Goal: Task Accomplishment & Management: Manage account settings

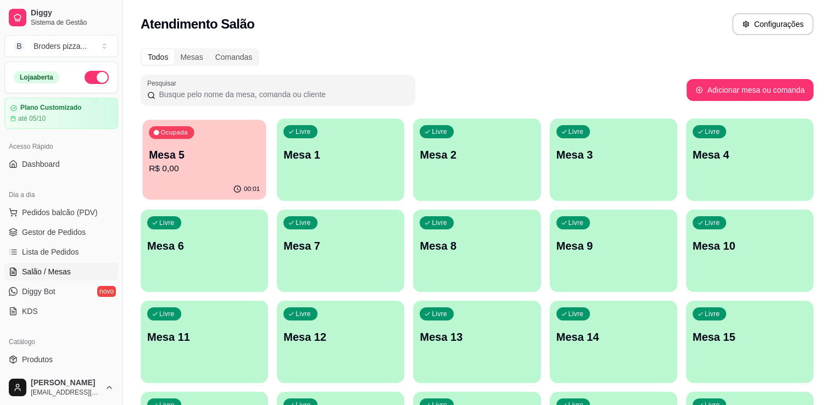
click at [207, 164] on p "R$ 0,00" at bounding box center [204, 169] width 111 height 13
click at [180, 193] on div "00:01" at bounding box center [204, 189] width 124 height 21
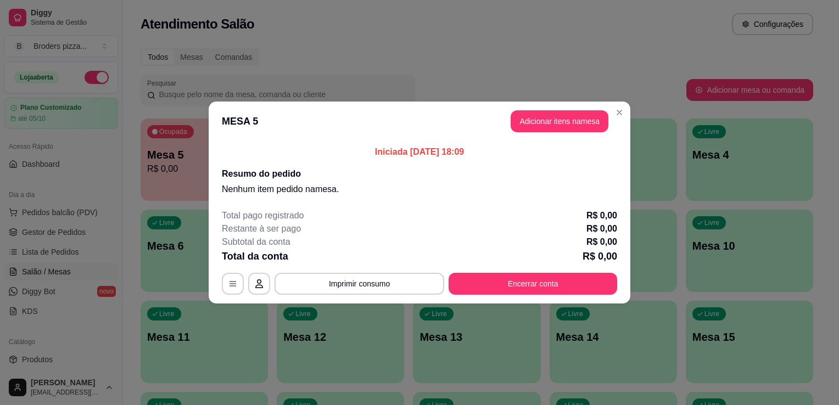
click at [628, 115] on header "MESA 5 Adicionar itens na mesa" at bounding box center [420, 122] width 422 height 40
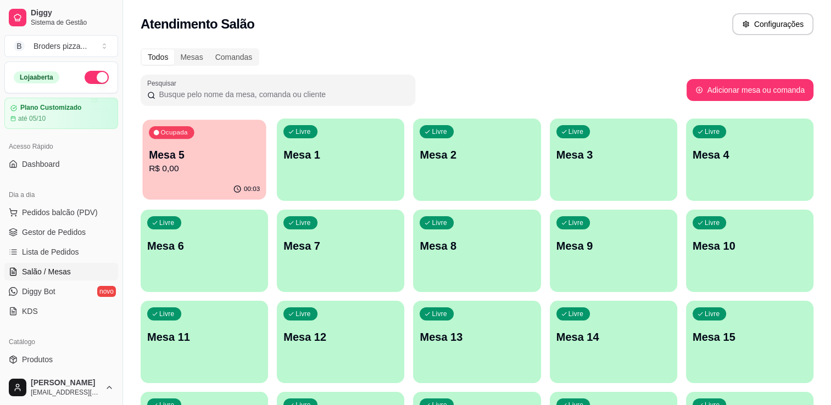
click at [201, 145] on div "Ocupada Mesa 5 R$ 0,00" at bounding box center [204, 149] width 124 height 59
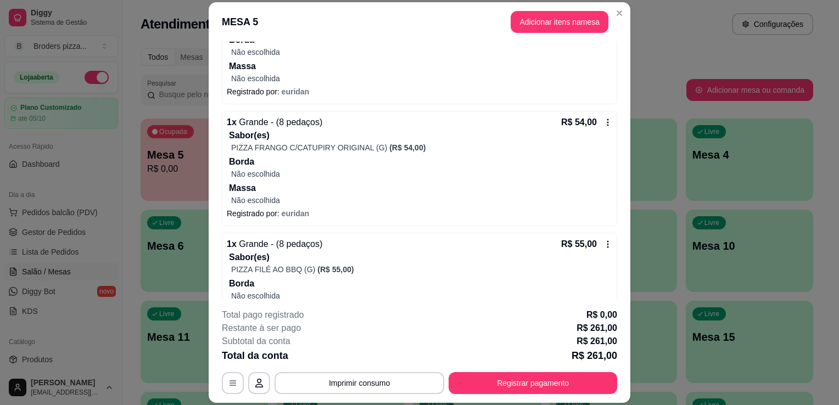
scroll to position [374, 0]
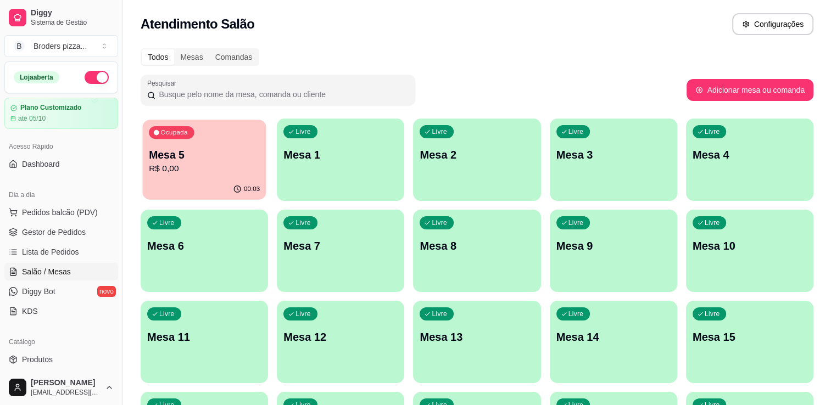
click at [169, 165] on p "R$ 0,00" at bounding box center [204, 169] width 111 height 13
click at [246, 135] on div "Ocupada Mesa 5 R$ 0,00" at bounding box center [204, 149] width 127 height 61
click at [187, 150] on p "Mesa 5" at bounding box center [204, 155] width 111 height 15
click at [174, 174] on p "R$ 261,00" at bounding box center [204, 169] width 111 height 13
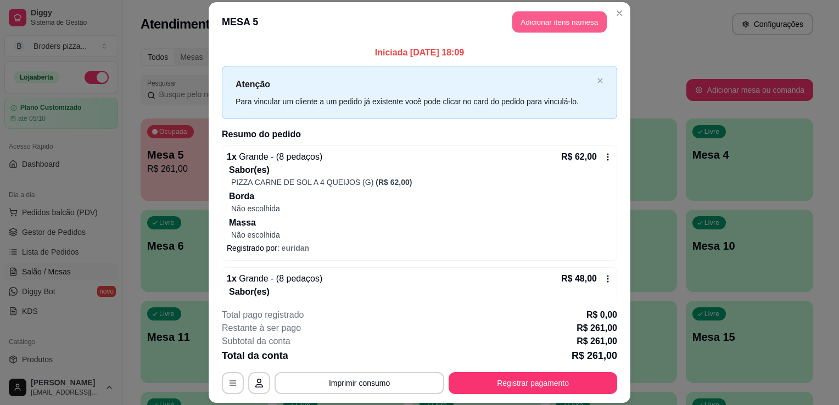
click at [545, 22] on button "Adicionar itens na mesa" at bounding box center [560, 21] width 94 height 21
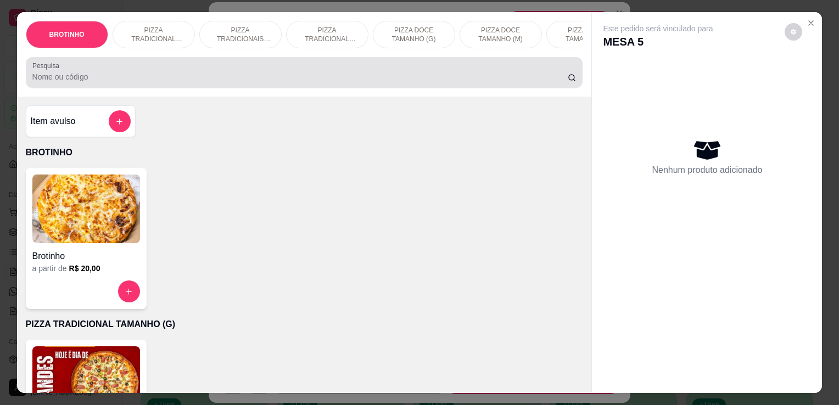
click at [260, 70] on div at bounding box center [304, 73] width 544 height 22
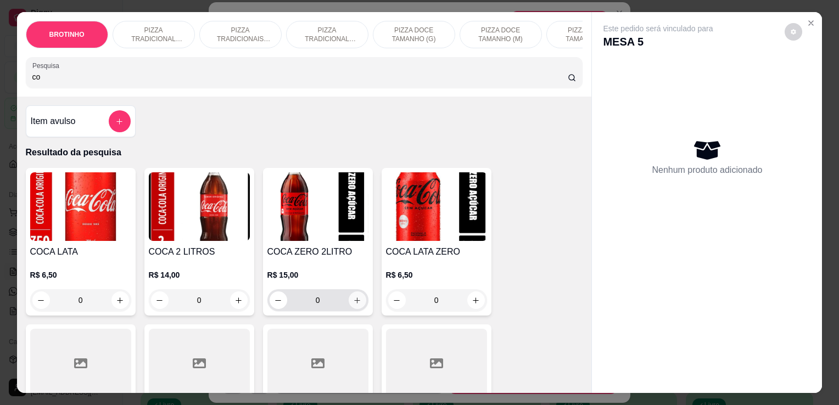
type input "co"
click at [353, 303] on icon "increase-product-quantity" at bounding box center [357, 301] width 8 height 8
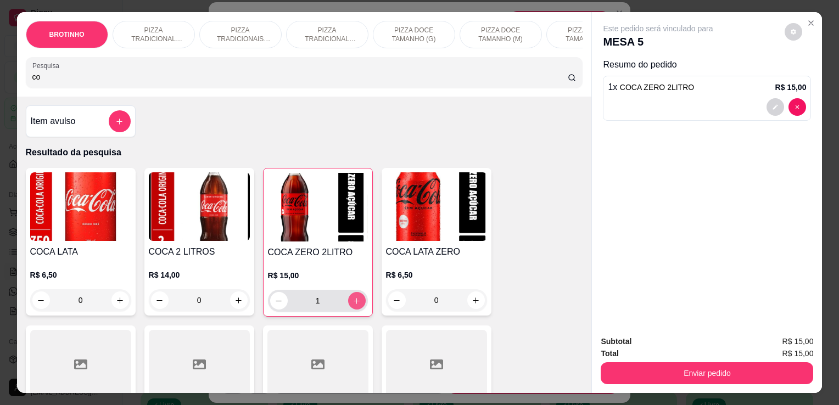
type input "1"
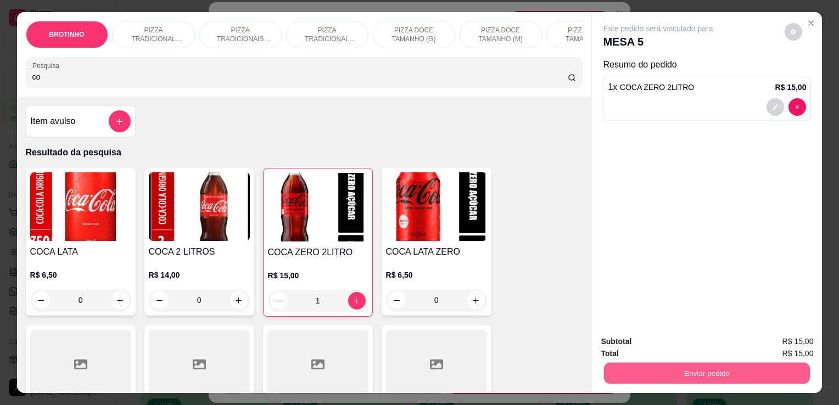
click at [717, 379] on button "Enviar pedido" at bounding box center [707, 373] width 206 height 21
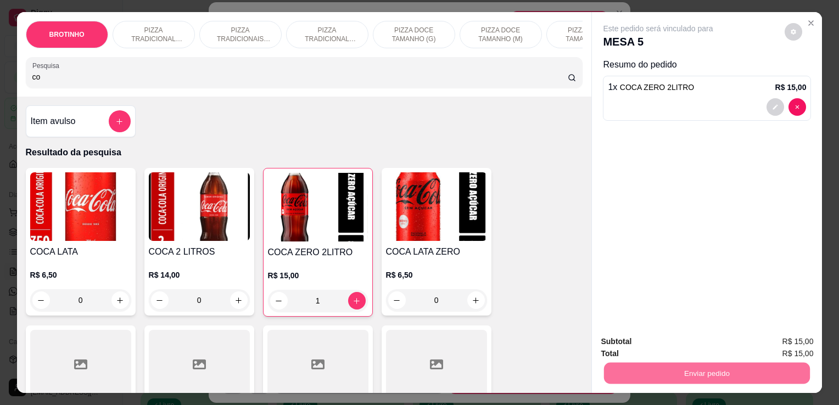
click at [681, 342] on button "Não registrar e enviar pedido" at bounding box center [671, 342] width 111 height 20
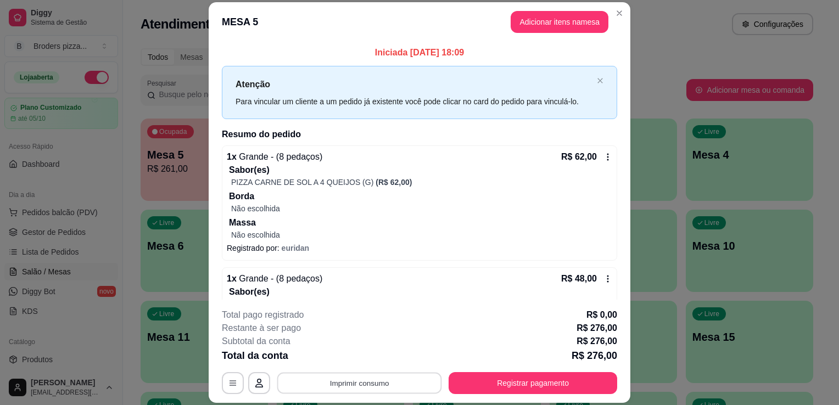
click at [361, 376] on button "Imprimir consumo" at bounding box center [359, 383] width 165 height 21
click at [355, 361] on button "IMPRESSORA" at bounding box center [359, 359] width 80 height 18
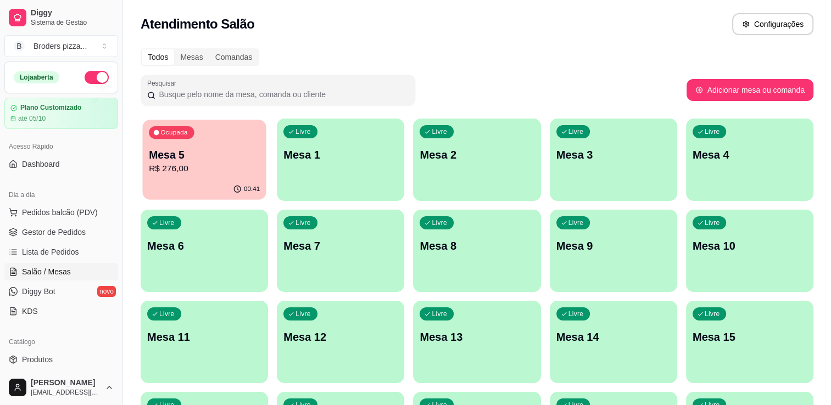
click at [207, 172] on p "R$ 276,00" at bounding box center [204, 169] width 111 height 13
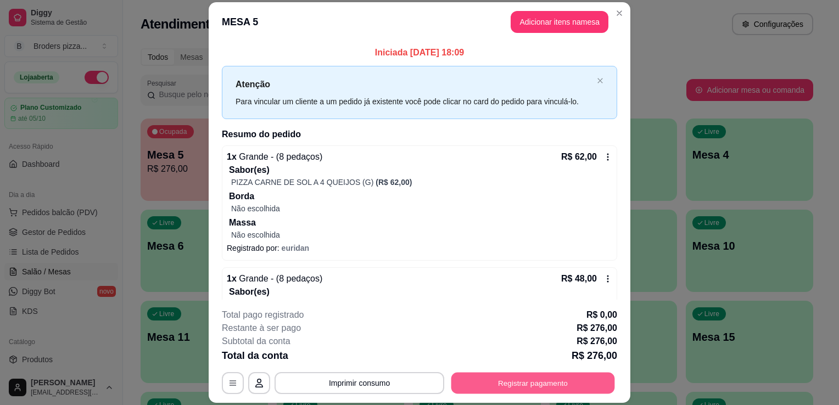
click at [525, 388] on button "Registrar pagamento" at bounding box center [534, 383] width 164 height 21
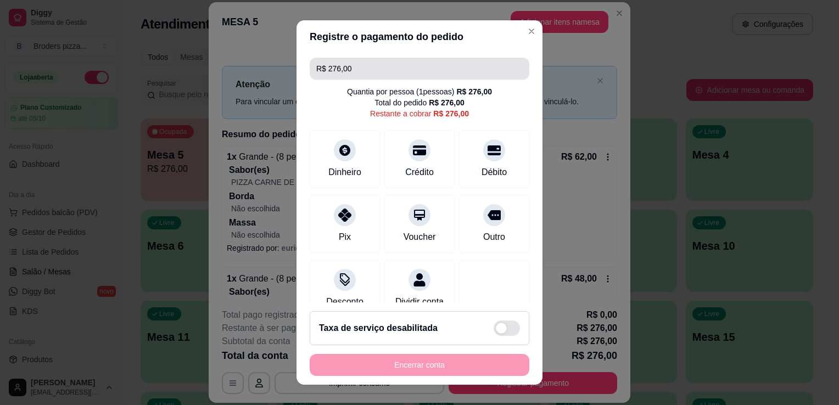
click at [412, 69] on input "R$ 276,00" at bounding box center [419, 69] width 207 height 22
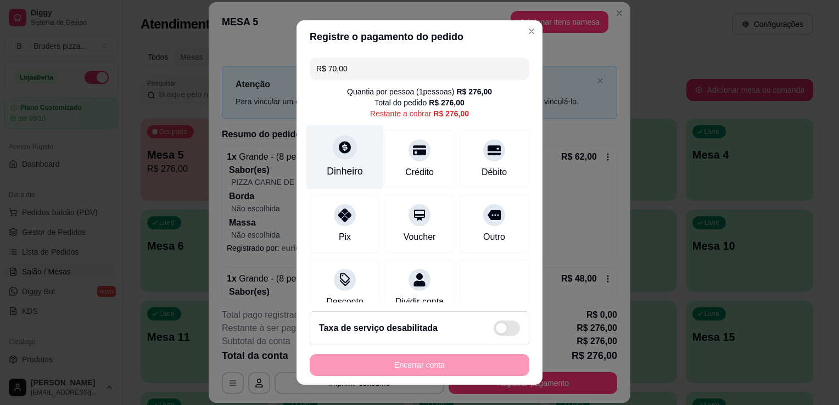
click at [332, 181] on div "Dinheiro" at bounding box center [345, 157] width 77 height 64
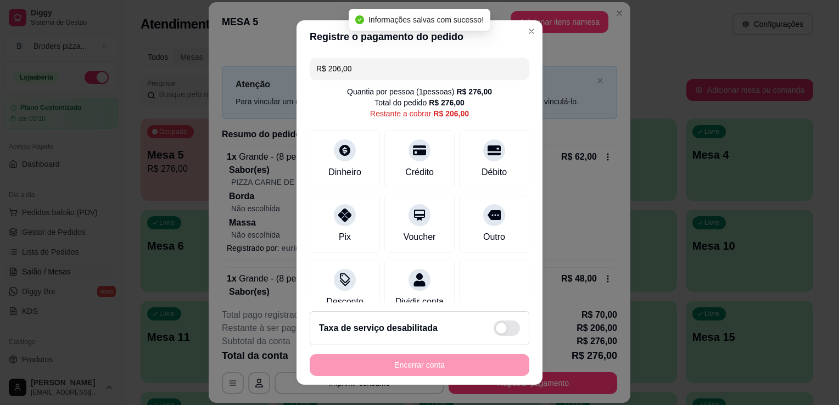
click at [370, 69] on input "R$ 206,00" at bounding box center [419, 69] width 207 height 22
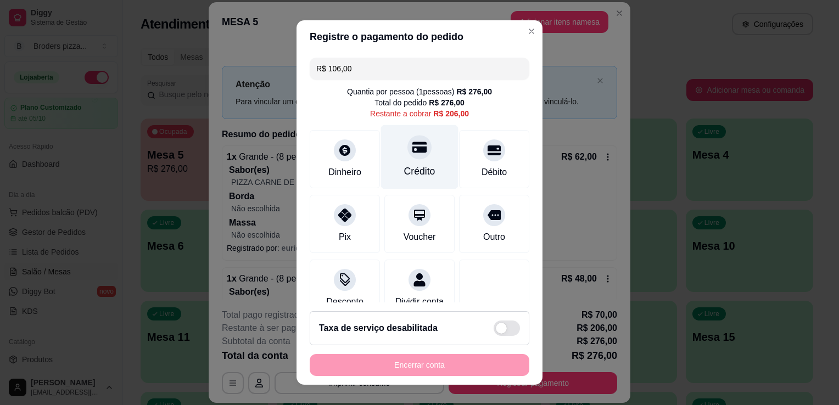
click at [413, 151] on icon at bounding box center [420, 147] width 14 height 11
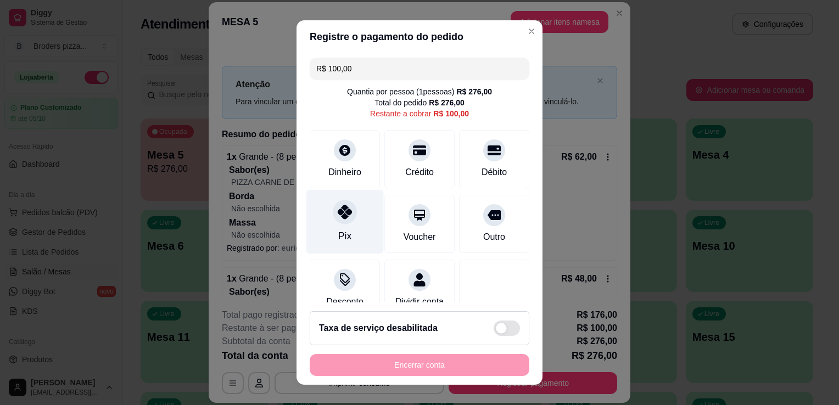
click at [342, 232] on div "Pix" at bounding box center [344, 236] width 13 height 14
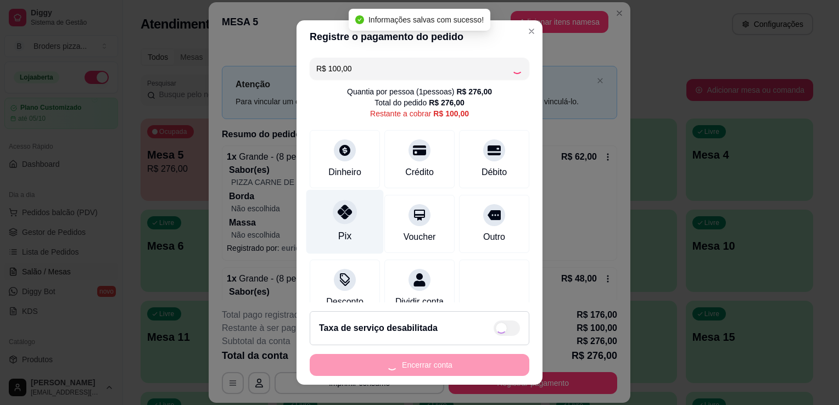
type input "R$ 0,00"
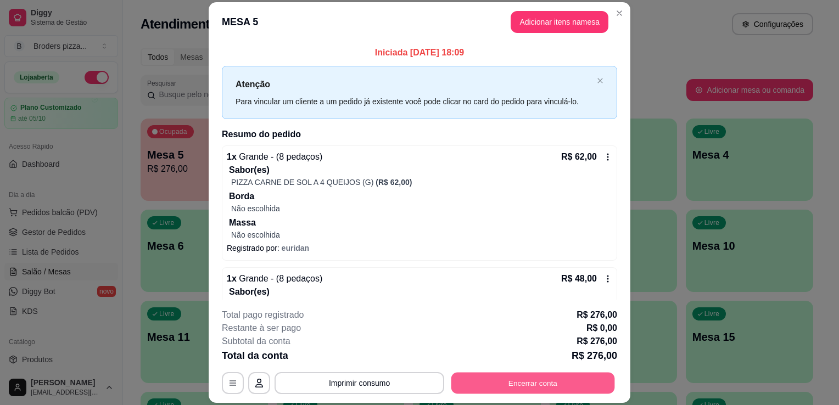
click at [463, 392] on button "Encerrar conta" at bounding box center [534, 383] width 164 height 21
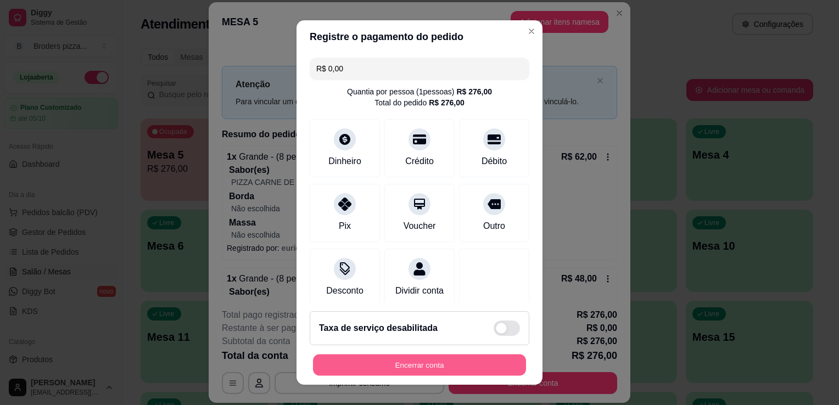
click at [360, 363] on button "Encerrar conta" at bounding box center [419, 365] width 213 height 21
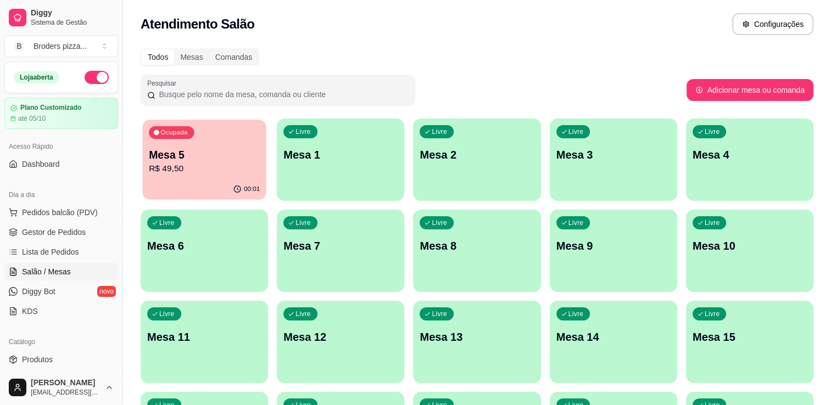
click at [198, 159] on p "Mesa 5" at bounding box center [204, 155] width 111 height 15
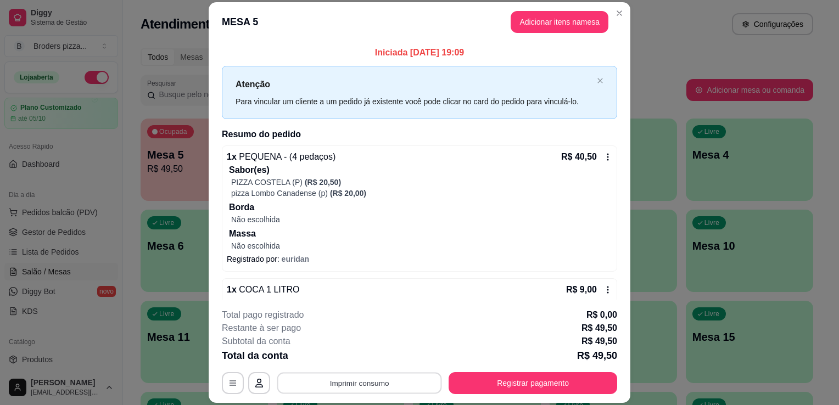
click at [330, 383] on button "Imprimir consumo" at bounding box center [359, 383] width 165 height 21
click at [341, 352] on button "IMPRESSORA" at bounding box center [358, 358] width 77 height 17
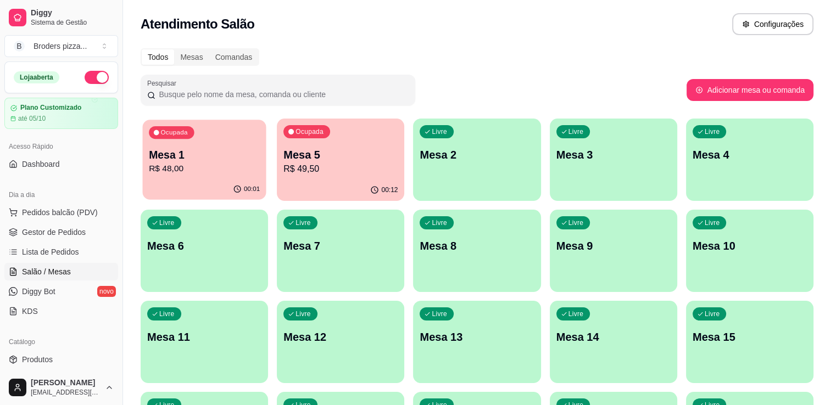
click at [226, 152] on p "Mesa 1" at bounding box center [204, 155] width 111 height 15
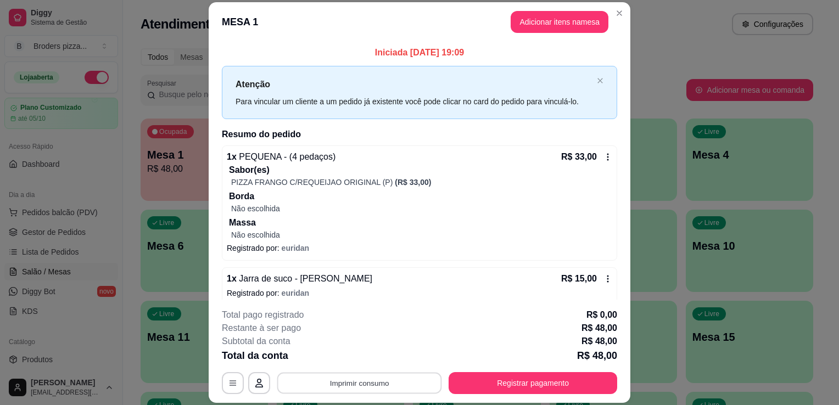
click at [354, 383] on button "Imprimir consumo" at bounding box center [359, 383] width 165 height 21
click at [362, 363] on button "IMPRESSORA" at bounding box center [358, 358] width 77 height 17
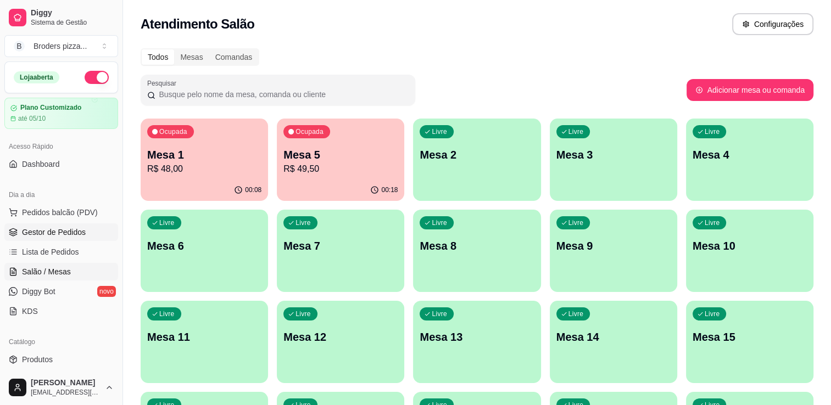
click at [58, 230] on span "Gestor de Pedidos" at bounding box center [54, 232] width 64 height 11
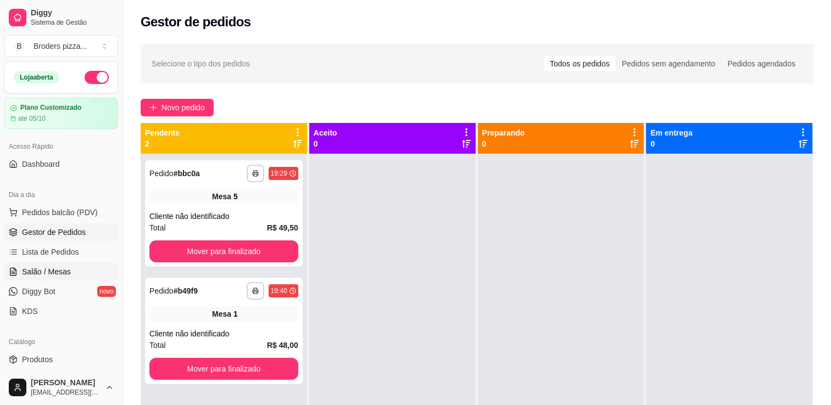
click at [37, 271] on span "Salão / Mesas" at bounding box center [46, 271] width 49 height 11
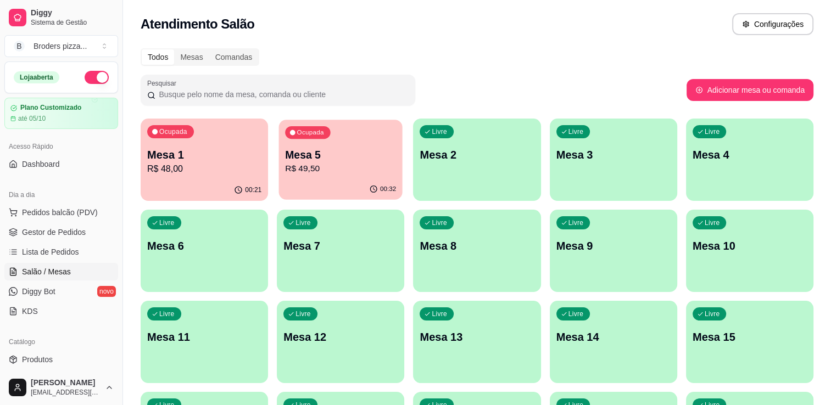
click at [288, 179] on div "Ocupada Mesa 5 R$ 49,50" at bounding box center [341, 149] width 124 height 59
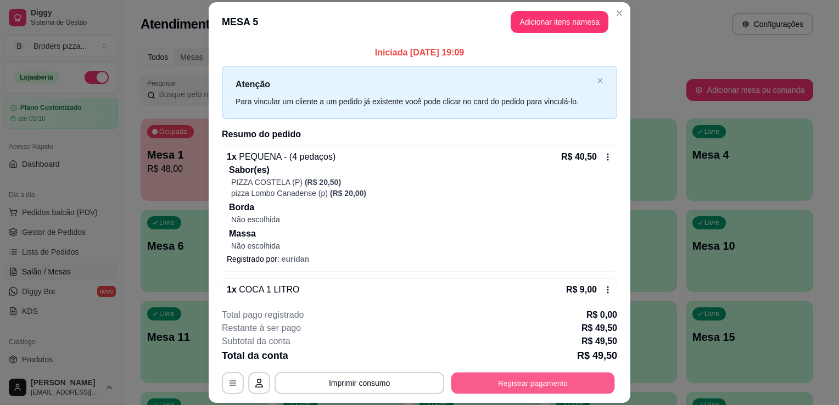
click at [511, 381] on button "Registrar pagamento" at bounding box center [534, 383] width 164 height 21
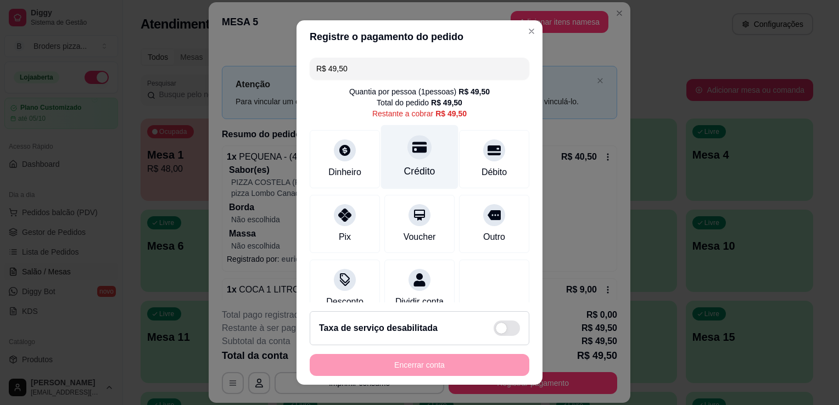
click at [416, 155] on div "Crédito" at bounding box center [419, 157] width 77 height 64
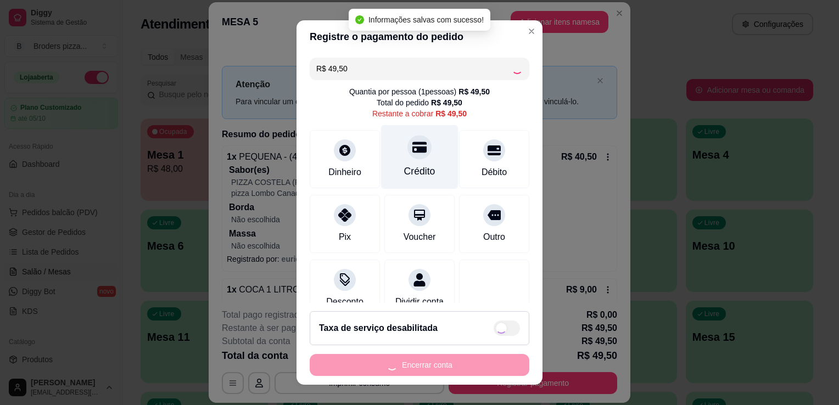
type input "R$ 0,00"
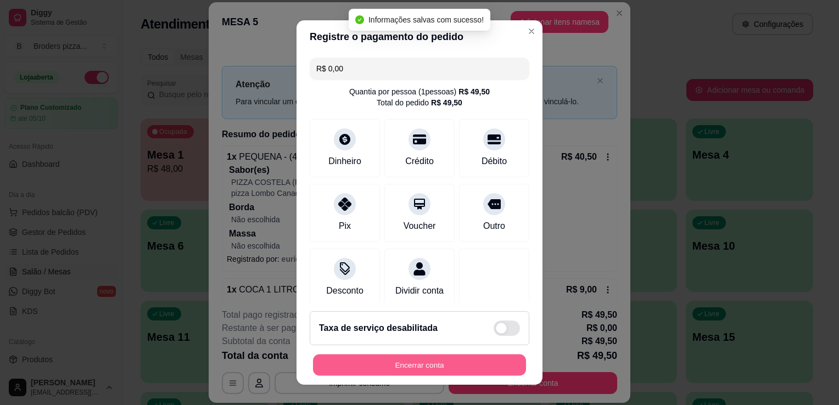
click at [446, 375] on button "Encerrar conta" at bounding box center [419, 365] width 213 height 21
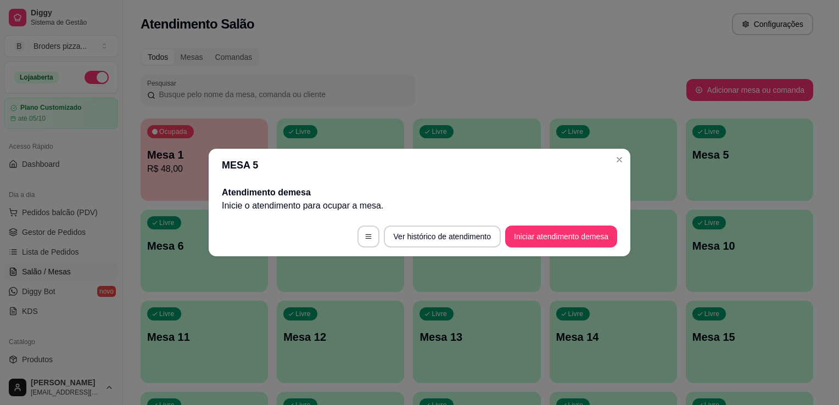
click at [604, 161] on header "MESA 5" at bounding box center [420, 165] width 422 height 33
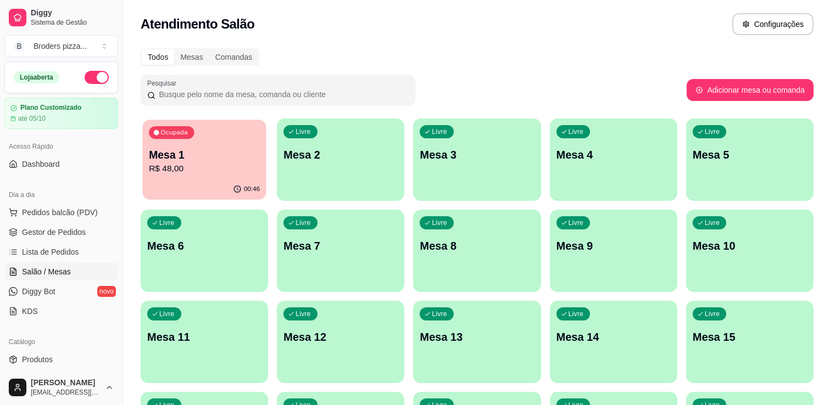
click at [232, 150] on p "Mesa 1" at bounding box center [204, 155] width 111 height 15
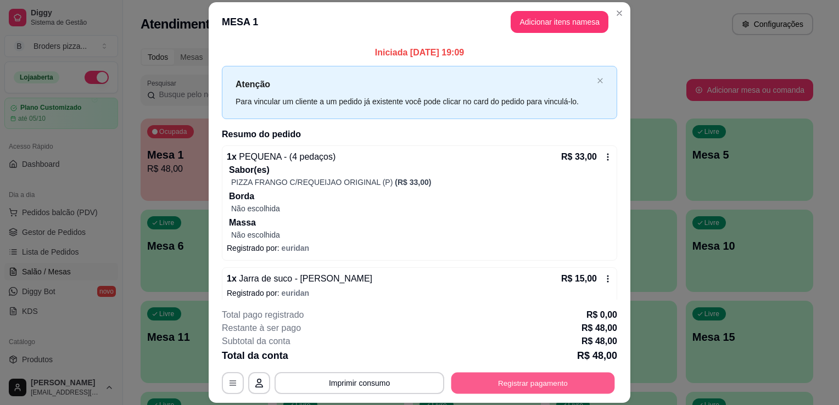
click at [460, 390] on button "Registrar pagamento" at bounding box center [534, 383] width 164 height 21
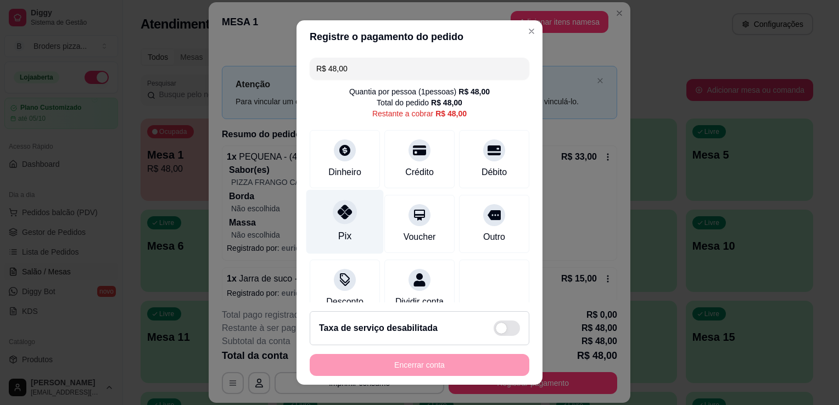
click at [310, 232] on div "Pix" at bounding box center [345, 222] width 77 height 64
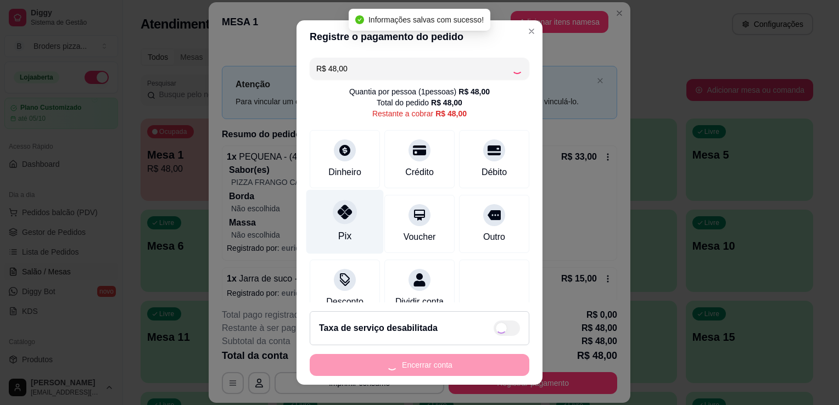
type input "R$ 0,00"
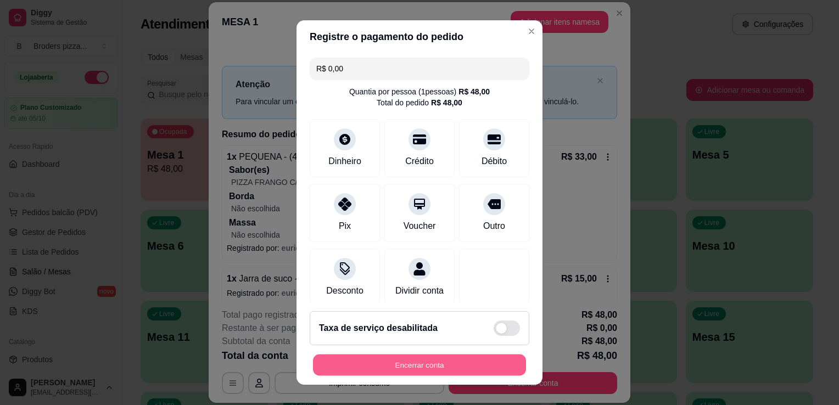
click at [410, 364] on button "Encerrar conta" at bounding box center [419, 365] width 213 height 21
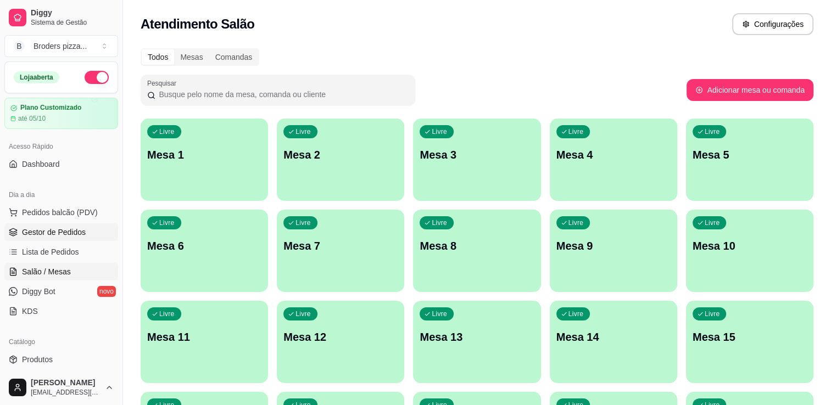
click at [31, 230] on span "Gestor de Pedidos" at bounding box center [54, 232] width 64 height 11
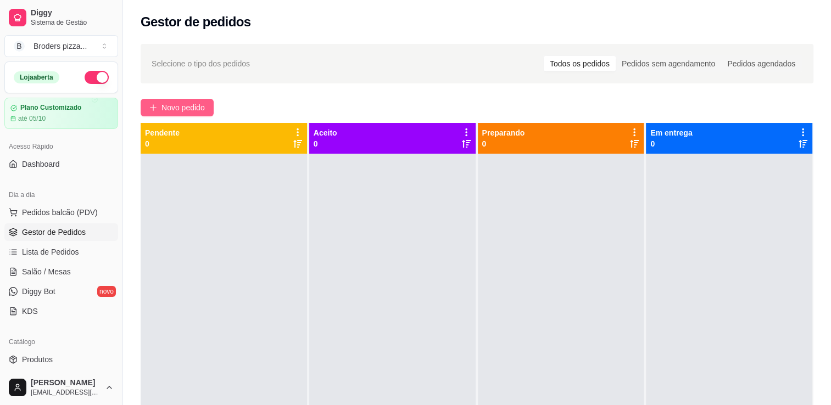
click at [205, 108] on span "Novo pedido" at bounding box center [183, 108] width 43 height 12
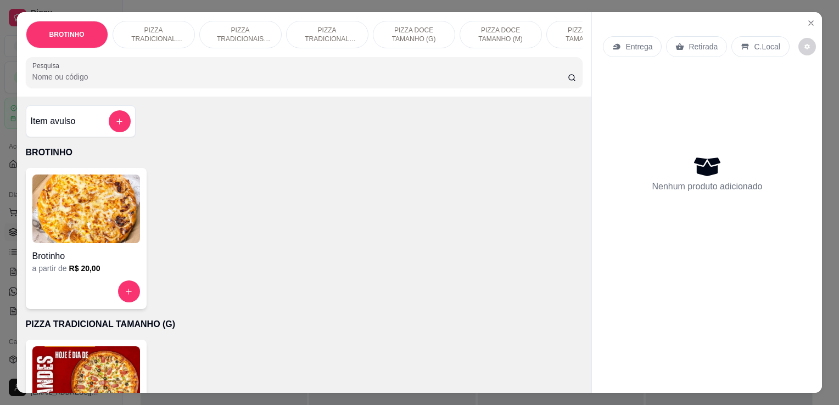
click at [112, 359] on img at bounding box center [86, 381] width 108 height 69
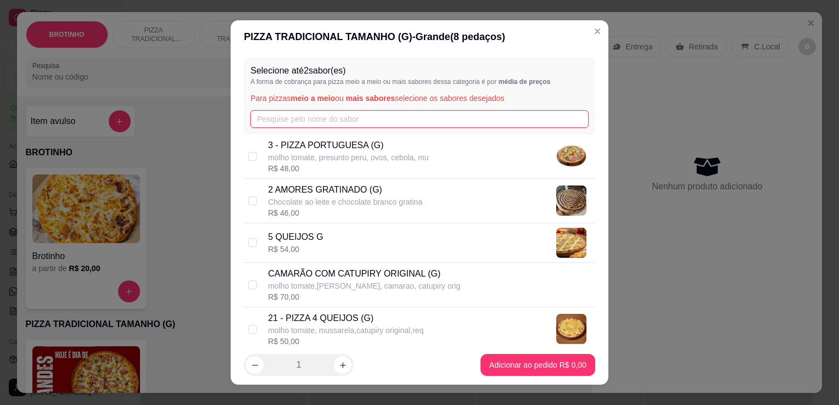
click at [295, 125] on input "text" at bounding box center [419, 119] width 338 height 18
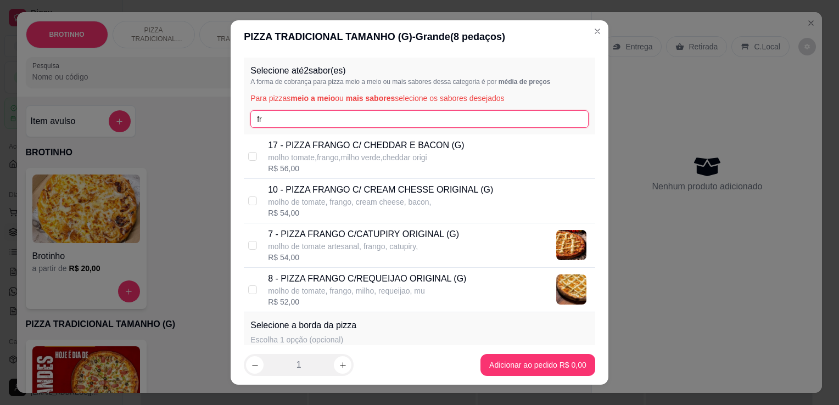
type input "fr"
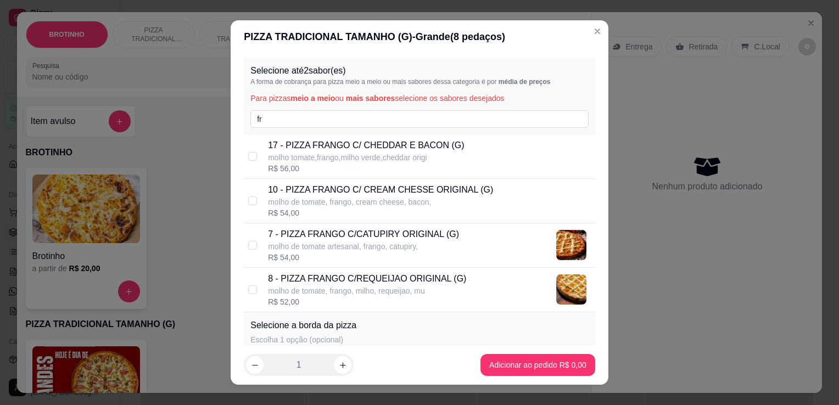
click at [390, 251] on p "molho de tomate artesanal, frango, catupiry," at bounding box center [363, 246] width 191 height 11
checkbox input "true"
click at [410, 282] on p "8 - PIZZA FRANGO C/REQUEIJAO ORIGINAL (G)" at bounding box center [367, 278] width 198 height 13
checkbox input "true"
click at [261, 247] on div "7 - PIZZA FRANGO C/CATUPIRY ORIGINAL (G) molho de tomate artesanal, frango, cat…" at bounding box center [420, 246] width 352 height 44
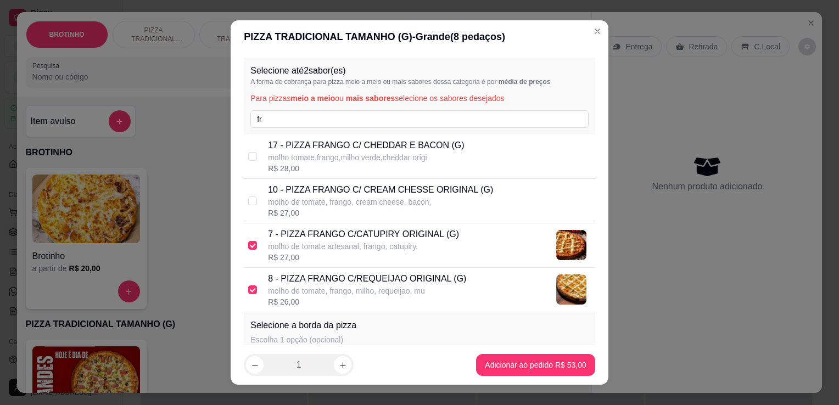
checkbox input "false"
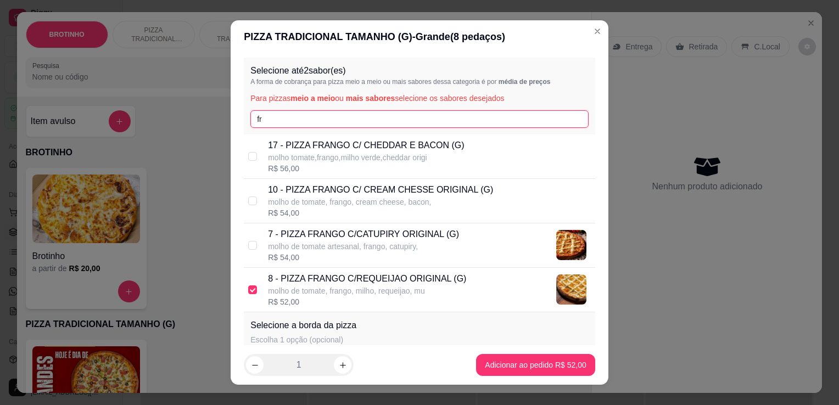
click at [414, 126] on input "fr" at bounding box center [419, 119] width 338 height 18
type input "f"
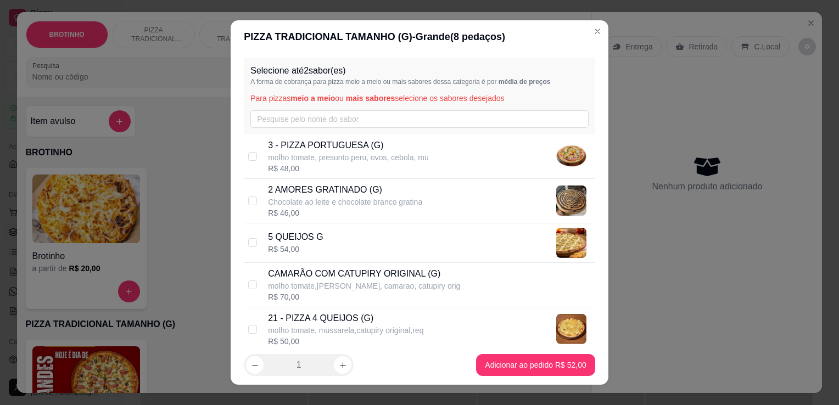
click at [385, 186] on p "2 AMORES GRATINADO (G)" at bounding box center [345, 189] width 154 height 13
checkbox input "true"
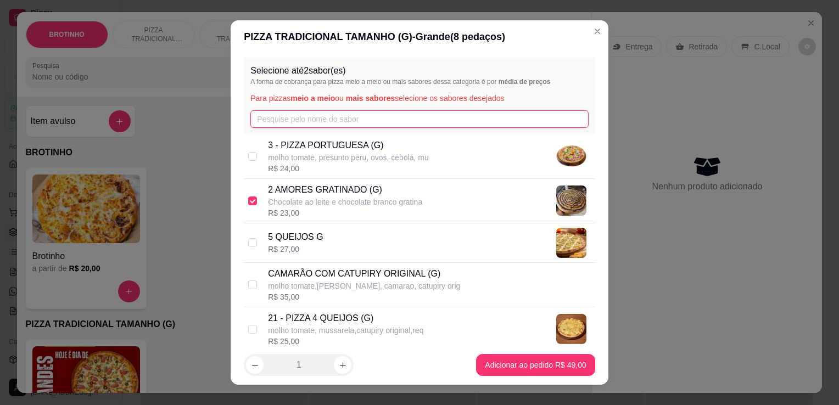
click at [266, 119] on input "text" at bounding box center [419, 119] width 338 height 18
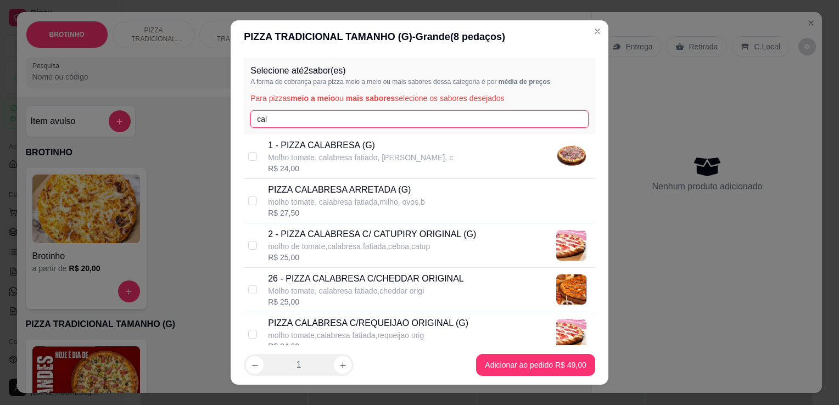
type input "cal"
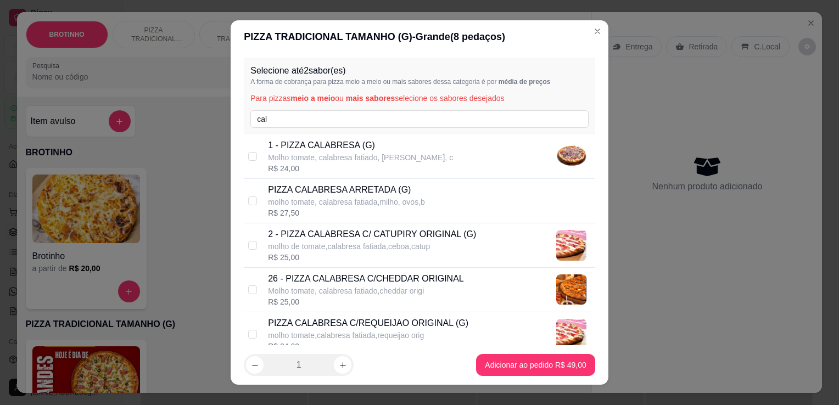
click at [328, 148] on p "1 - PIZZA CALABRESA (G)" at bounding box center [360, 145] width 185 height 13
checkbox input "true"
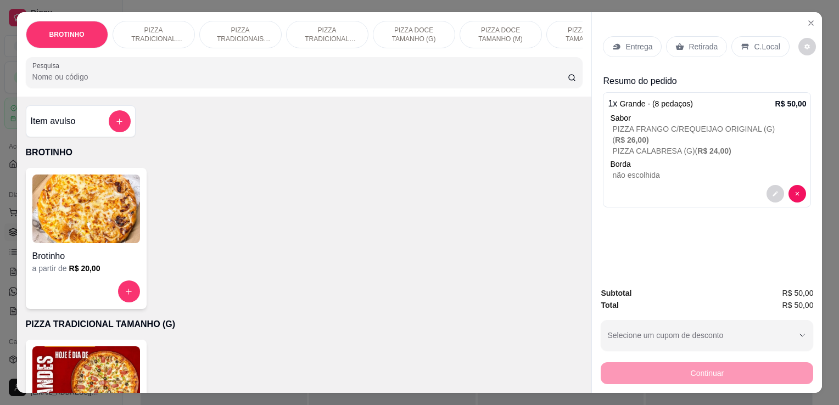
click at [692, 41] on p "Retirada" at bounding box center [703, 46] width 29 height 11
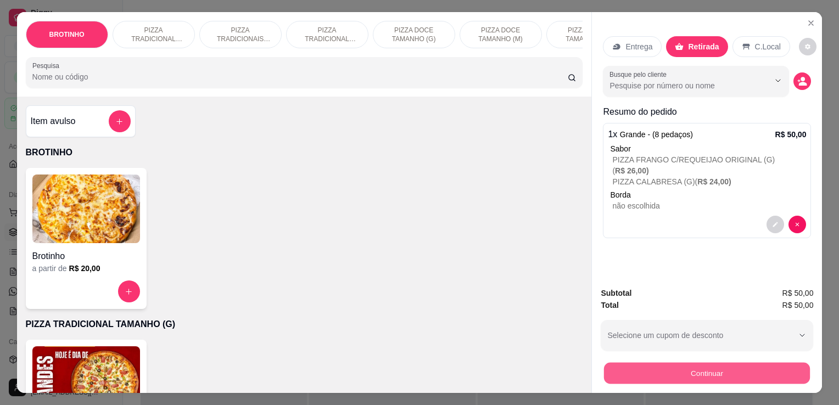
click at [722, 375] on button "Continuar" at bounding box center [707, 373] width 206 height 21
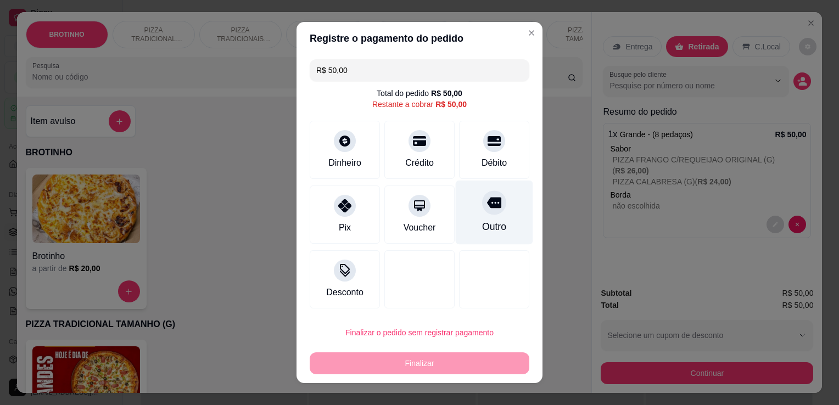
click at [494, 225] on div "Outro" at bounding box center [494, 227] width 24 height 14
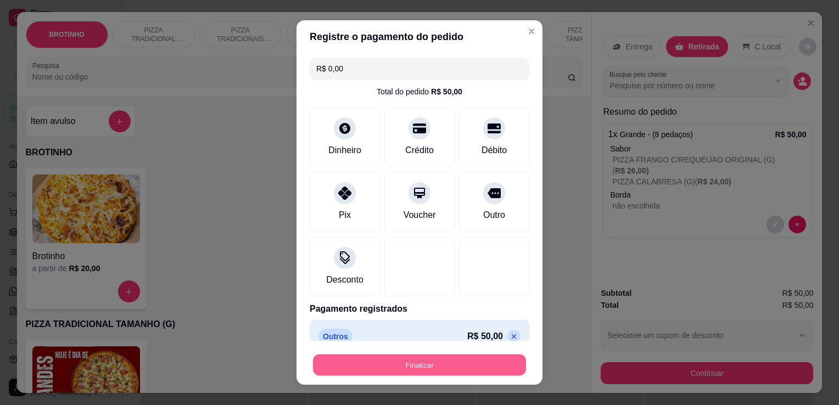
click at [421, 368] on button "Finalizar" at bounding box center [419, 365] width 213 height 21
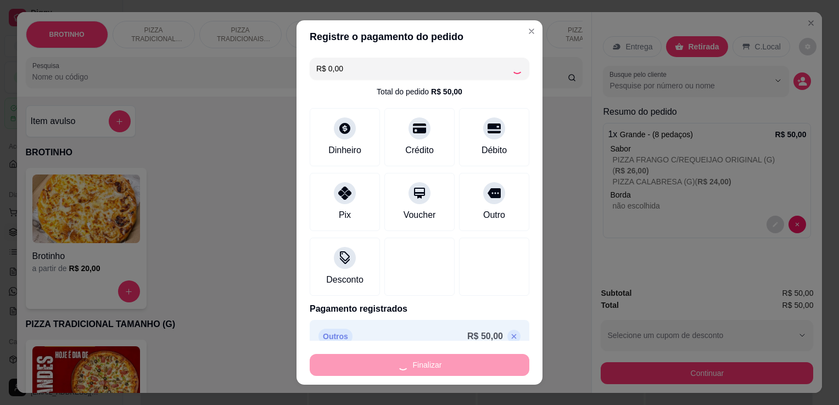
type input "-R$ 50,00"
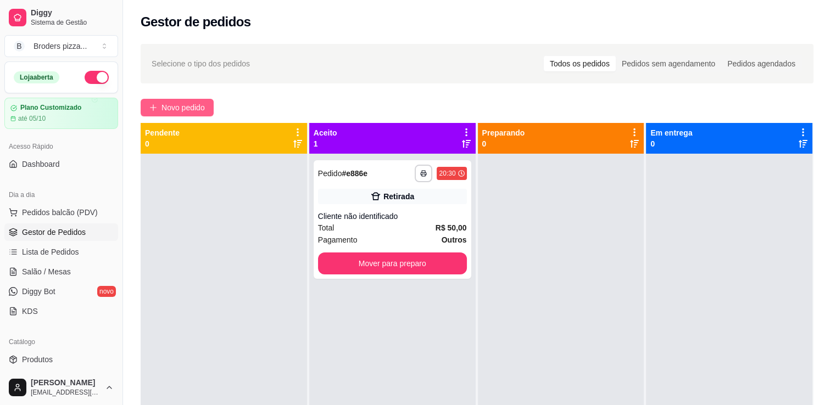
drag, startPoint x: 180, startPoint y: 96, endPoint x: 180, endPoint y: 103, distance: 7.7
click at [180, 103] on div "**********" at bounding box center [477, 289] width 708 height 504
click at [180, 103] on span "Novo pedido" at bounding box center [183, 108] width 43 height 12
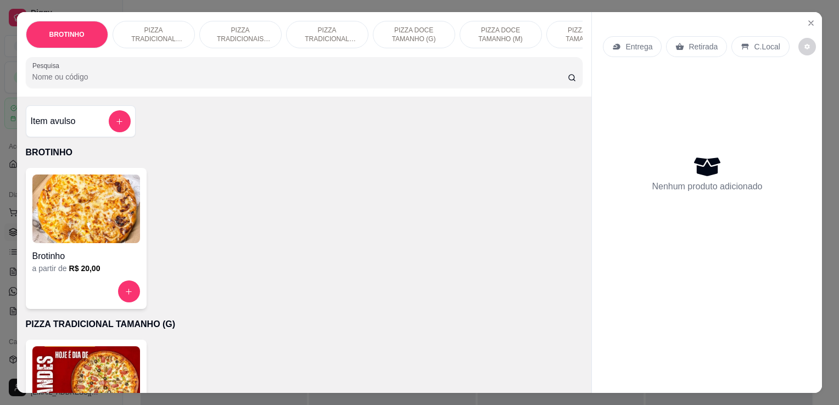
click at [335, 26] on p "PIZZA TRADICIONAL TAMANHO (P)" at bounding box center [328, 35] width 64 height 18
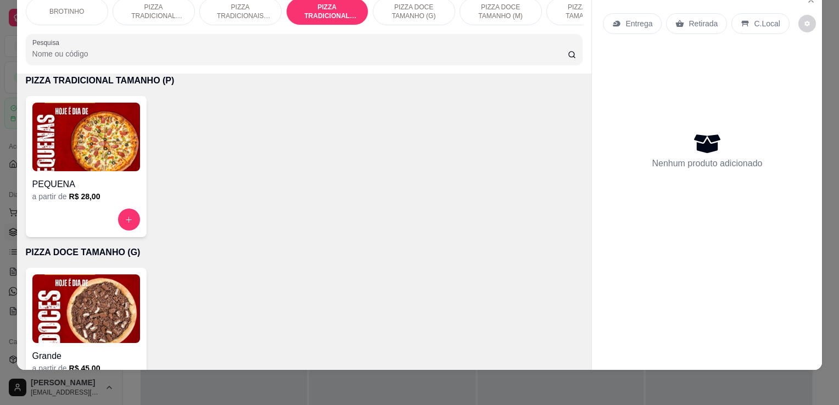
click at [89, 165] on img at bounding box center [86, 137] width 108 height 69
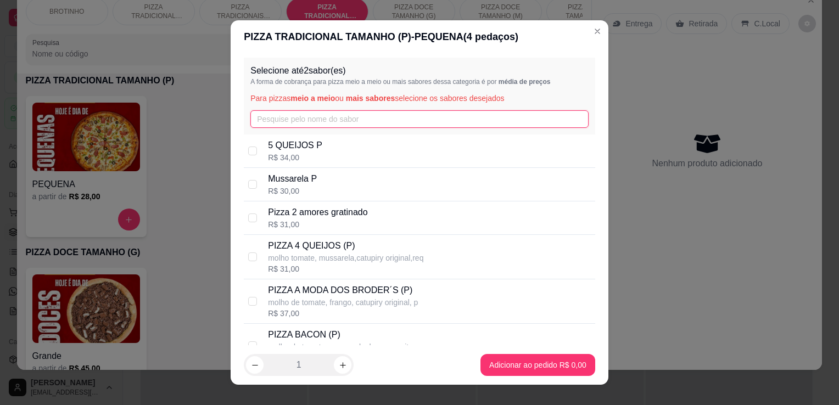
click at [268, 118] on input "text" at bounding box center [419, 119] width 338 height 18
type input "f"
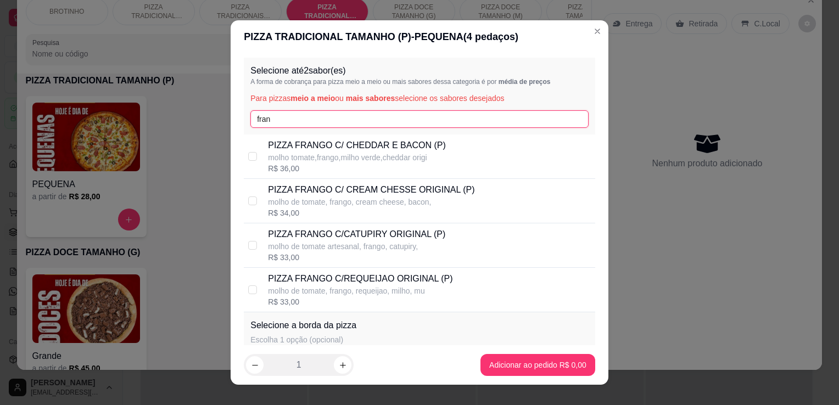
type input "fran"
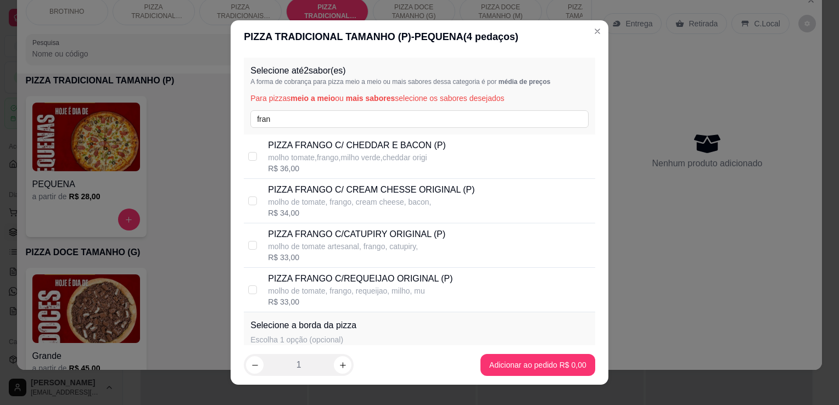
click at [428, 245] on p "molho de tomate artesanal, frango, catupiry," at bounding box center [356, 246] width 177 height 11
checkbox input "true"
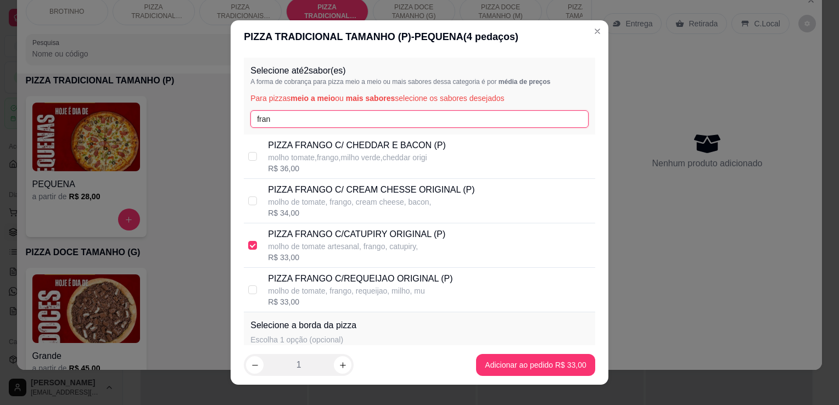
click at [314, 114] on input "fran" at bounding box center [419, 119] width 338 height 18
type input "f"
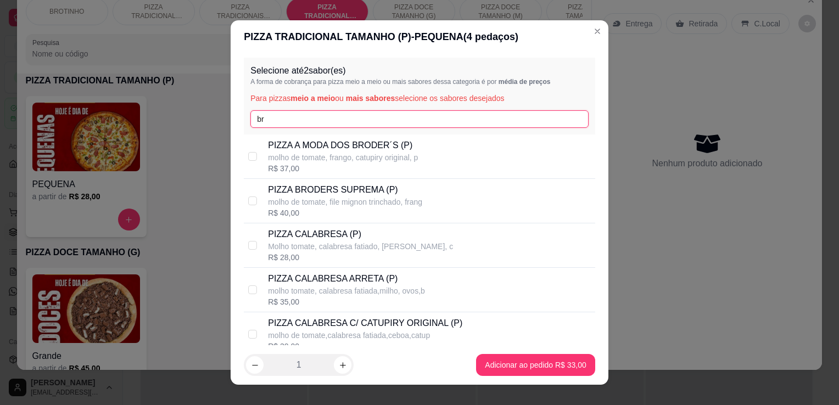
type input "br"
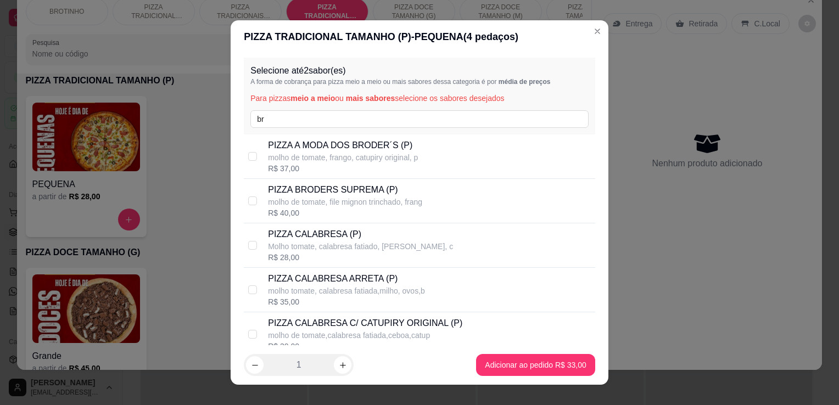
click at [411, 199] on p "molho de tomate, file mignon trinchado, frang" at bounding box center [345, 202] width 154 height 11
checkbox input "true"
drag, startPoint x: 570, startPoint y: 379, endPoint x: 558, endPoint y: 371, distance: 14.2
click at [558, 371] on footer "1 Adicionar ao pedido R$ 36,50" at bounding box center [420, 366] width 378 height 40
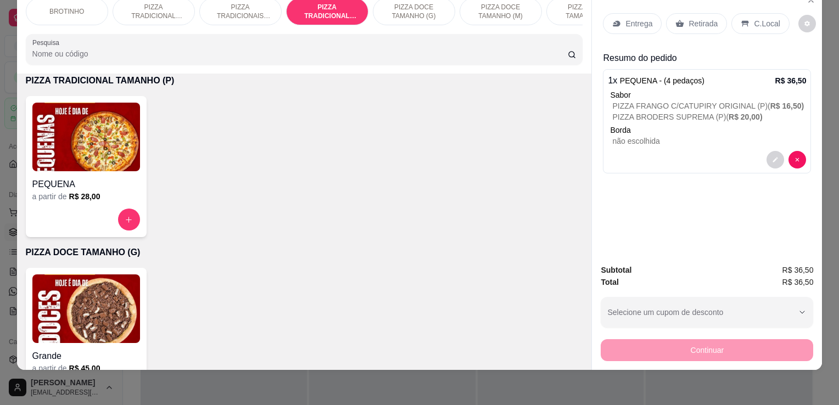
click at [697, 19] on p "Retirada" at bounding box center [703, 23] width 29 height 11
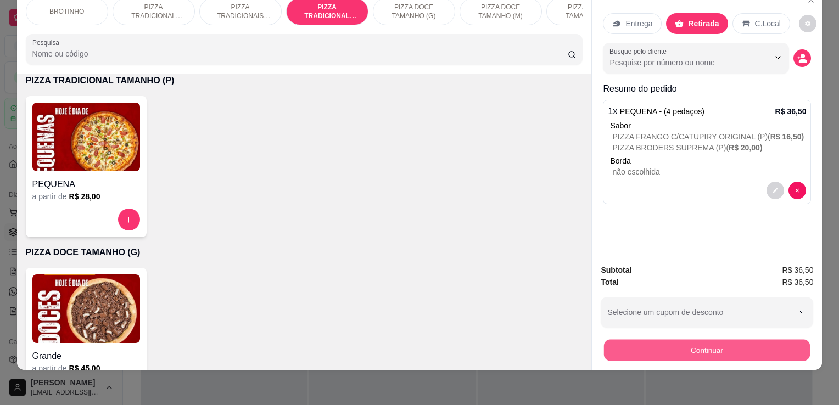
click at [693, 346] on button "Continuar" at bounding box center [707, 349] width 206 height 21
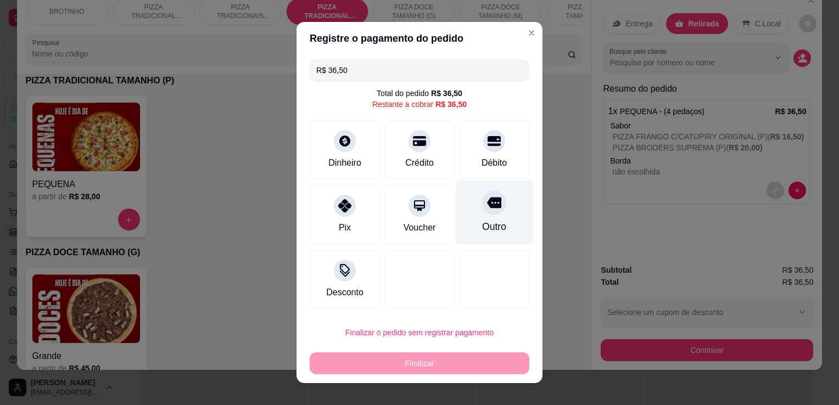
click at [487, 208] on icon at bounding box center [494, 203] width 14 height 14
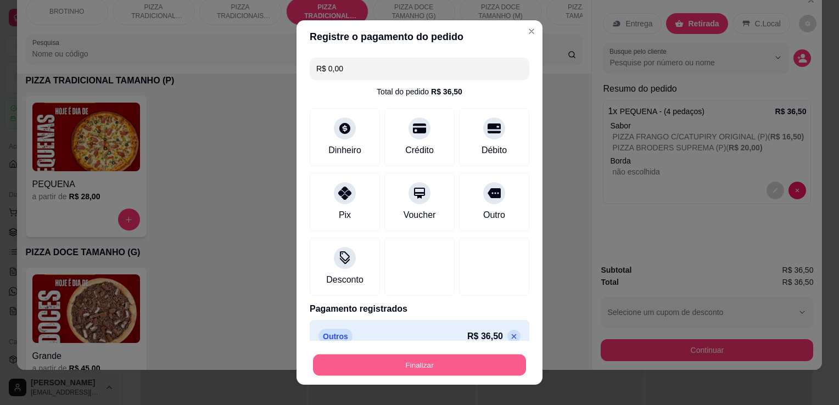
click at [408, 374] on button "Finalizar" at bounding box center [419, 365] width 213 height 21
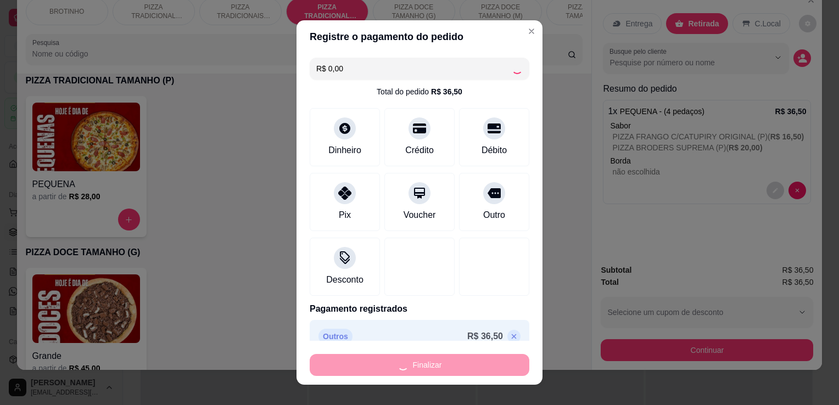
type input "-R$ 36,50"
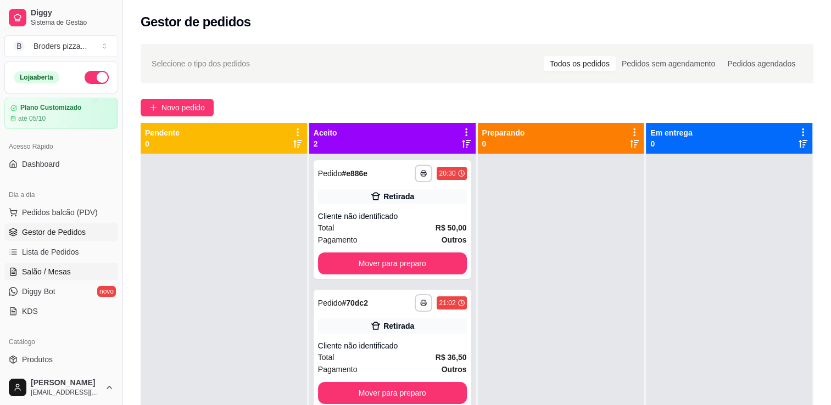
click at [51, 276] on span "Salão / Mesas" at bounding box center [46, 271] width 49 height 11
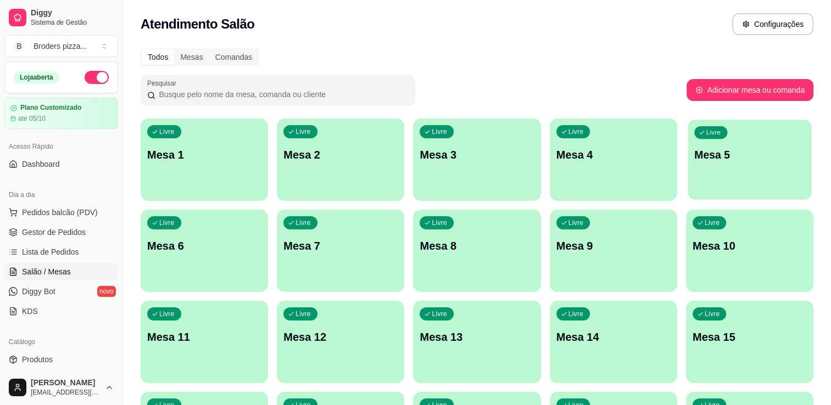
click at [730, 172] on div "Livre Mesa 5" at bounding box center [750, 153] width 124 height 67
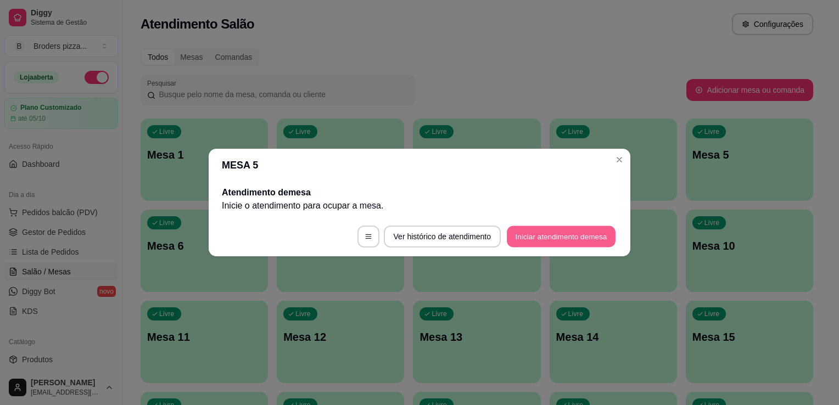
click at [543, 234] on button "Iniciar atendimento de mesa" at bounding box center [561, 236] width 109 height 21
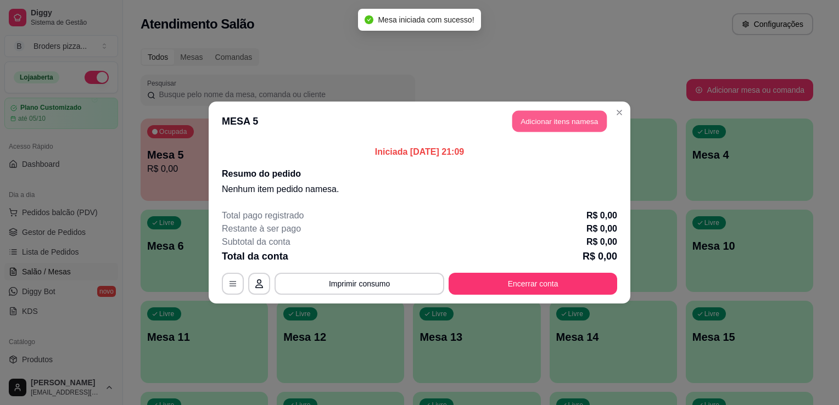
click at [531, 125] on button "Adicionar itens na mesa" at bounding box center [560, 121] width 94 height 21
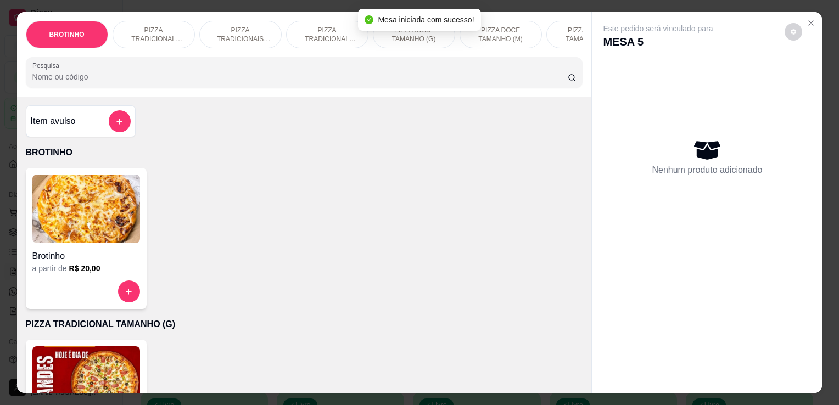
click at [76, 363] on img at bounding box center [86, 381] width 108 height 69
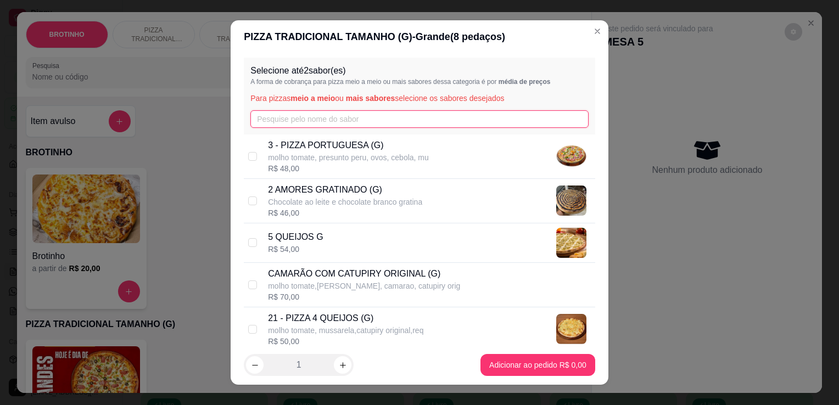
click at [320, 123] on input "text" at bounding box center [419, 119] width 338 height 18
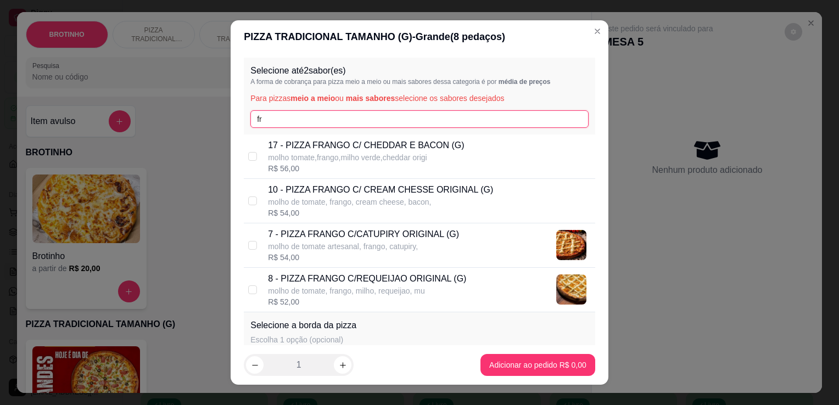
type input "fr"
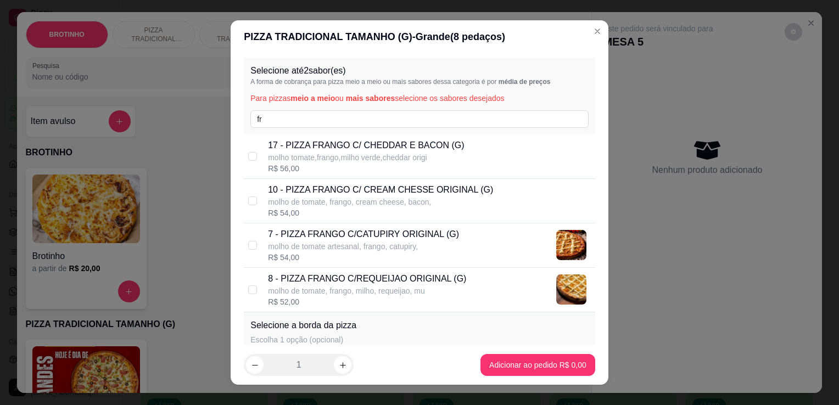
click at [403, 243] on p "molho de tomate artesanal, frango, catupiry," at bounding box center [363, 246] width 191 height 11
checkbox input "true"
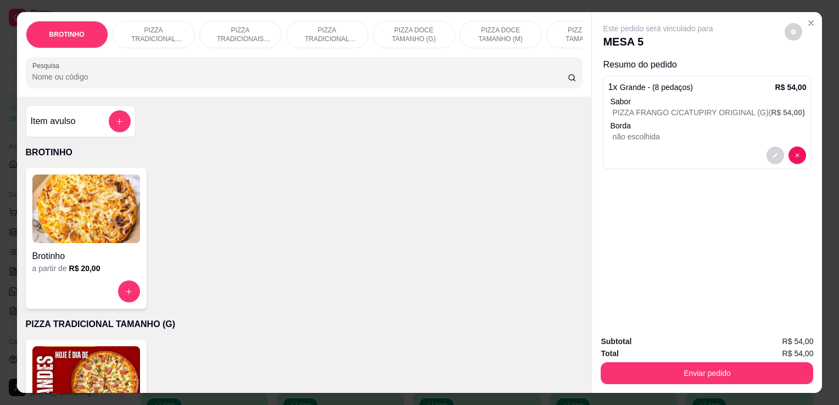
click at [70, 368] on img at bounding box center [86, 381] width 108 height 69
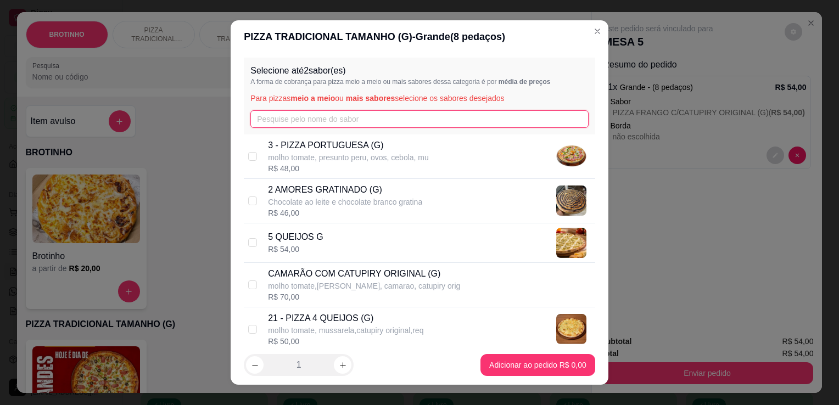
click at [287, 115] on input "text" at bounding box center [419, 119] width 338 height 18
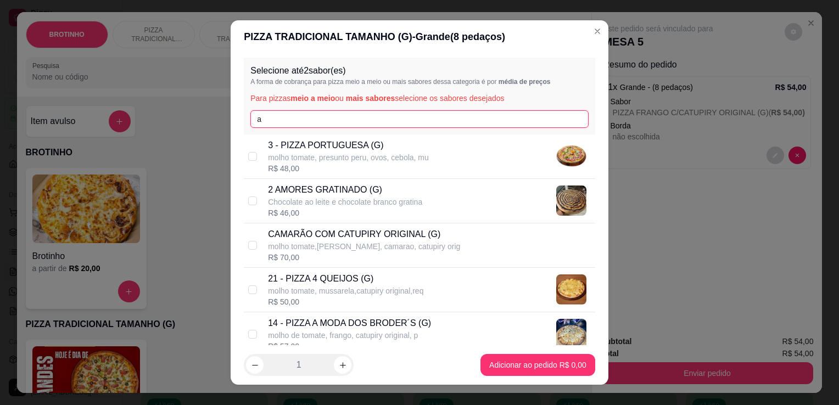
type input "a"
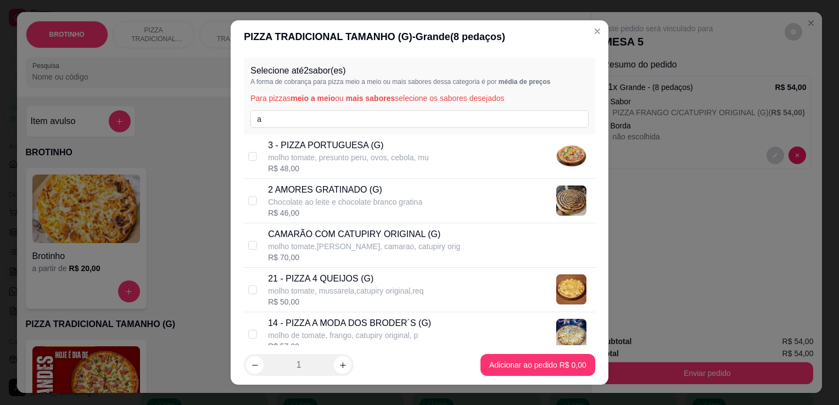
click at [380, 315] on div "14 - PIZZA A MODA DOS BRODER´S (G) molho de tomate, frango, catupiry original, …" at bounding box center [420, 335] width 352 height 44
checkbox input "true"
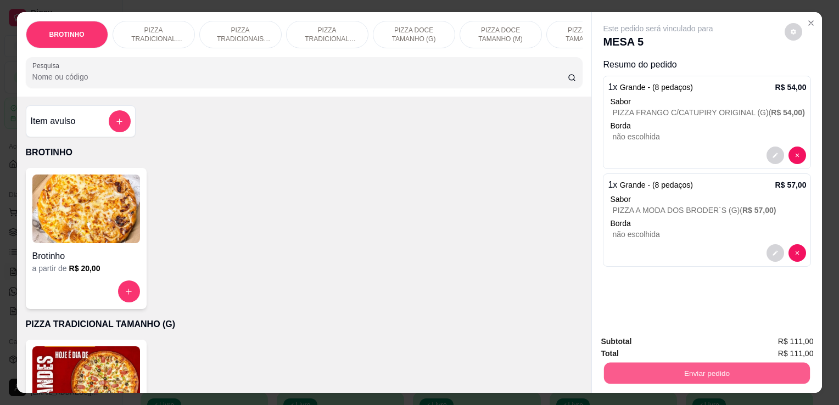
click at [620, 368] on button "Enviar pedido" at bounding box center [707, 373] width 206 height 21
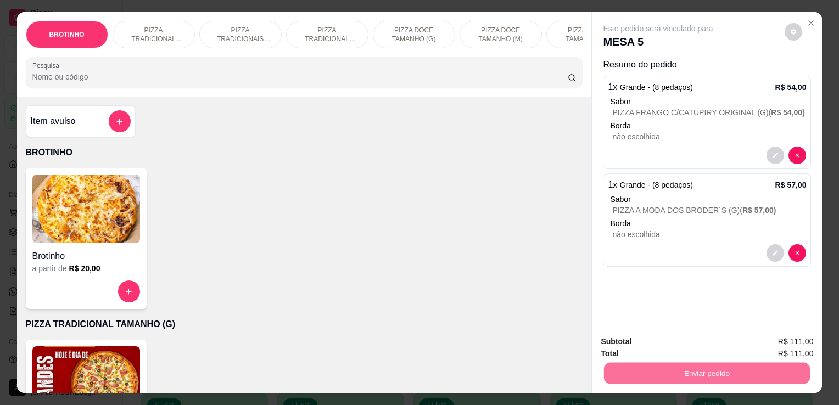
click at [616, 335] on button "Não registrar e enviar pedido" at bounding box center [671, 342] width 111 height 20
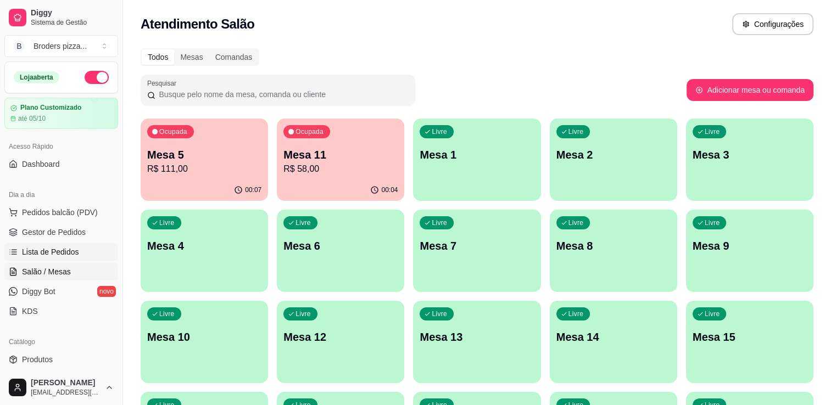
click at [33, 255] on span "Lista de Pedidos" at bounding box center [50, 252] width 57 height 11
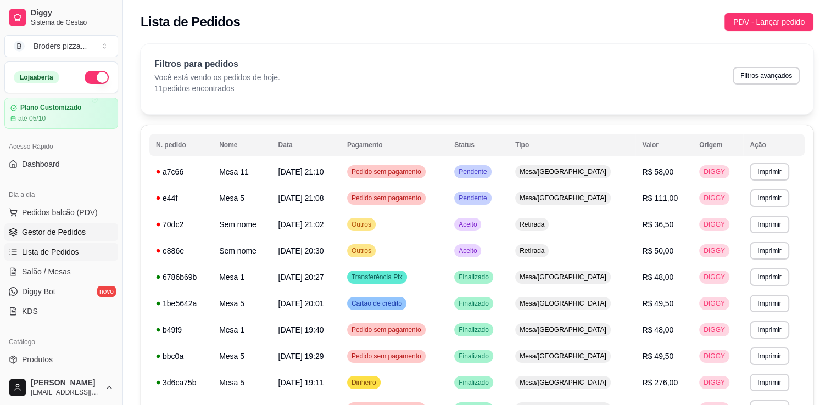
click at [41, 237] on span "Gestor de Pedidos" at bounding box center [54, 232] width 64 height 11
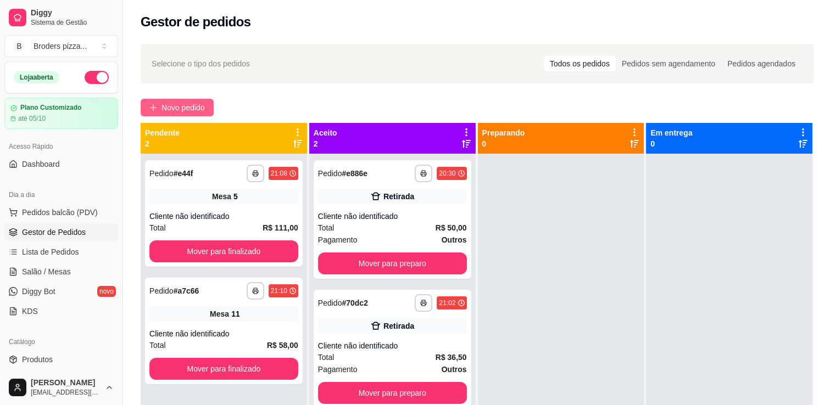
click at [152, 107] on icon "plus" at bounding box center [153, 108] width 8 height 8
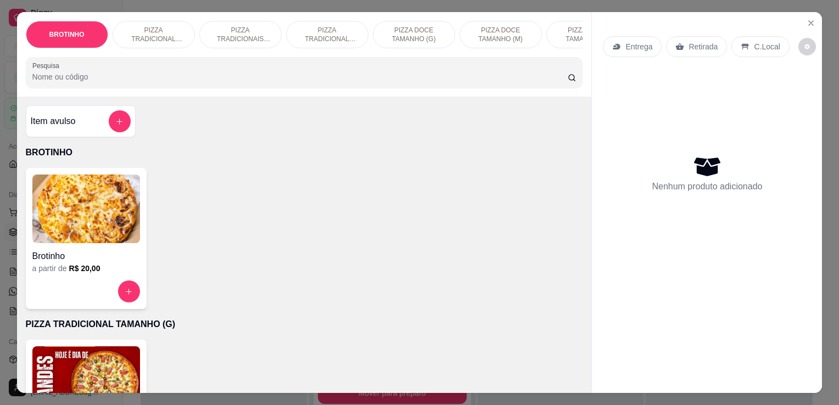
click at [117, 227] on img at bounding box center [86, 209] width 108 height 69
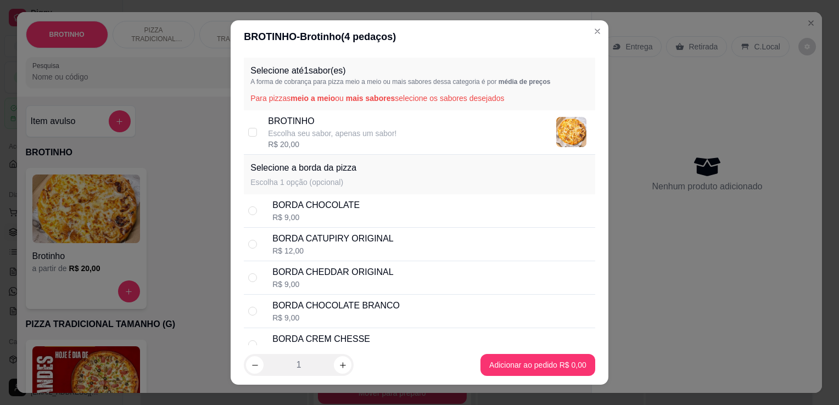
click at [395, 131] on div "BROTINHO Escolha seu sabor, apenas um sabor! R$ 20,00" at bounding box center [429, 132] width 323 height 35
checkbox input "true"
click at [431, 218] on div "BORDA CHOCOLATE R$ 9,00" at bounding box center [431, 211] width 319 height 24
radio input "true"
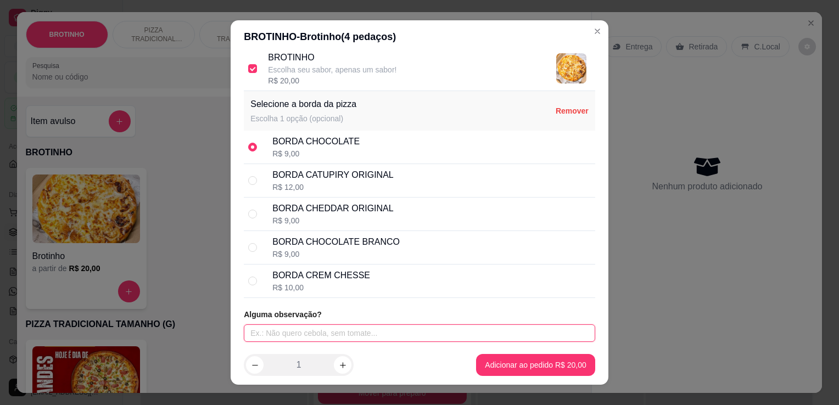
click at [326, 330] on input "text" at bounding box center [420, 334] width 352 height 18
type input "costela"
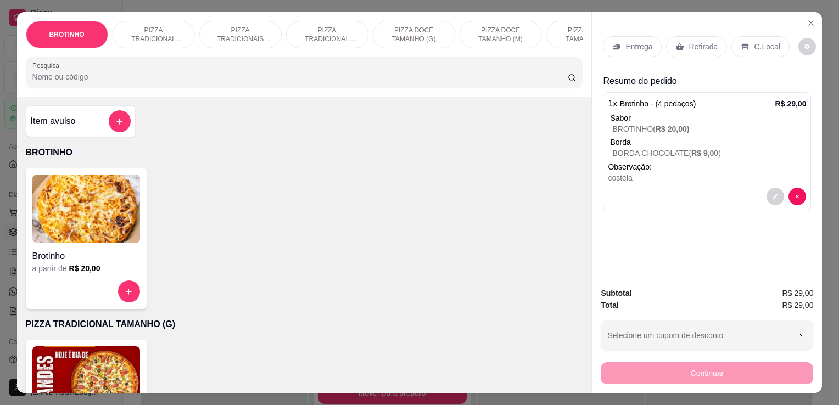
click at [690, 41] on p "Retirada" at bounding box center [703, 46] width 29 height 11
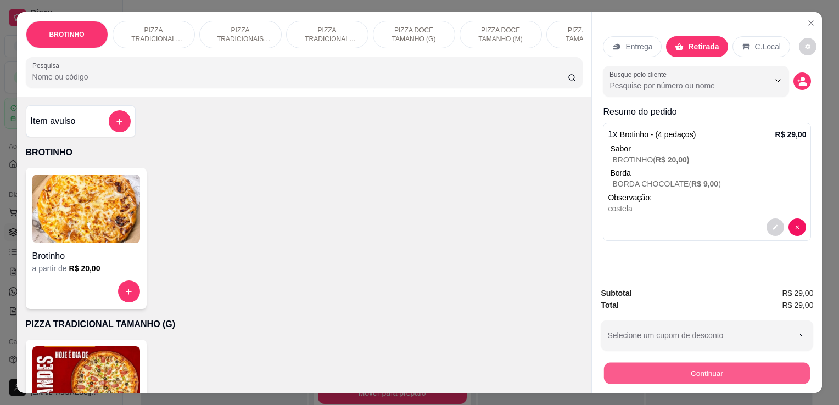
click at [710, 376] on button "Continuar" at bounding box center [707, 373] width 206 height 21
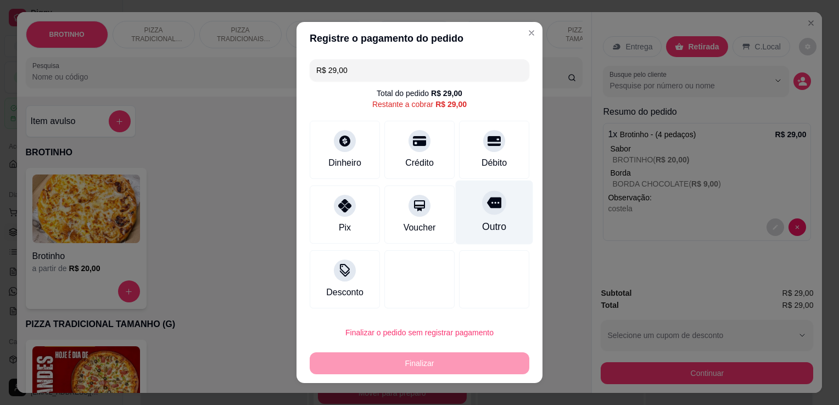
click at [505, 209] on div "Outro" at bounding box center [494, 213] width 77 height 64
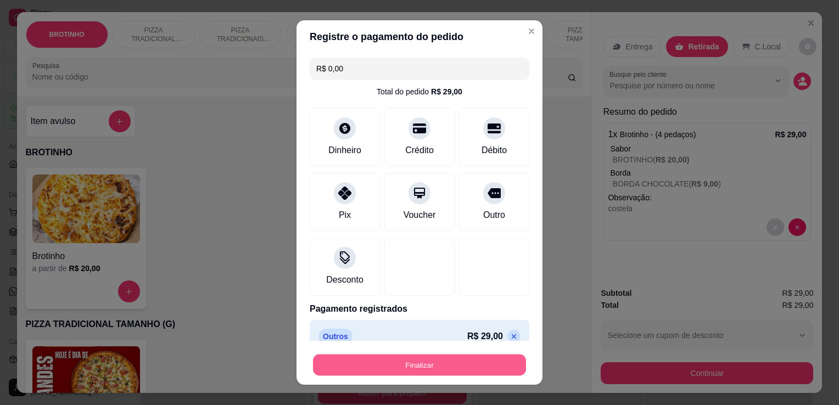
click at [422, 369] on button "Finalizar" at bounding box center [419, 365] width 213 height 21
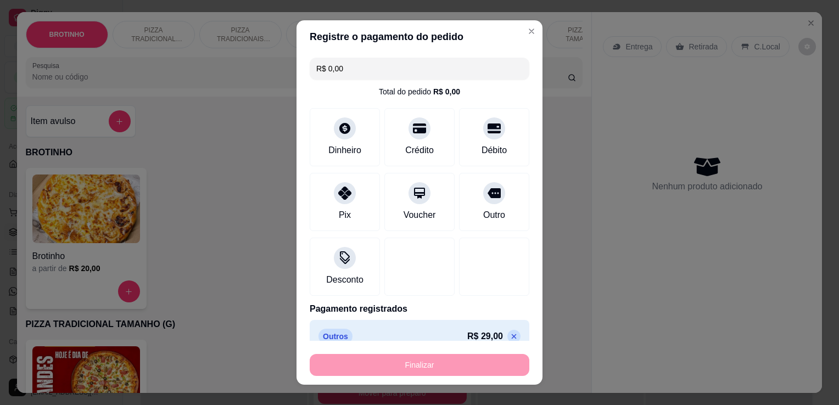
type input "-R$ 29,00"
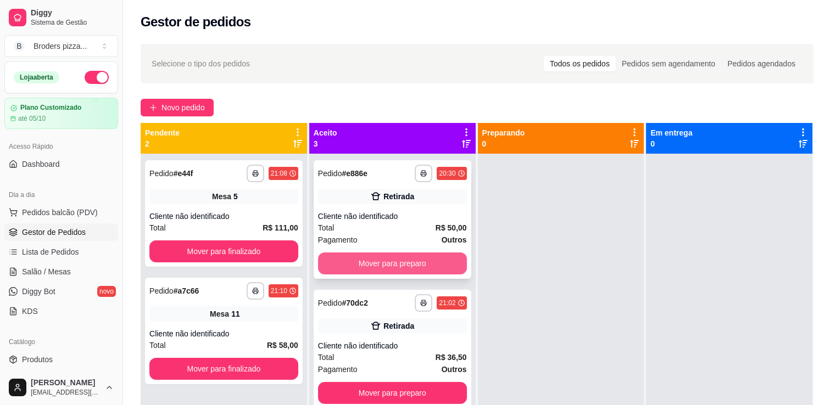
click at [417, 271] on button "Mover para preparo" at bounding box center [392, 264] width 149 height 22
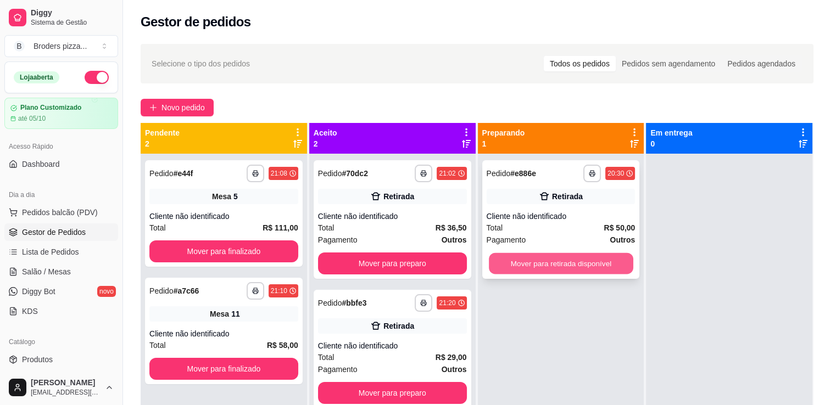
click at [527, 259] on button "Mover para retirada disponível" at bounding box center [561, 263] width 144 height 21
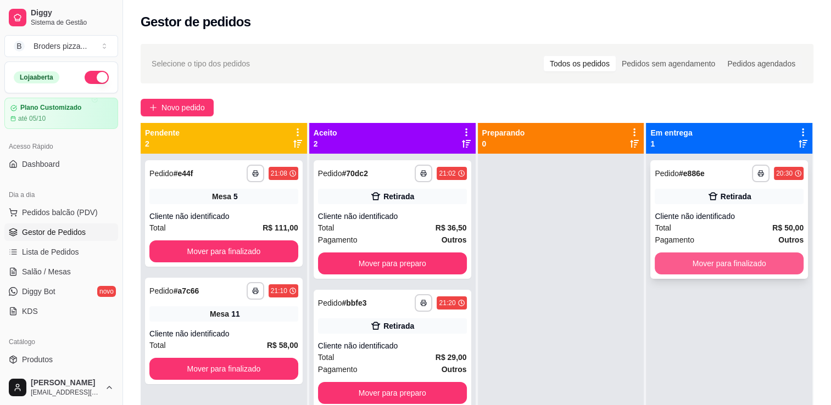
click at [688, 269] on button "Mover para finalizado" at bounding box center [729, 264] width 149 height 22
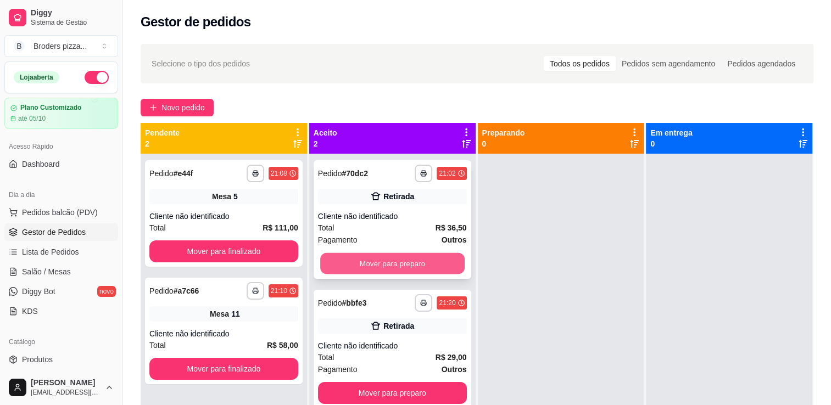
click at [425, 259] on button "Mover para preparo" at bounding box center [392, 263] width 144 height 21
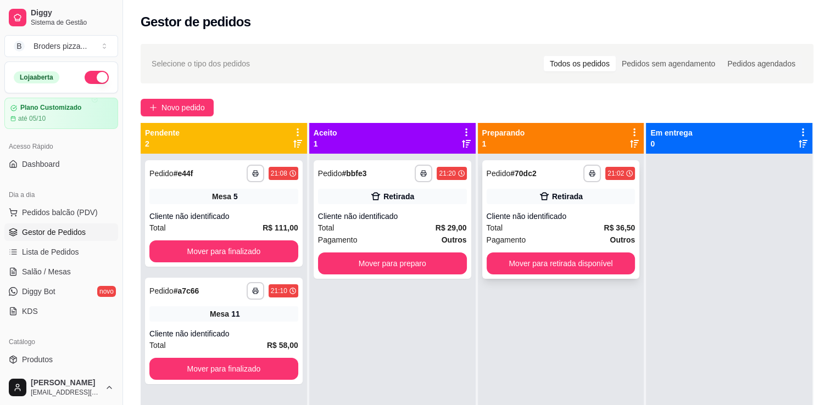
click at [571, 251] on div "**********" at bounding box center [561, 219] width 158 height 119
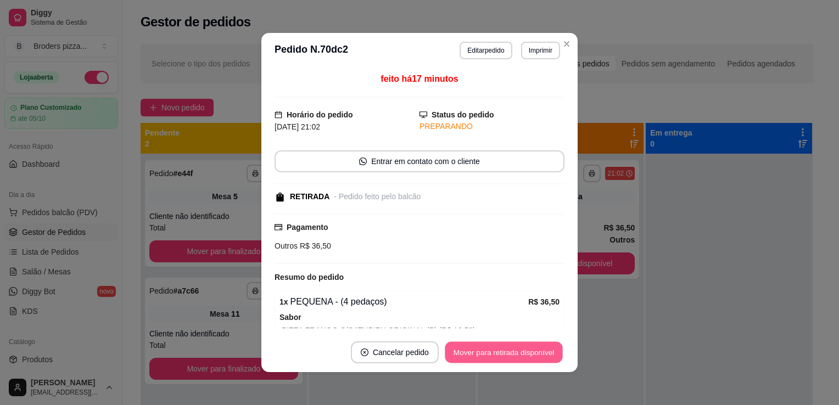
click at [532, 353] on button "Mover para retirada disponível" at bounding box center [504, 352] width 118 height 21
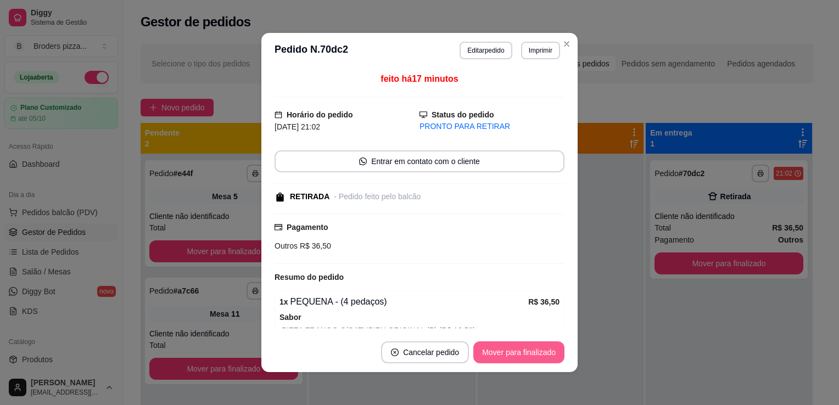
click at [532, 353] on button "Mover para finalizado" at bounding box center [519, 353] width 91 height 22
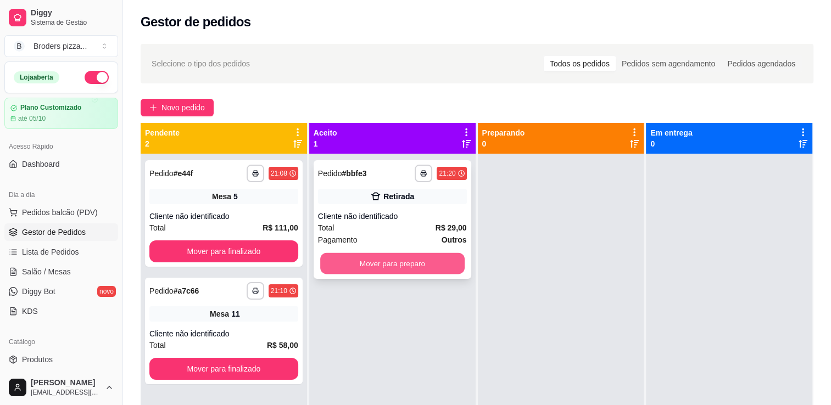
click at [426, 263] on button "Mover para preparo" at bounding box center [392, 263] width 144 height 21
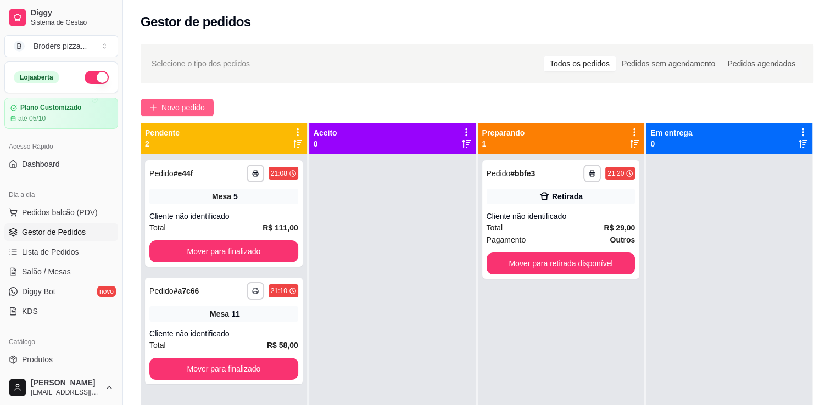
click at [180, 112] on span "Novo pedido" at bounding box center [183, 108] width 43 height 12
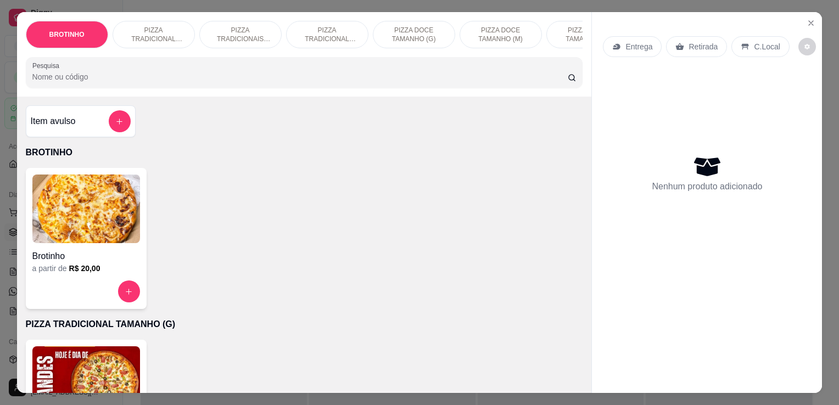
click at [103, 370] on img at bounding box center [86, 381] width 108 height 69
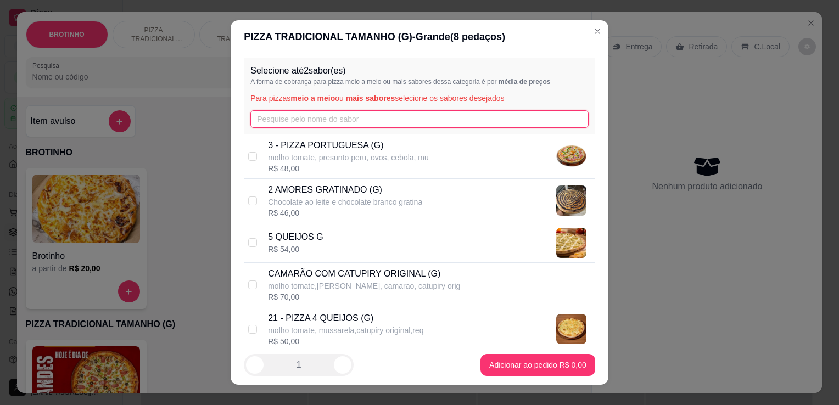
click at [309, 116] on input "text" at bounding box center [419, 119] width 338 height 18
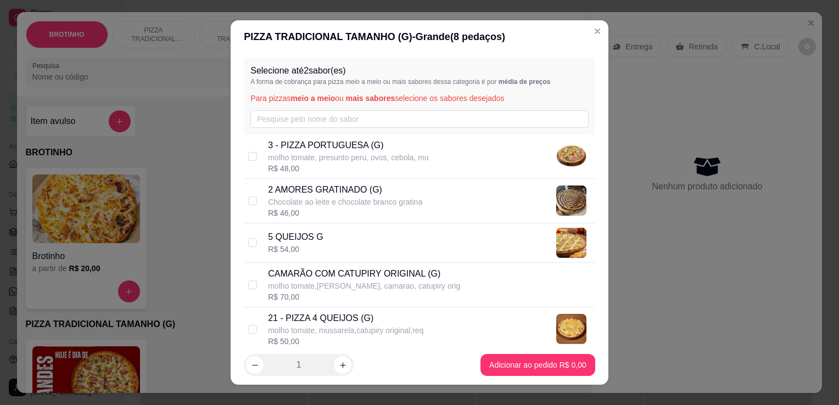
click at [313, 151] on p "3 - PIZZA PORTUGUESA (G)" at bounding box center [348, 145] width 161 height 13
checkbox input "true"
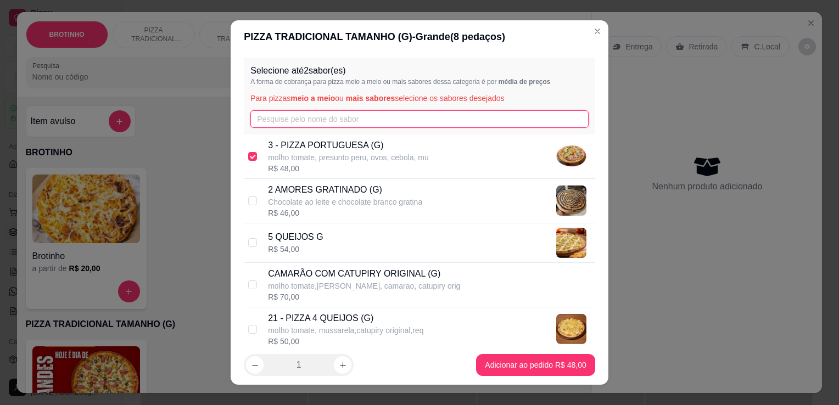
click at [302, 124] on input "text" at bounding box center [419, 119] width 338 height 18
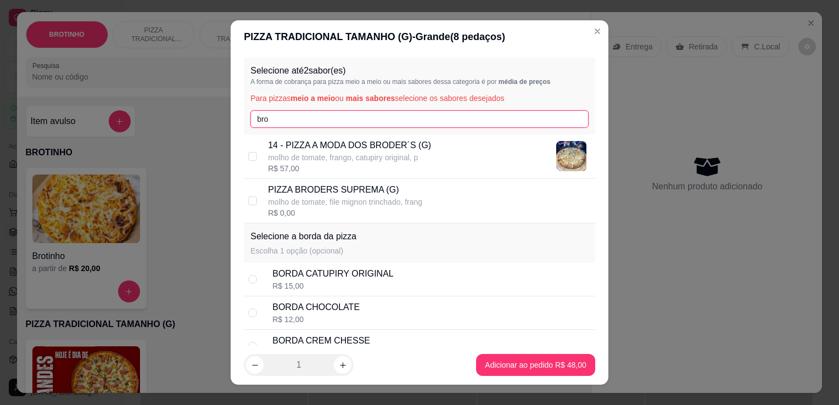
type input "bro"
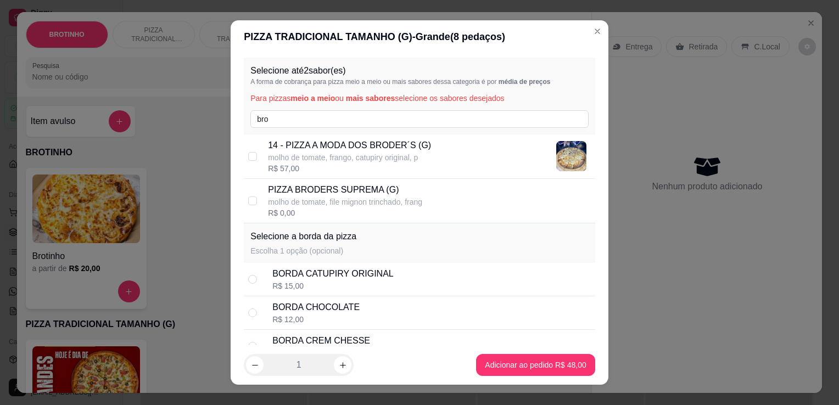
click at [388, 159] on p "molho de tomate, frango, catupiry original, p" at bounding box center [349, 157] width 163 height 11
checkbox input "true"
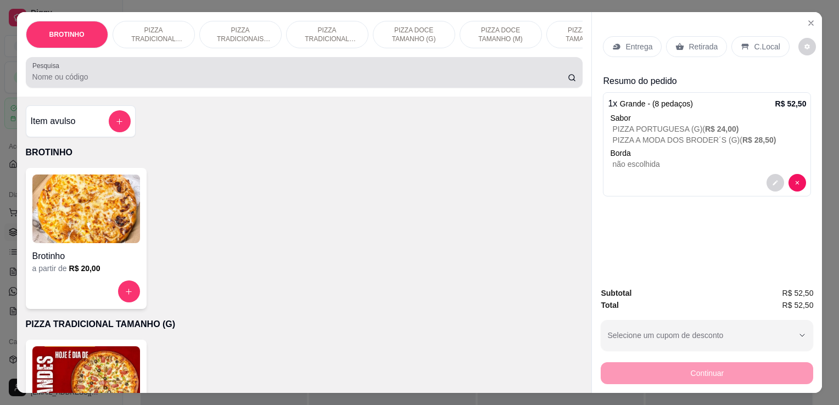
click at [182, 73] on div at bounding box center [304, 73] width 544 height 22
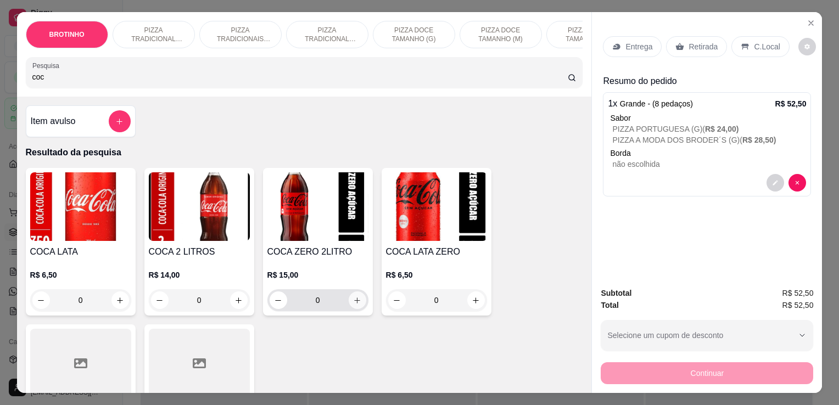
type input "coc"
click at [353, 302] on icon "increase-product-quantity" at bounding box center [357, 301] width 8 height 8
type input "1"
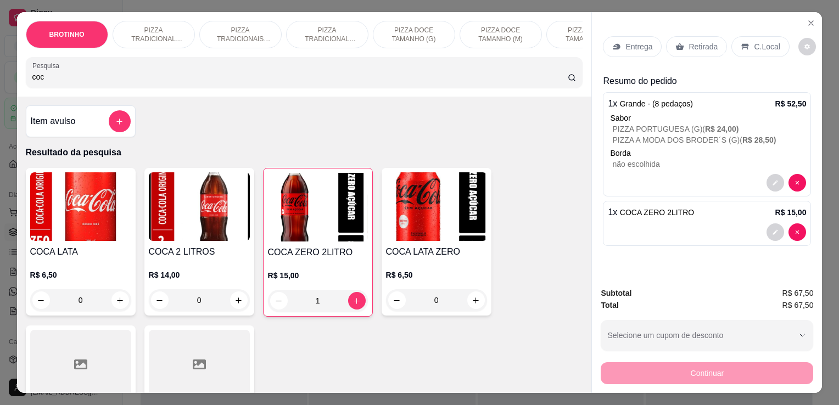
click at [689, 41] on p "Retirada" at bounding box center [703, 46] width 29 height 11
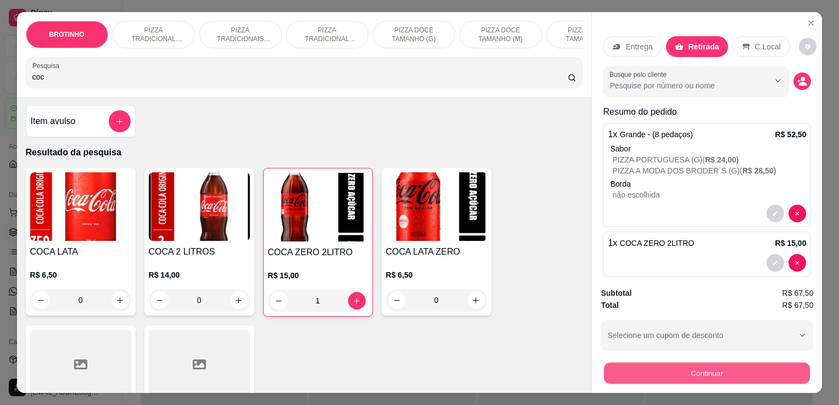
click at [710, 363] on button "Continuar" at bounding box center [707, 373] width 206 height 21
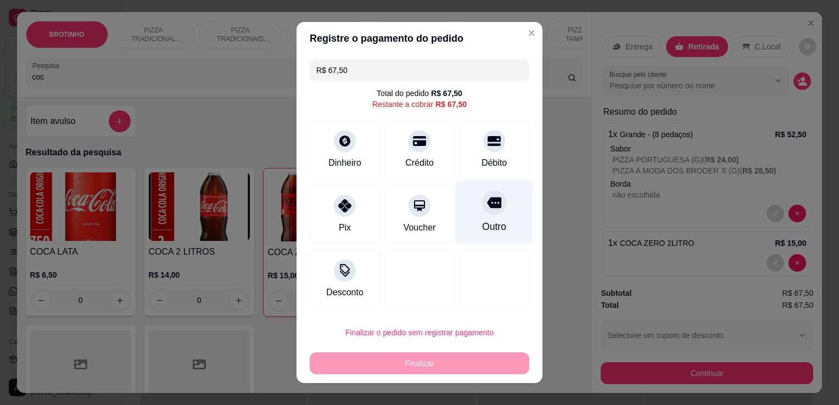
click at [482, 220] on div "Outro" at bounding box center [494, 227] width 24 height 14
type input "R$ 0,00"
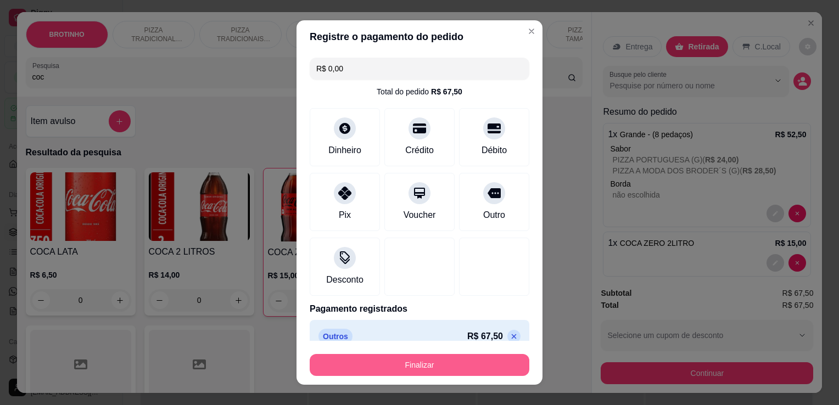
click at [409, 366] on button "Finalizar" at bounding box center [420, 365] width 220 height 22
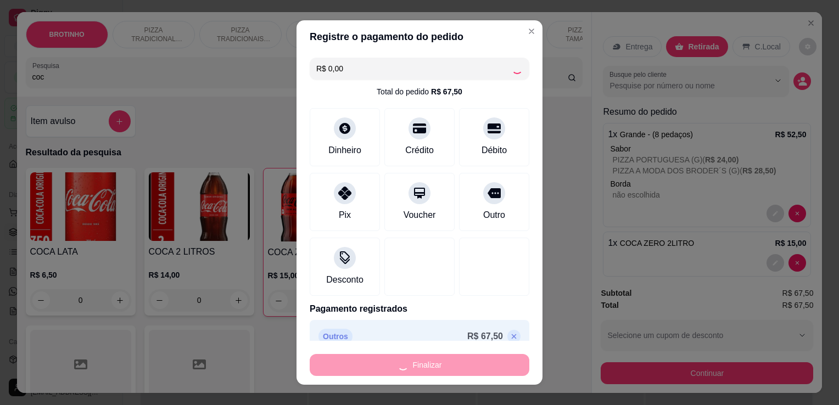
type input "0"
type input "-R$ 67,50"
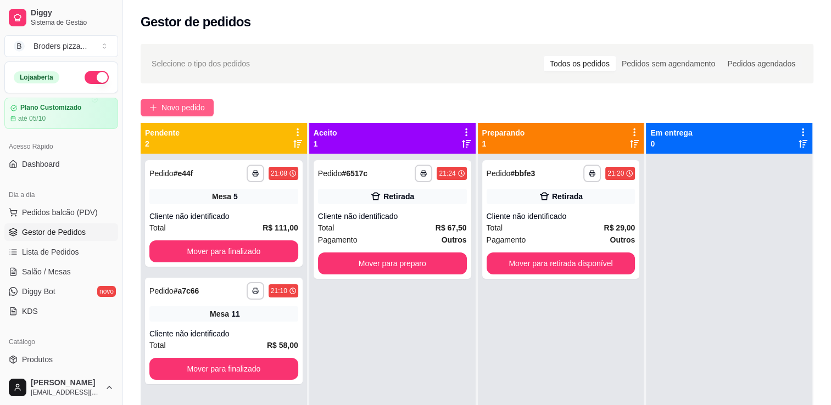
click at [185, 104] on span "Novo pedido" at bounding box center [183, 108] width 43 height 12
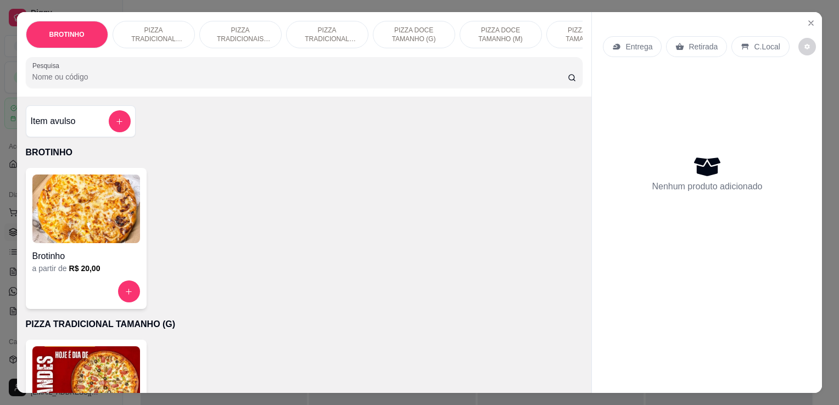
click at [318, 26] on p "PIZZA TRADICIONAL TAMANHO (P)" at bounding box center [328, 35] width 64 height 18
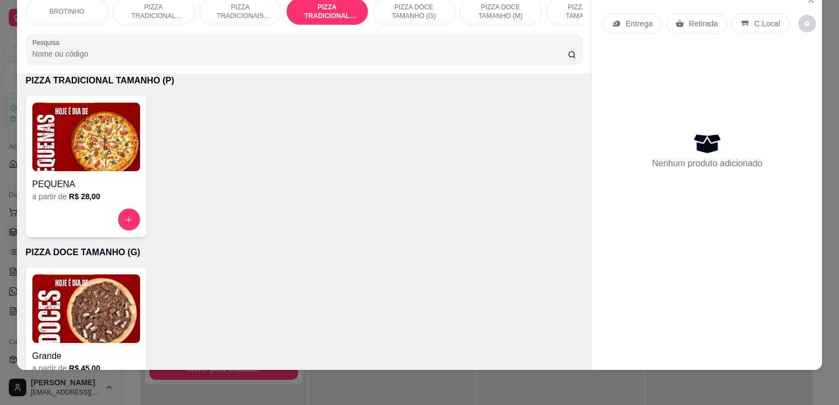
click at [129, 167] on img at bounding box center [86, 137] width 108 height 69
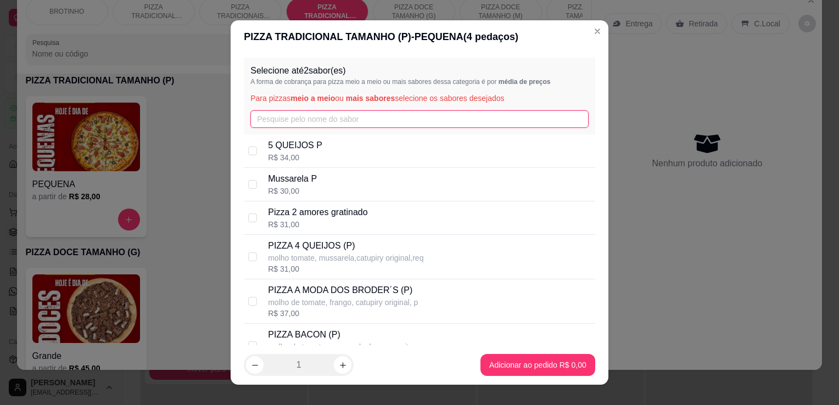
click at [334, 127] on input "text" at bounding box center [419, 119] width 338 height 18
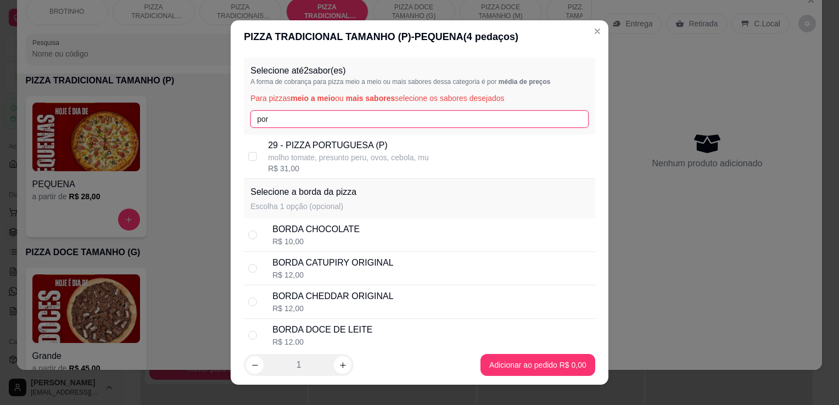
type input "por"
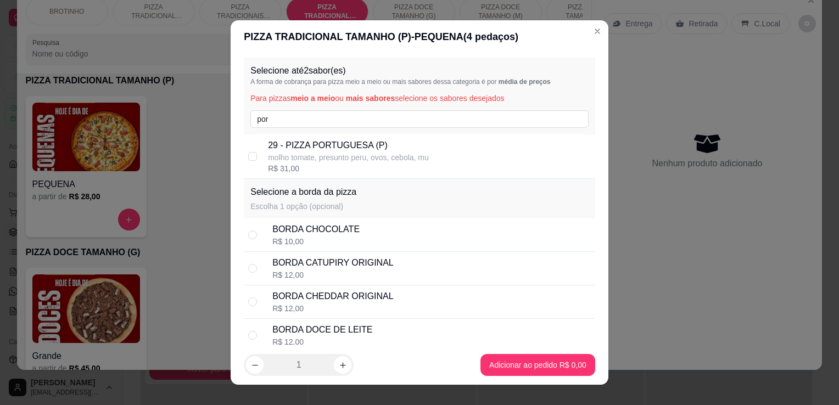
click at [338, 144] on p "29 - PIZZA PORTUGUESA (P)" at bounding box center [348, 145] width 161 height 13
checkbox input "true"
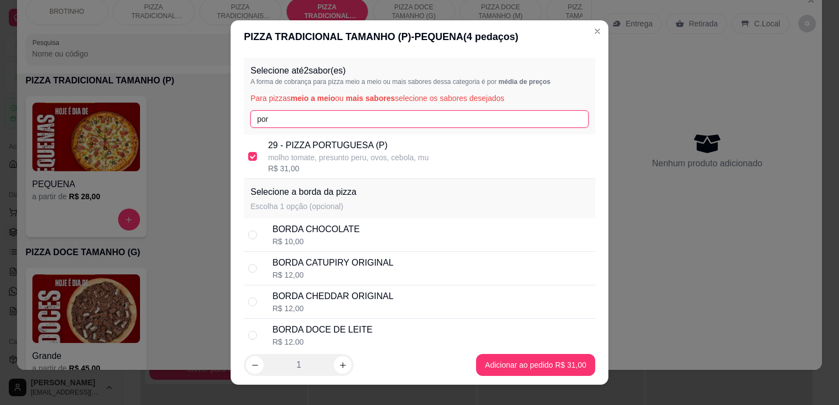
click at [295, 126] on input "por" at bounding box center [419, 119] width 338 height 18
type input "p"
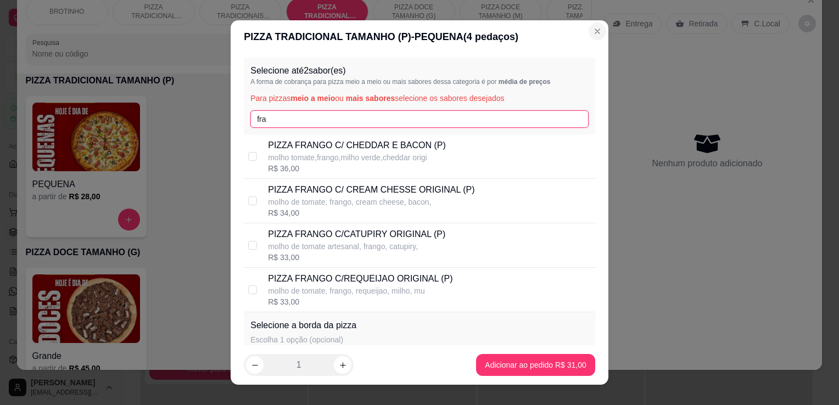
type input "fra"
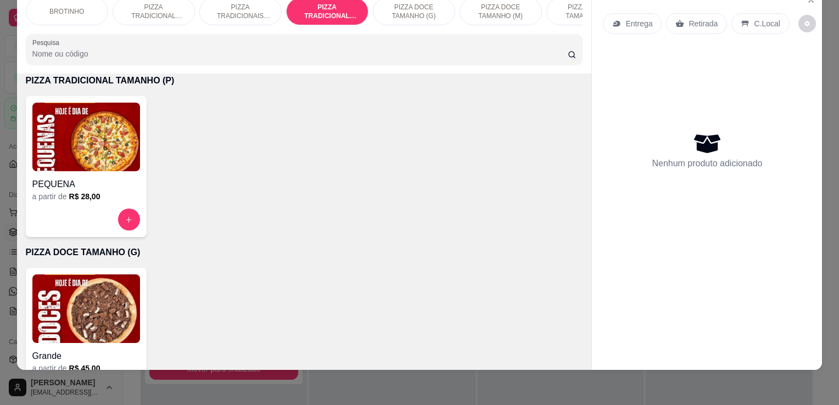
click at [259, 7] on p "PIZZA TRADICIONAIS TAMANHO (M)" at bounding box center [241, 12] width 64 height 18
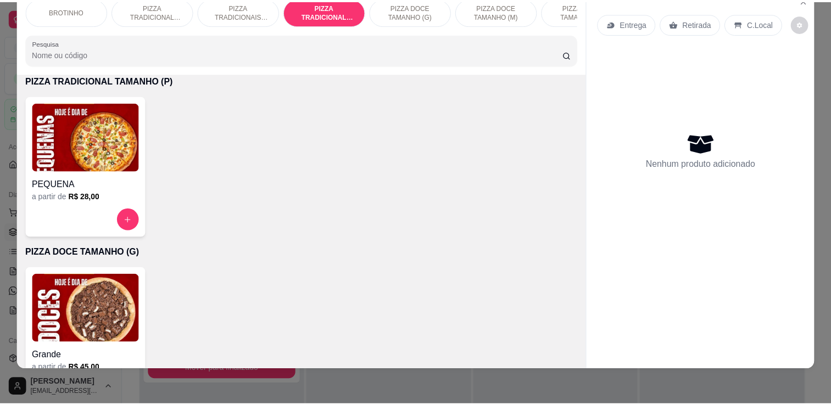
scroll to position [393, 0]
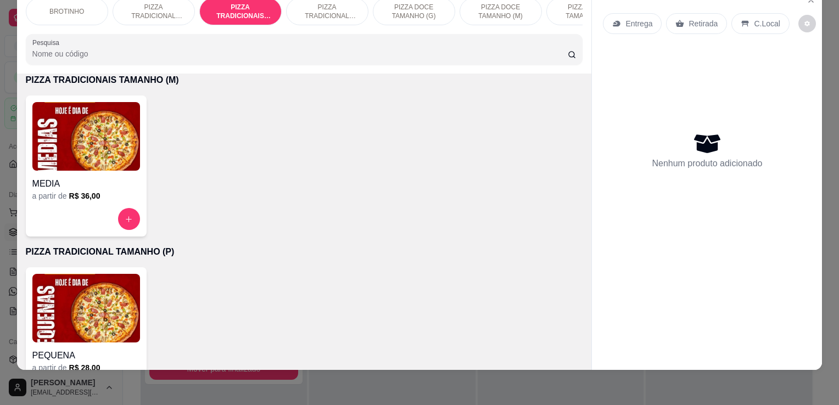
click at [99, 180] on h4 "MEDIA" at bounding box center [86, 183] width 108 height 13
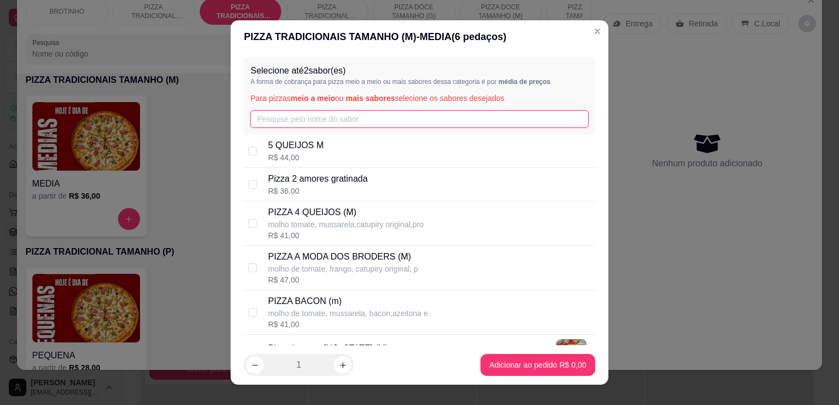
click at [285, 120] on input "text" at bounding box center [419, 119] width 338 height 18
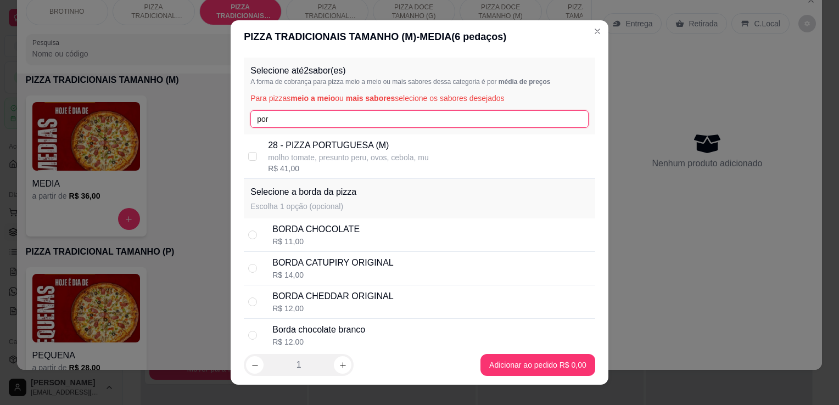
type input "por"
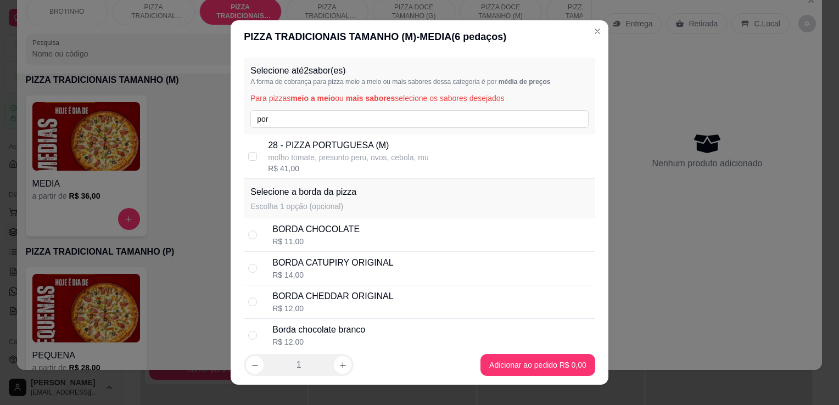
click at [316, 141] on p "28 - PIZZA PORTUGUESA (M)" at bounding box center [348, 145] width 161 height 13
checkbox input "true"
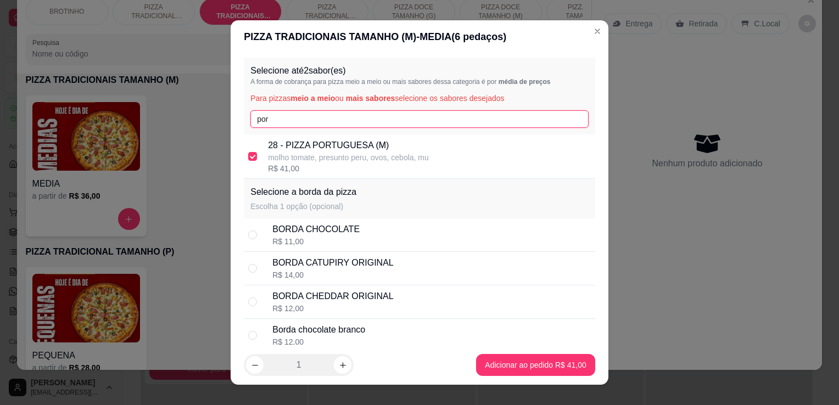
click at [310, 120] on input "por" at bounding box center [419, 119] width 338 height 18
type input "p"
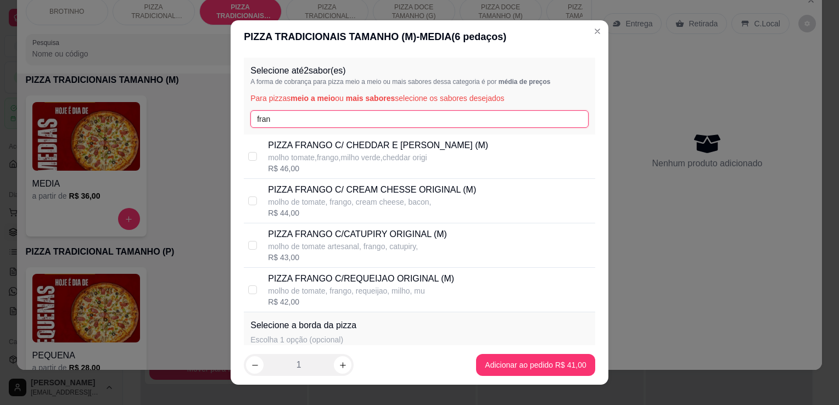
type input "fran"
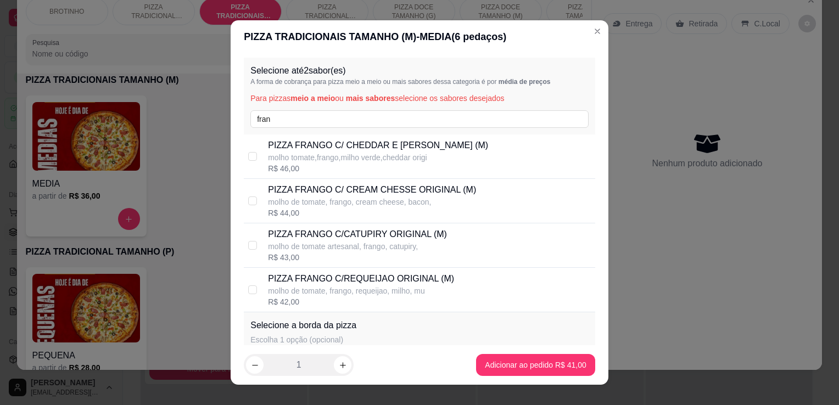
click at [399, 244] on p "molho de tomate artesanal, frango, catupiry," at bounding box center [357, 246] width 179 height 11
checkbox input "true"
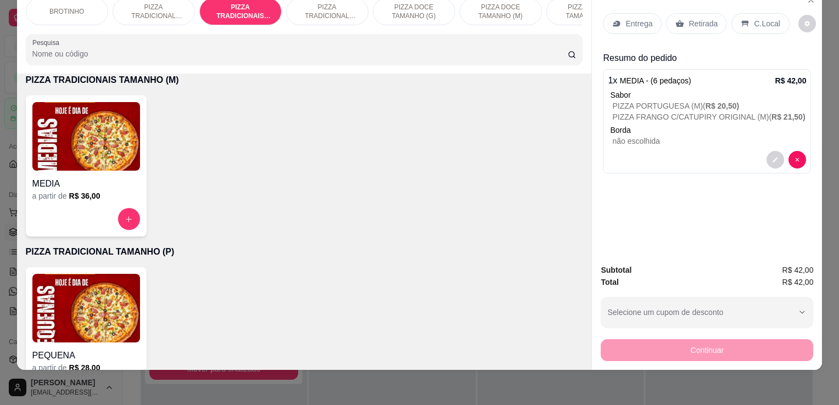
click at [694, 25] on div "Retirada" at bounding box center [696, 23] width 61 height 21
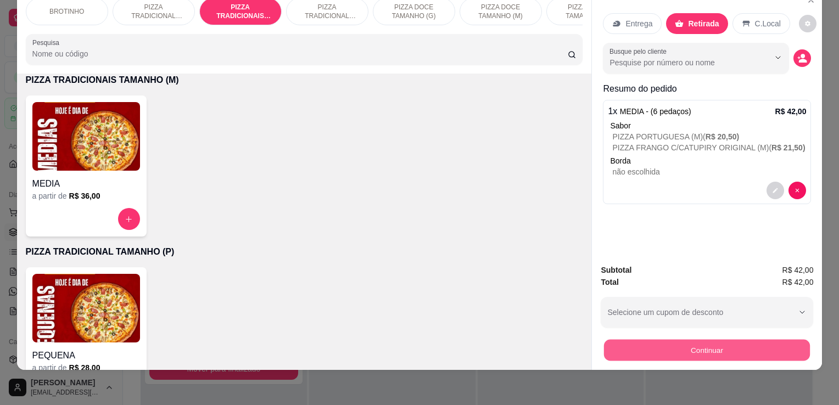
click at [660, 346] on button "Continuar" at bounding box center [707, 349] width 206 height 21
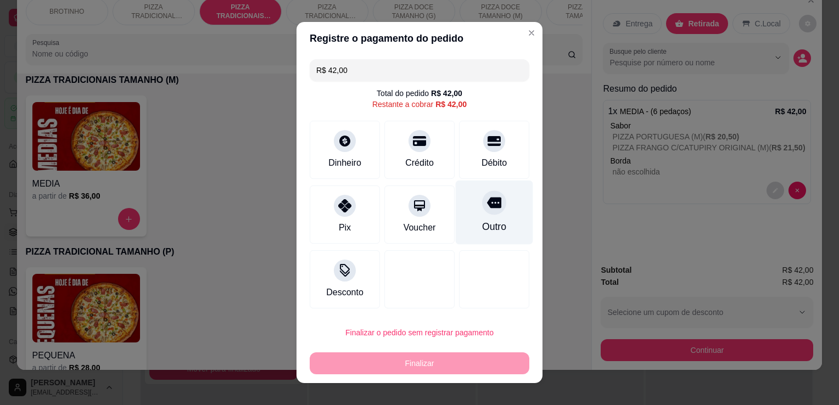
click at [490, 227] on div "Outro" at bounding box center [494, 227] width 24 height 14
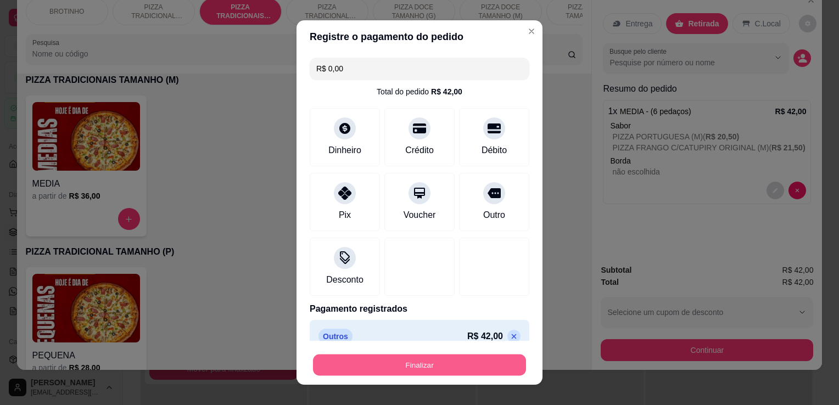
click at [406, 369] on button "Finalizar" at bounding box center [419, 365] width 213 height 21
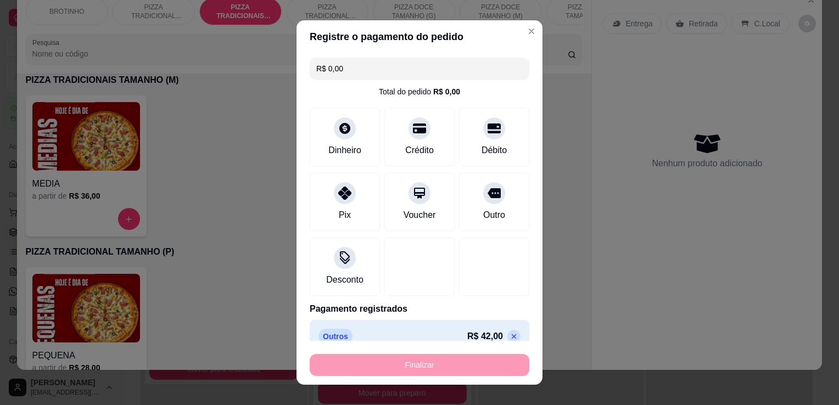
type input "-R$ 42,00"
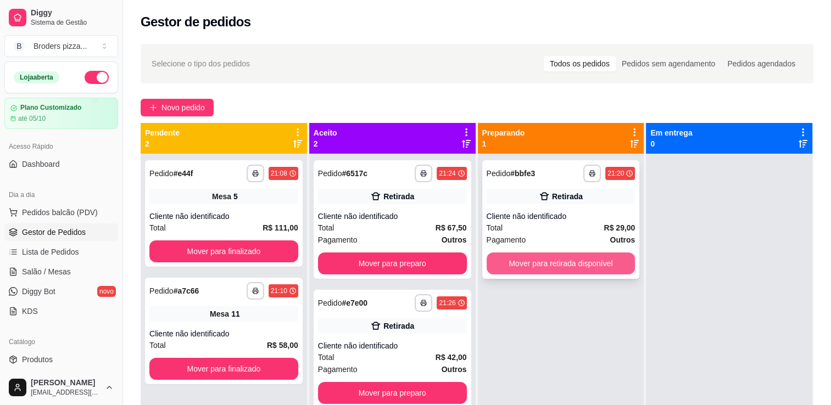
click at [553, 272] on button "Mover para retirada disponível" at bounding box center [561, 264] width 149 height 22
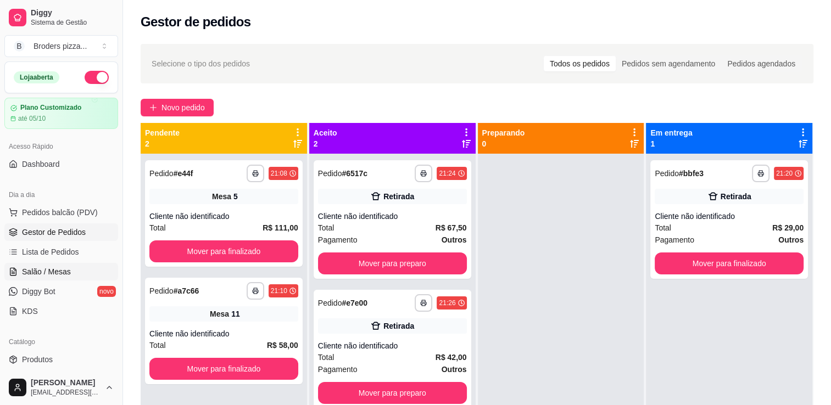
click at [57, 268] on span "Salão / Mesas" at bounding box center [46, 271] width 49 height 11
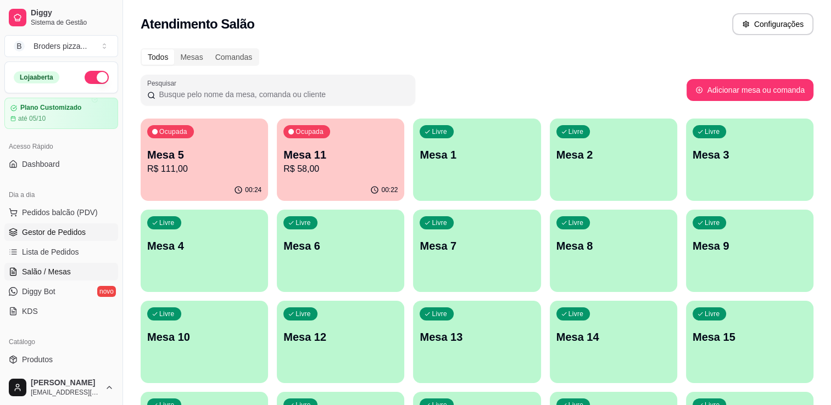
click at [22, 232] on span "Gestor de Pedidos" at bounding box center [54, 232] width 64 height 11
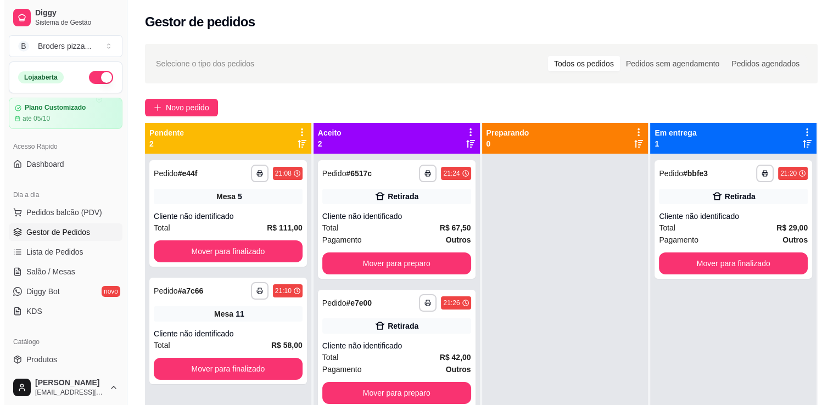
scroll to position [31, 0]
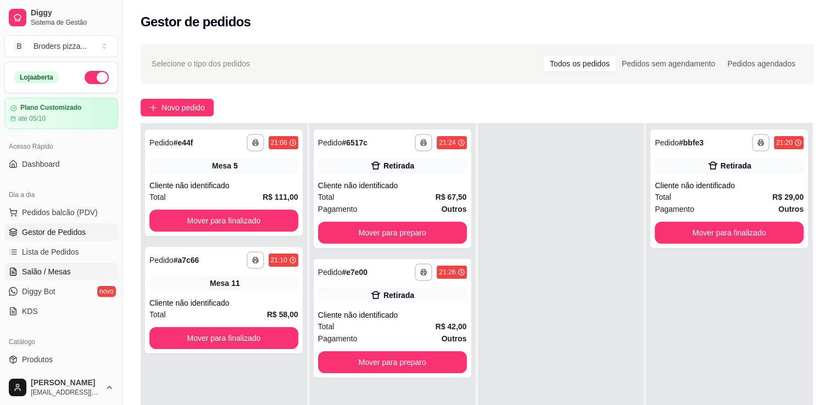
click at [33, 273] on span "Salão / Mesas" at bounding box center [46, 271] width 49 height 11
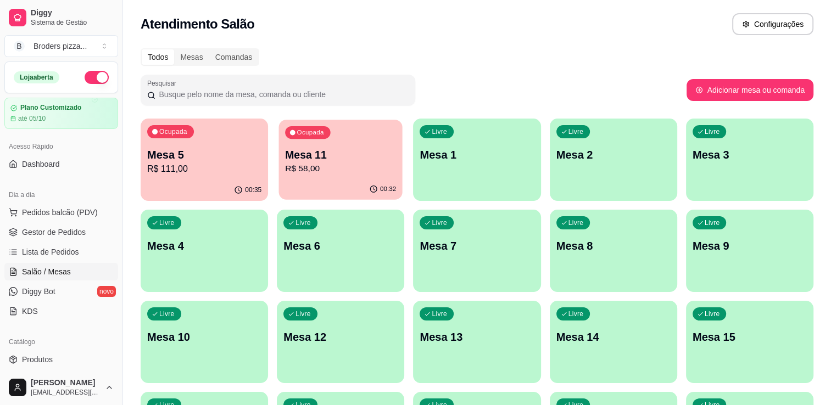
click at [396, 133] on div "Ocupada Mesa 11 R$ 58,00" at bounding box center [341, 149] width 124 height 59
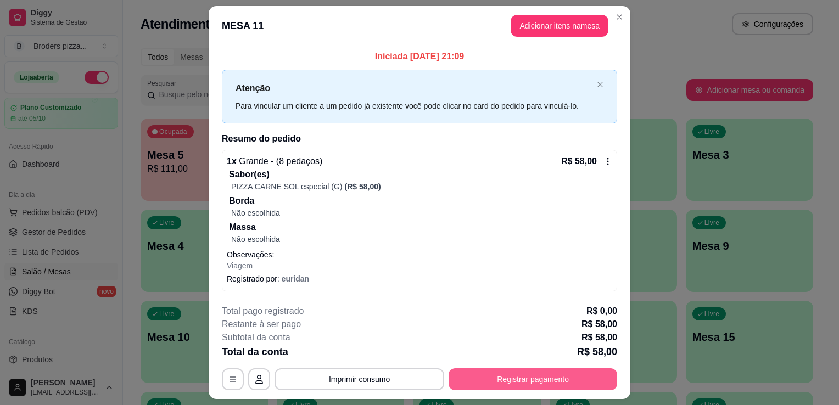
click at [532, 381] on button "Registrar pagamento" at bounding box center [533, 380] width 169 height 22
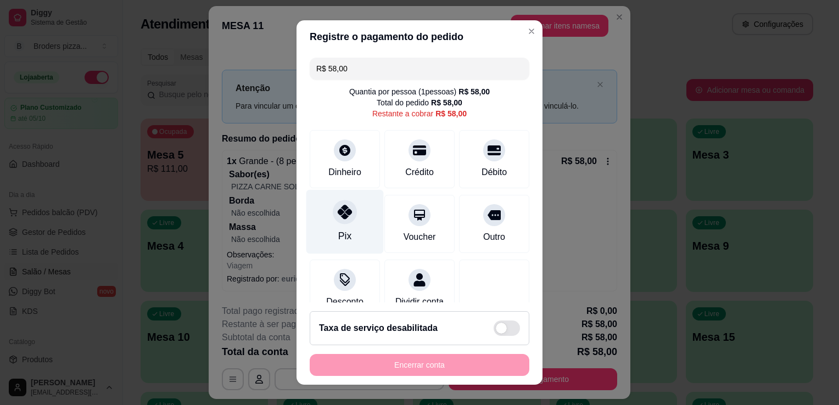
click at [322, 232] on div "Pix" at bounding box center [345, 222] width 77 height 64
type input "R$ 0,00"
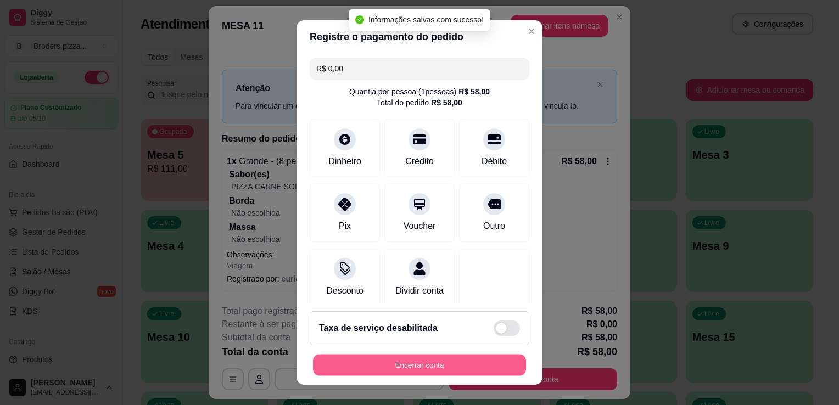
click at [414, 360] on button "Encerrar conta" at bounding box center [419, 365] width 213 height 21
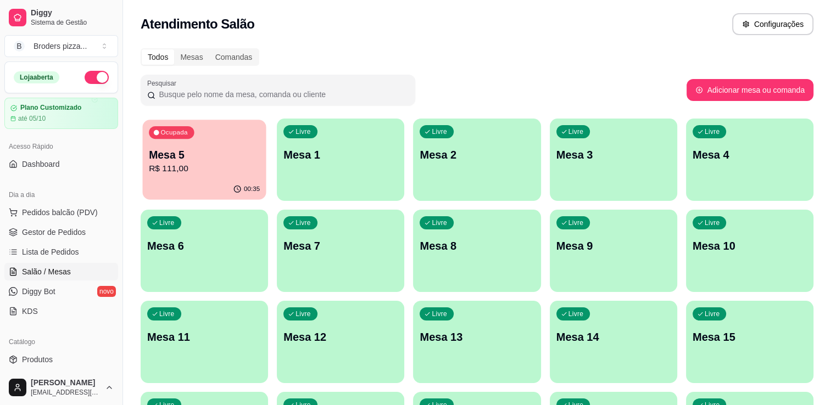
click at [175, 158] on p "Mesa 5" at bounding box center [204, 155] width 111 height 15
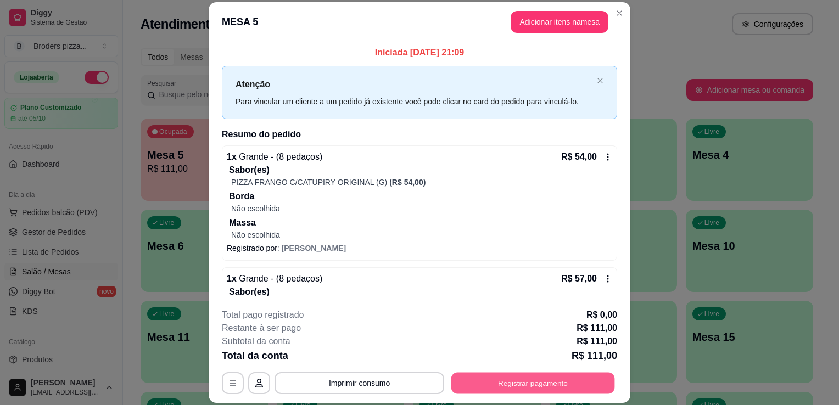
click at [478, 375] on button "Registrar pagamento" at bounding box center [534, 383] width 164 height 21
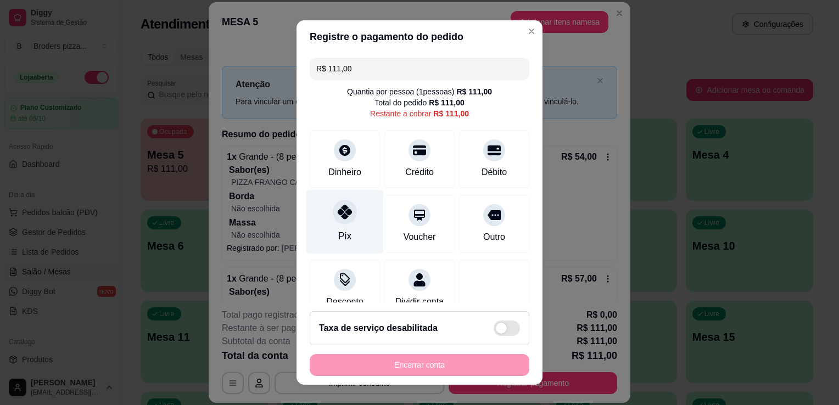
click at [334, 219] on div at bounding box center [345, 212] width 24 height 24
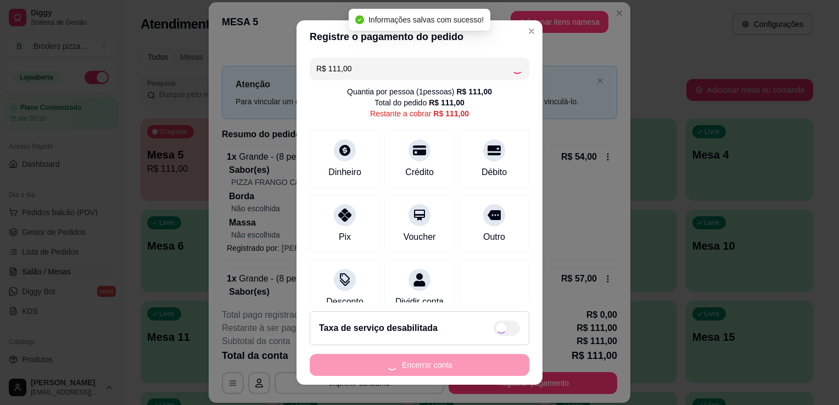
type input "R$ 0,00"
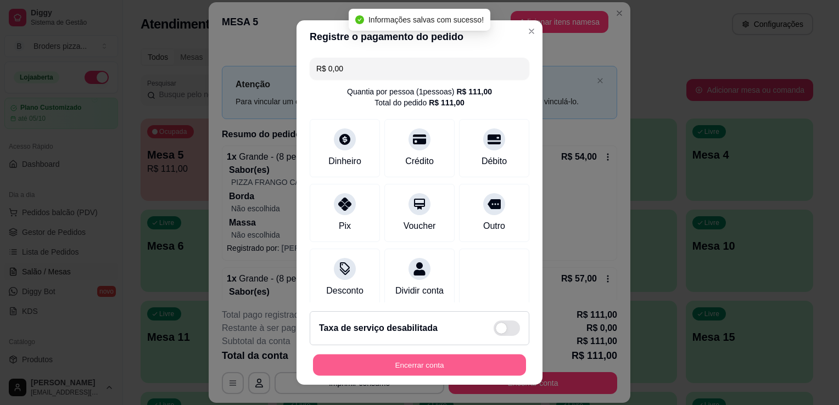
click at [436, 371] on button "Encerrar conta" at bounding box center [419, 365] width 213 height 21
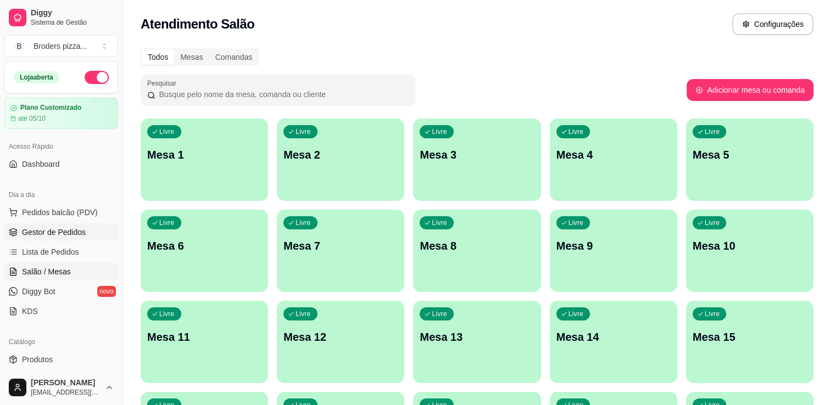
click at [68, 232] on span "Gestor de Pedidos" at bounding box center [54, 232] width 64 height 11
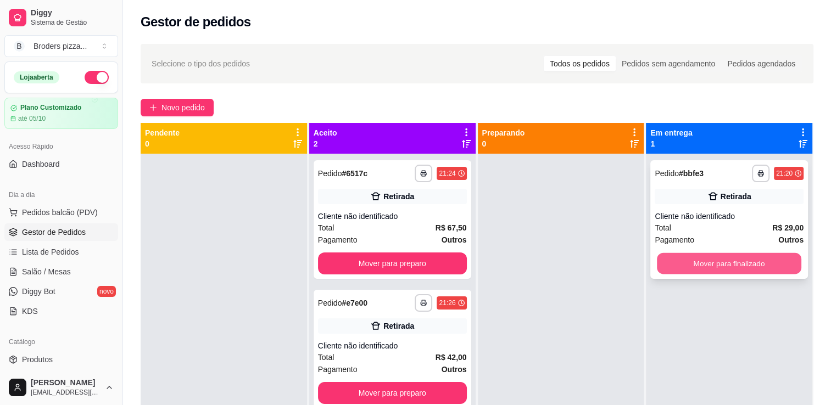
click at [710, 271] on button "Mover para finalizado" at bounding box center [729, 263] width 144 height 21
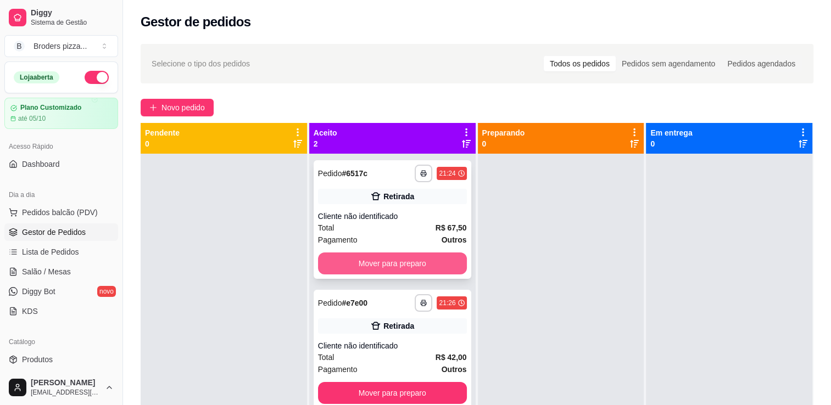
click at [425, 264] on button "Mover para preparo" at bounding box center [392, 264] width 149 height 22
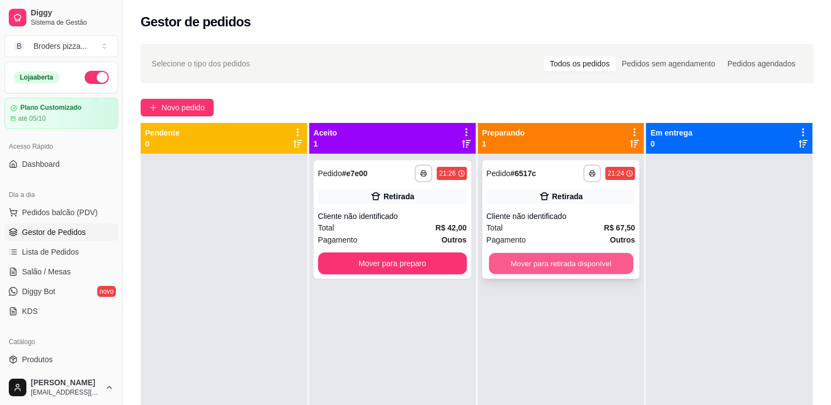
click at [558, 255] on button "Mover para retirada disponível" at bounding box center [561, 263] width 144 height 21
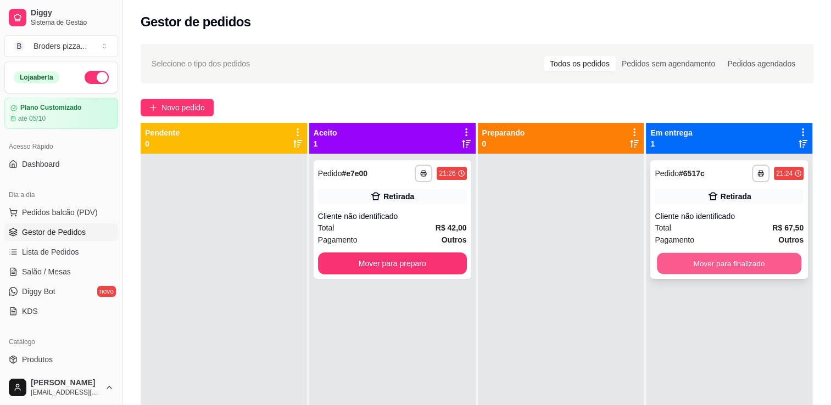
click at [694, 271] on button "Mover para finalizado" at bounding box center [729, 263] width 144 height 21
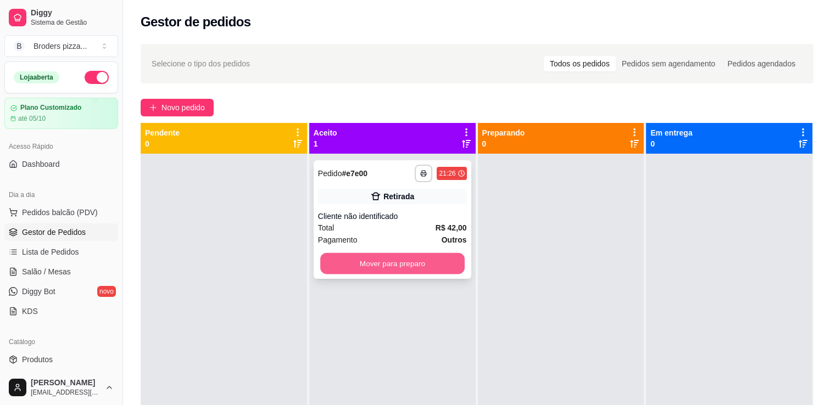
click at [424, 259] on button "Mover para preparo" at bounding box center [392, 263] width 144 height 21
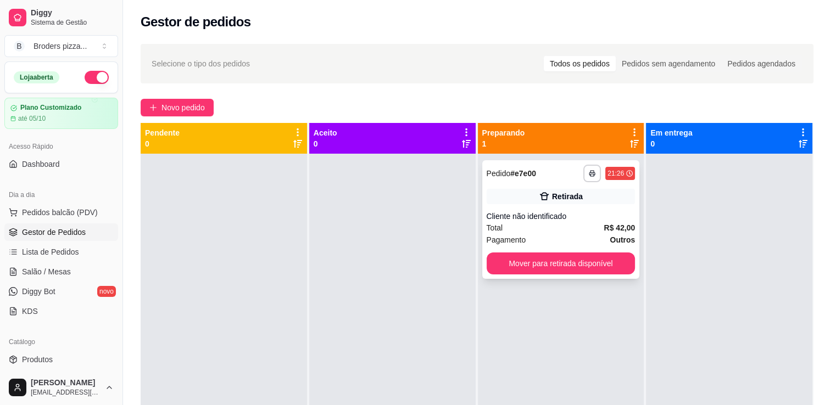
click at [550, 276] on div "**********" at bounding box center [561, 219] width 158 height 119
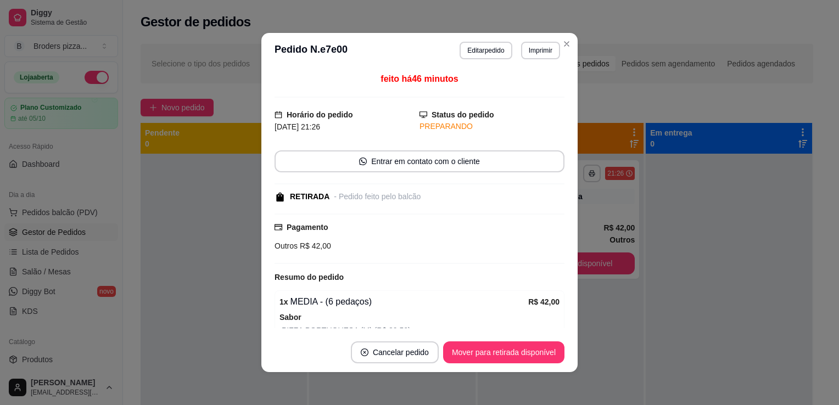
click at [550, 267] on div "feito há 46 minutos Horário do pedido [DATE] 21:26 Status do pedido PREPARANDO …" at bounding box center [420, 201] width 290 height 256
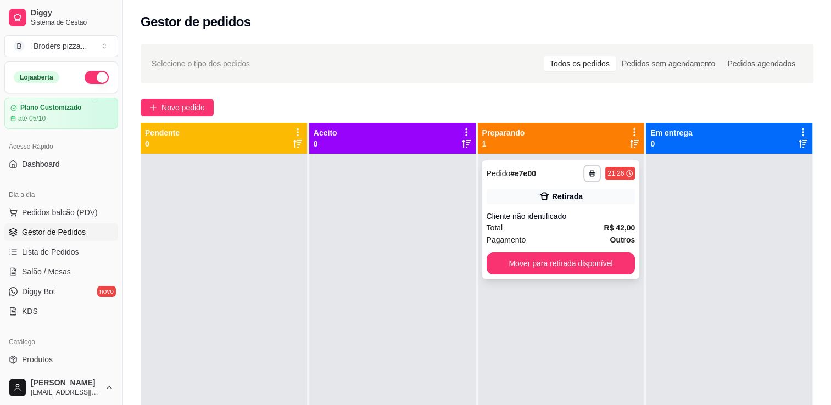
click at [627, 276] on div "**********" at bounding box center [561, 219] width 158 height 119
click at [609, 261] on button "Mover para retirada disponível" at bounding box center [561, 263] width 144 height 21
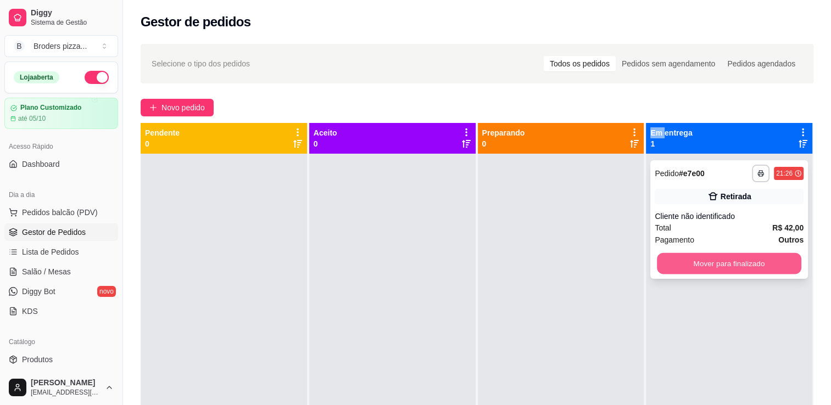
click at [684, 265] on button "Mover para finalizado" at bounding box center [729, 263] width 144 height 21
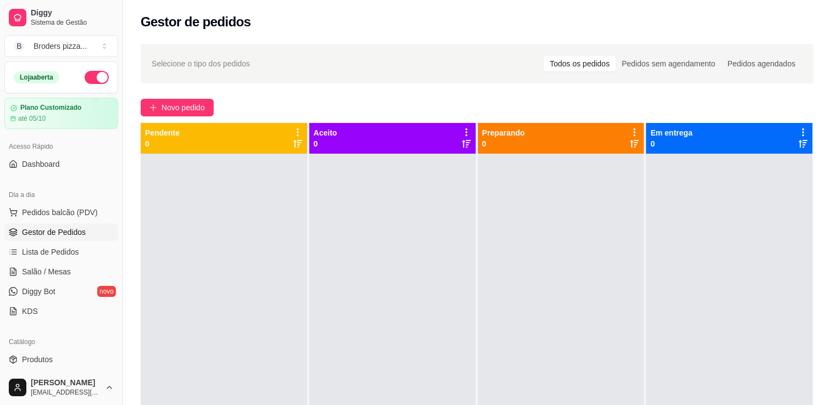
drag, startPoint x: 136, startPoint y: 228, endPoint x: 153, endPoint y: 174, distance: 56.5
click at [153, 174] on div "Selecione o tipo dos pedidos Todos os pedidos Pedidos sem agendamento Pedidos a…" at bounding box center [477, 289] width 708 height 504
click at [149, 113] on button "Novo pedido" at bounding box center [177, 108] width 73 height 18
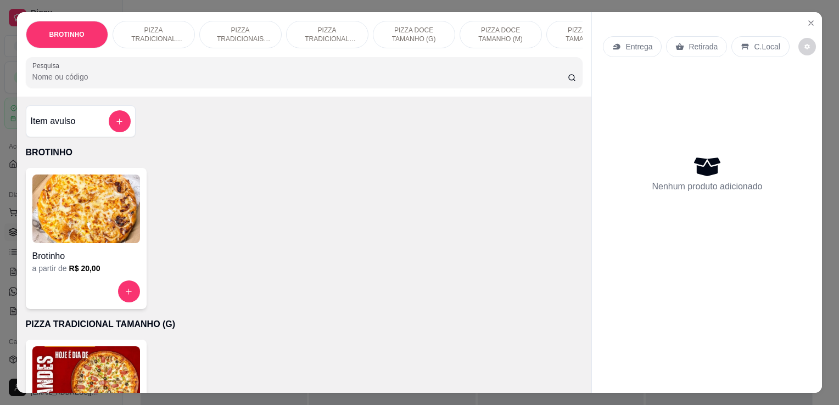
click at [319, 36] on p "PIZZA TRADICIONAL TAMANHO (P)" at bounding box center [328, 35] width 64 height 18
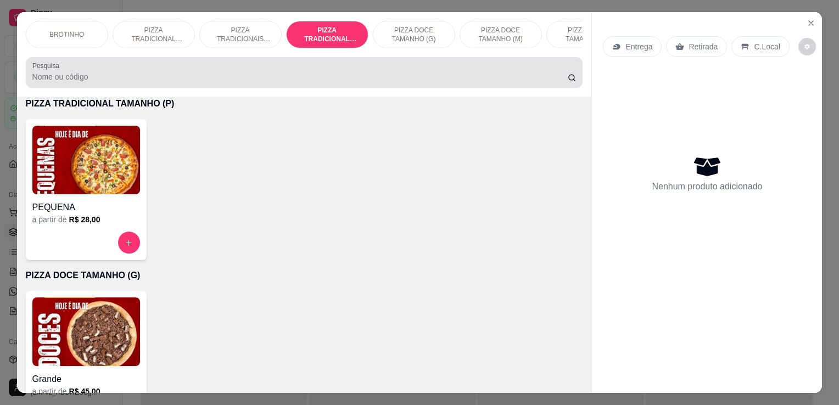
scroll to position [27, 0]
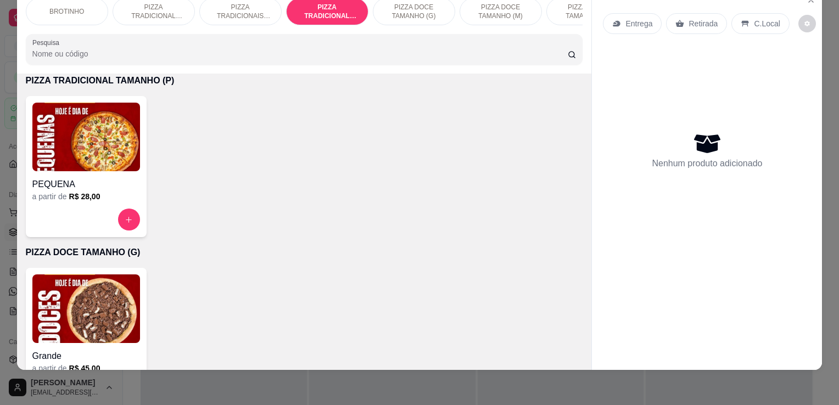
click at [87, 159] on img at bounding box center [86, 137] width 108 height 69
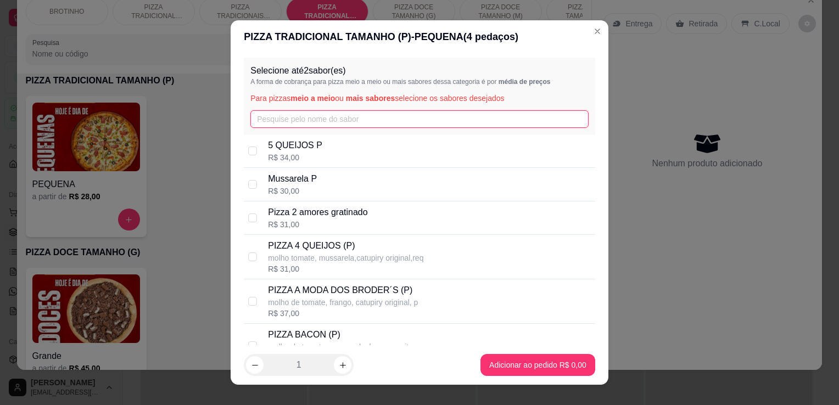
click at [274, 114] on input "text" at bounding box center [419, 119] width 338 height 18
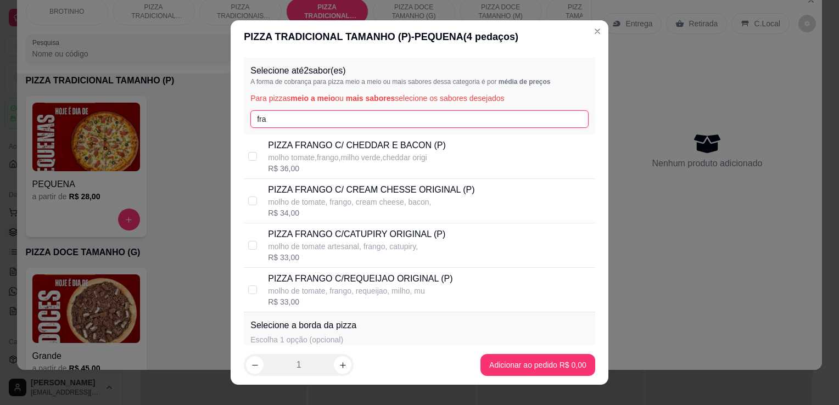
type input "fra"
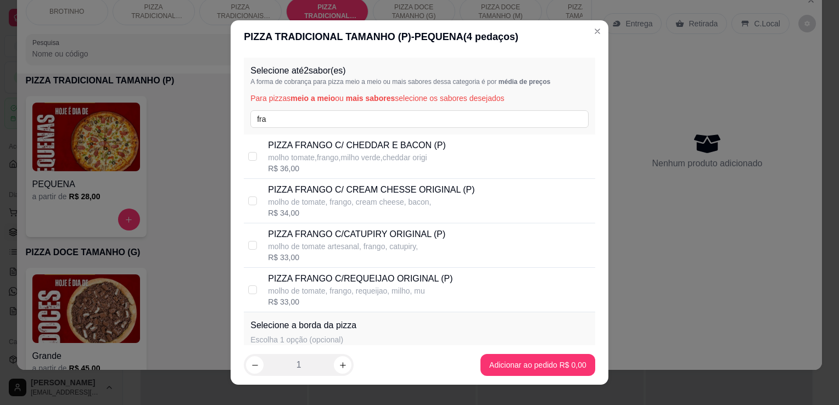
click at [341, 297] on div "R$ 33,00" at bounding box center [360, 302] width 185 height 11
checkbox input "true"
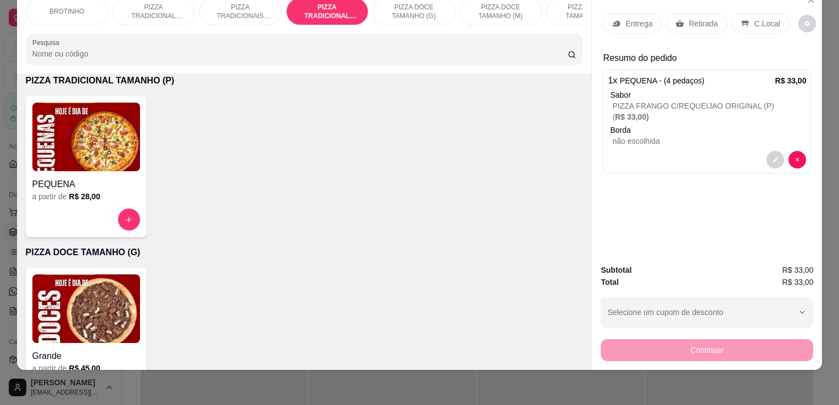
click at [699, 19] on p "Retirada" at bounding box center [703, 23] width 29 height 11
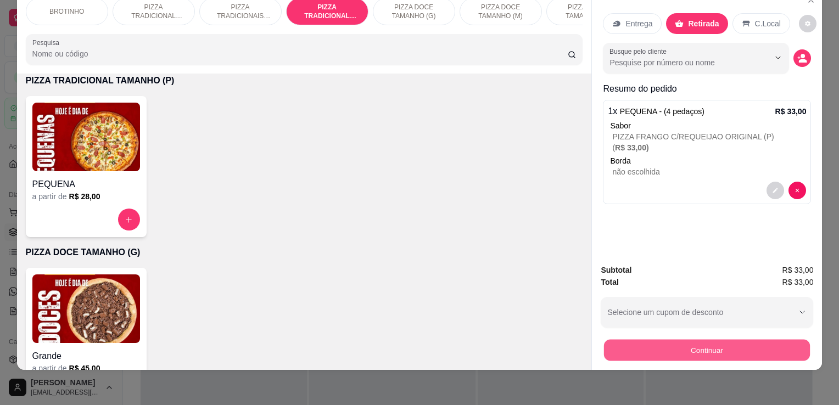
click at [711, 346] on button "Continuar" at bounding box center [707, 349] width 206 height 21
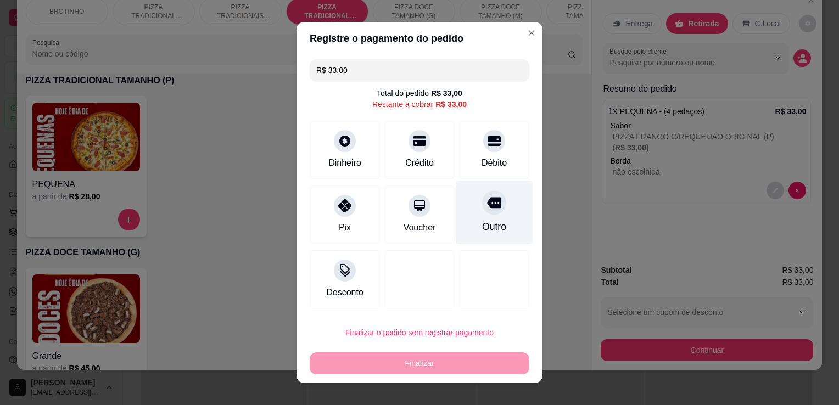
click at [487, 198] on icon at bounding box center [494, 203] width 14 height 11
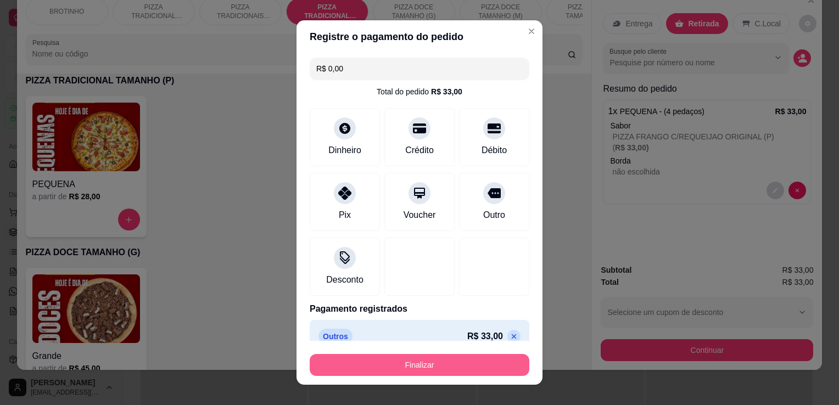
click at [434, 368] on button "Finalizar" at bounding box center [420, 365] width 220 height 22
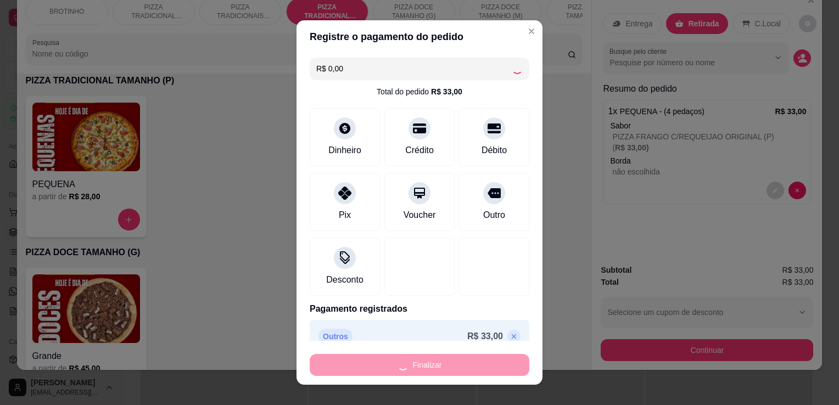
type input "-R$ 33,00"
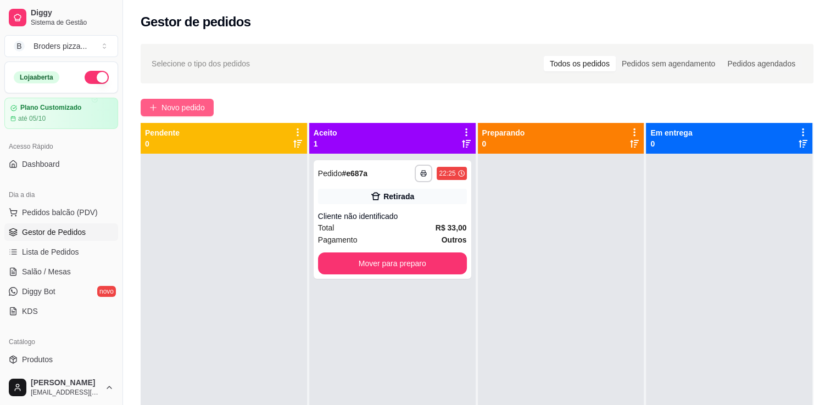
click at [187, 112] on span "Novo pedido" at bounding box center [183, 108] width 43 height 12
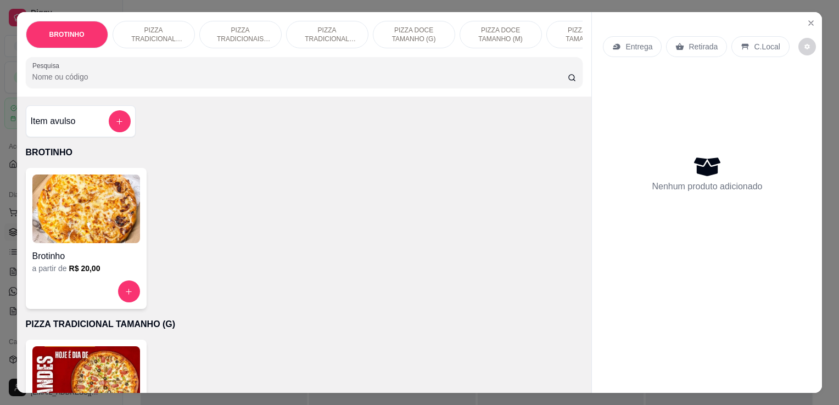
click at [219, 34] on p "PIZZA TRADICIONAIS TAMANHO (M)" at bounding box center [241, 35] width 64 height 18
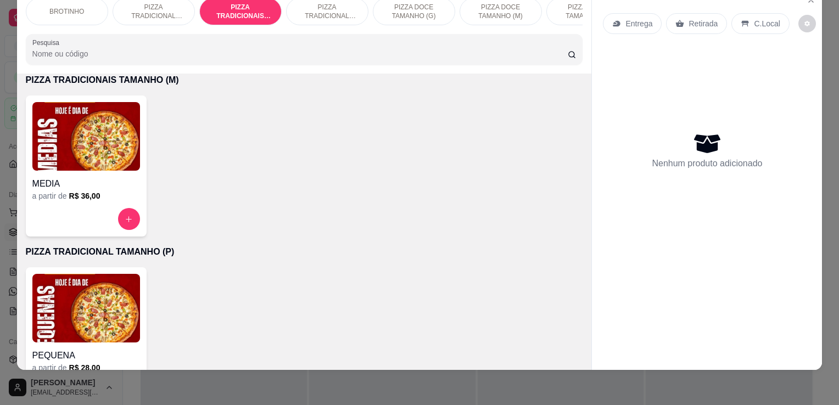
click at [101, 134] on img at bounding box center [86, 136] width 108 height 69
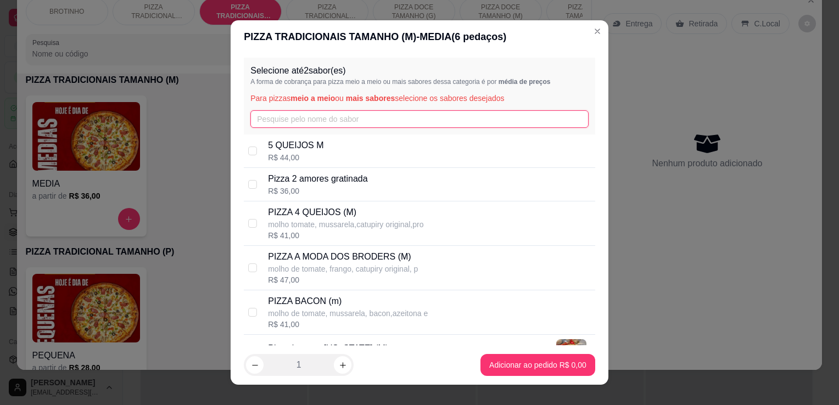
click at [297, 118] on input "text" at bounding box center [419, 119] width 338 height 18
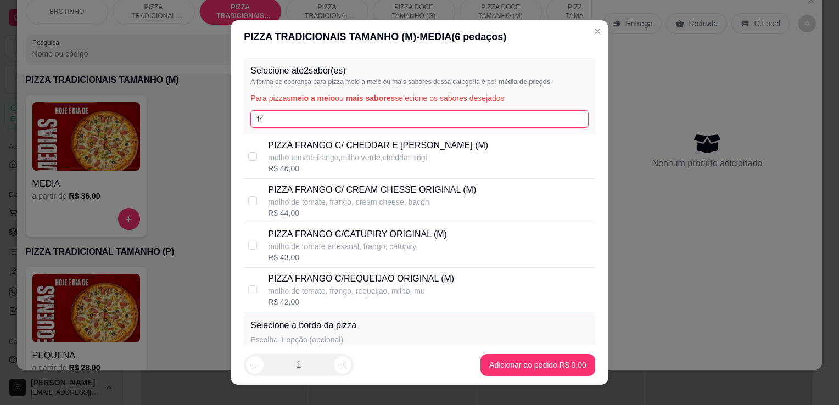
type input "fr"
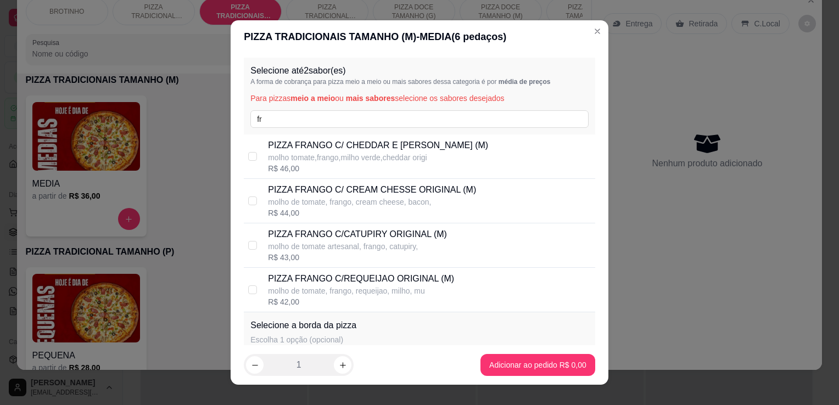
click at [368, 228] on p "PIZZA FRANGO C/CATUPIRY ORIGINAL (M)" at bounding box center [357, 234] width 179 height 13
checkbox input "true"
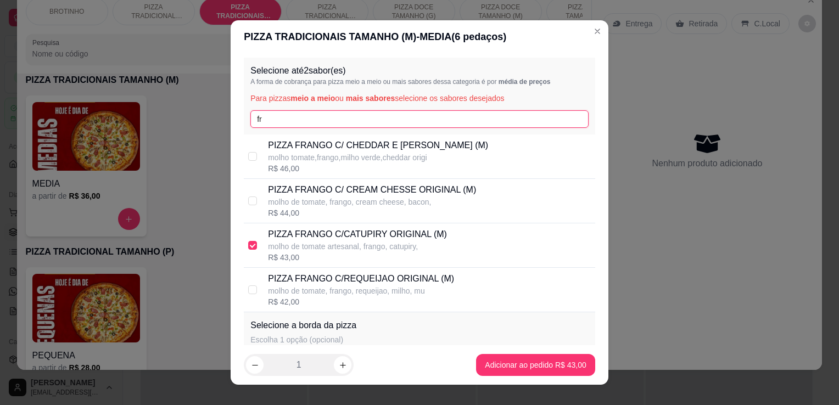
click at [296, 113] on input "fr" at bounding box center [419, 119] width 338 height 18
type input "f"
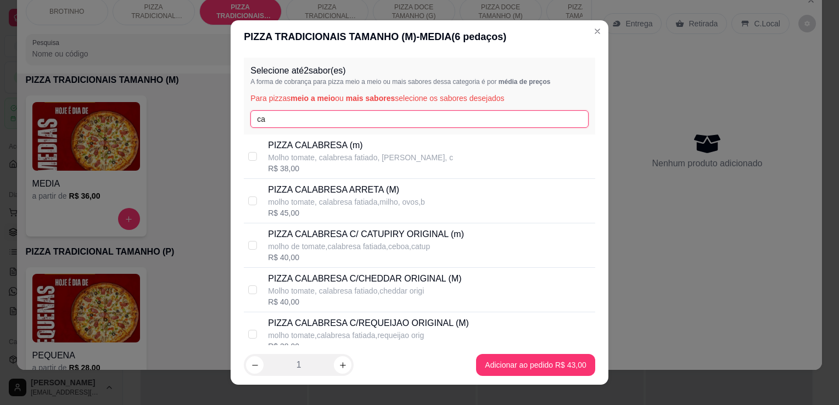
type input "ca"
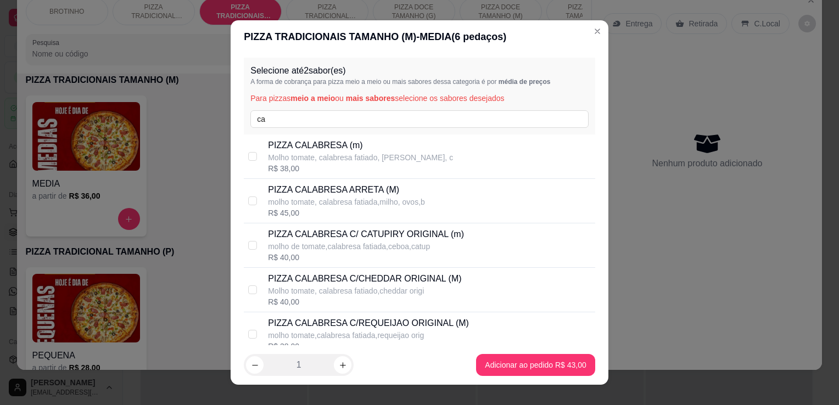
click at [343, 168] on div "R$ 38,00" at bounding box center [360, 168] width 185 height 11
checkbox input "true"
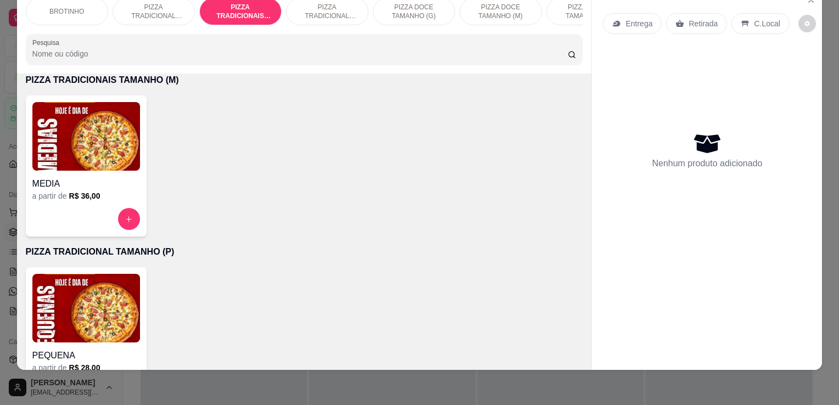
click at [326, 3] on p "PIZZA TRADICIONAL TAMANHO (P)" at bounding box center [328, 12] width 64 height 18
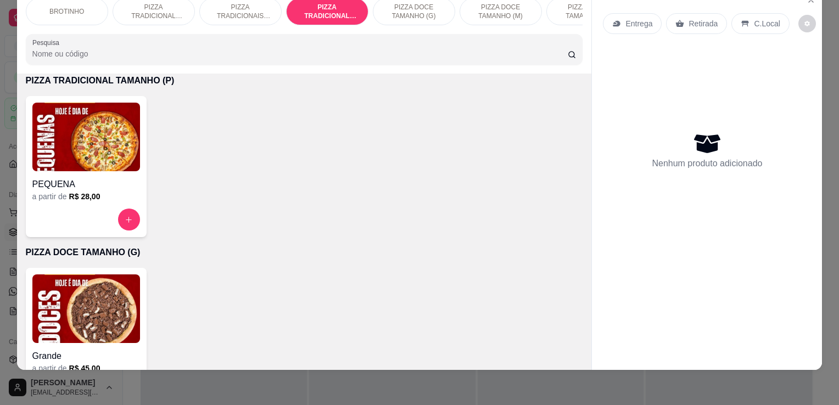
click at [93, 136] on img at bounding box center [86, 137] width 108 height 69
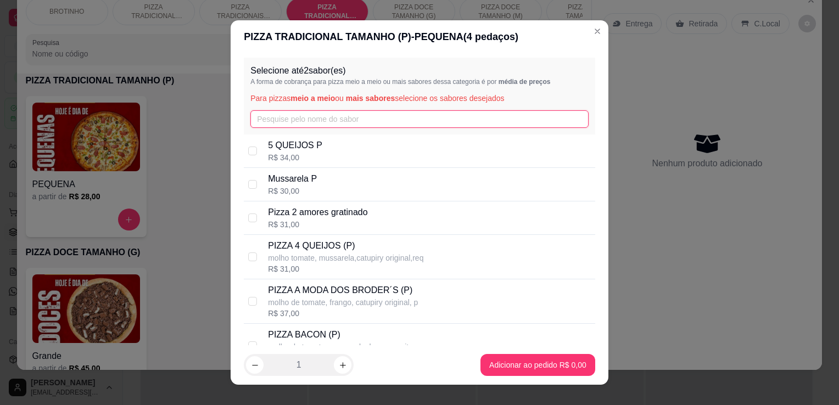
click at [298, 122] on input "text" at bounding box center [419, 119] width 338 height 18
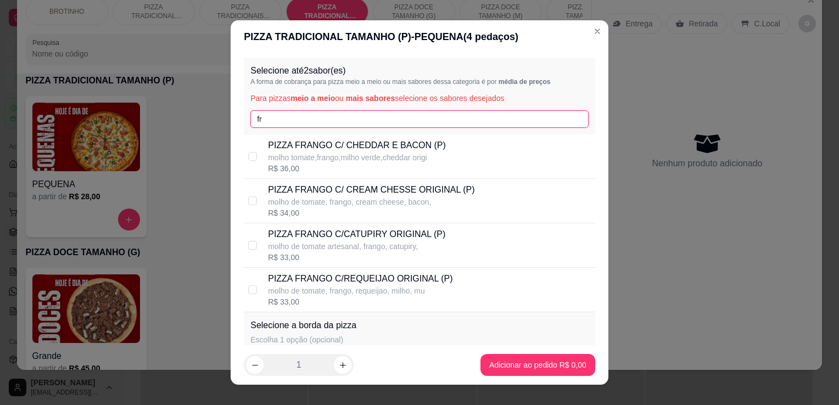
type input "fr"
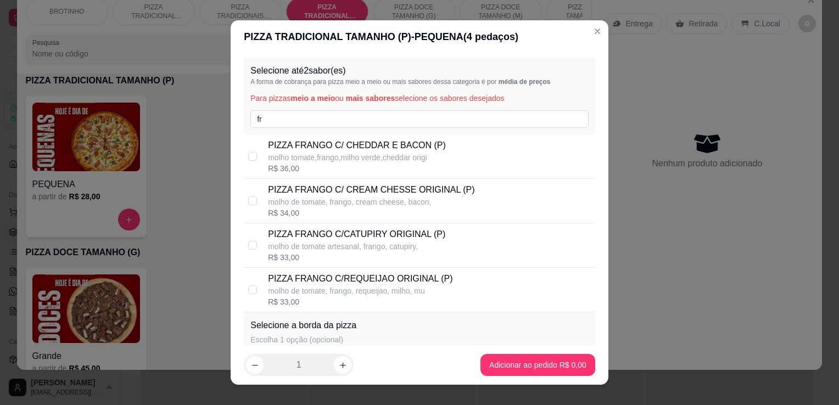
click at [411, 238] on p "PIZZA FRANGO C/CATUPIRY ORIGINAL (P)" at bounding box center [356, 234] width 177 height 13
checkbox input "true"
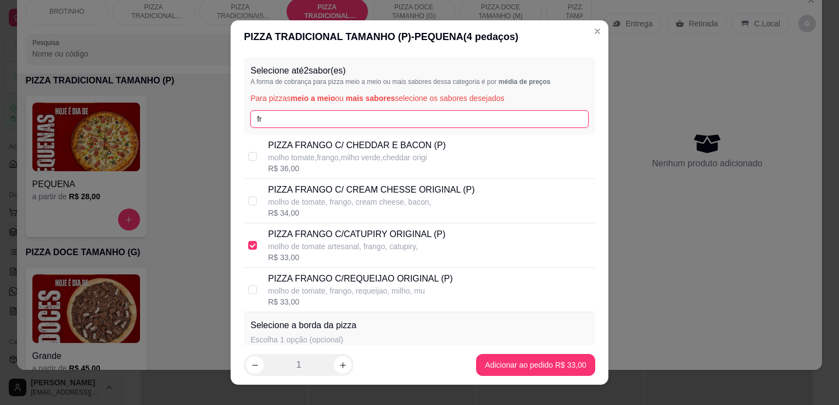
click at [265, 123] on input "fr" at bounding box center [419, 119] width 338 height 18
type input "f"
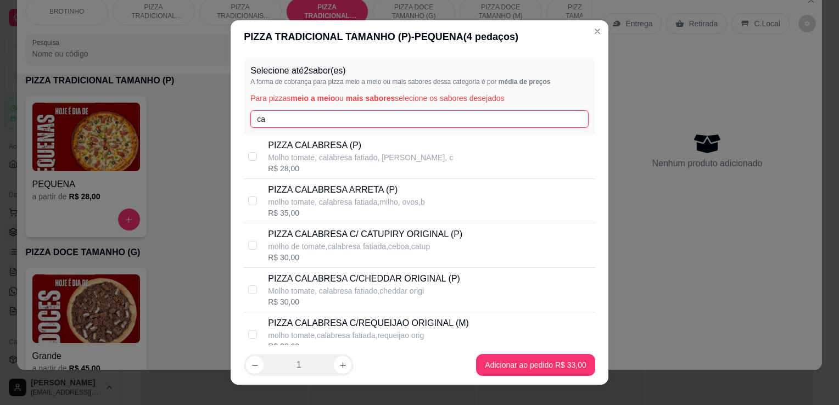
type input "ca"
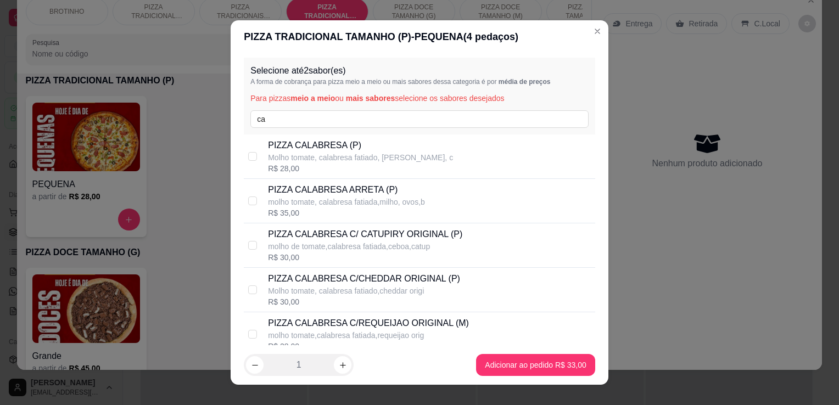
click at [356, 164] on div "R$ 28,00" at bounding box center [360, 168] width 185 height 11
checkbox input "true"
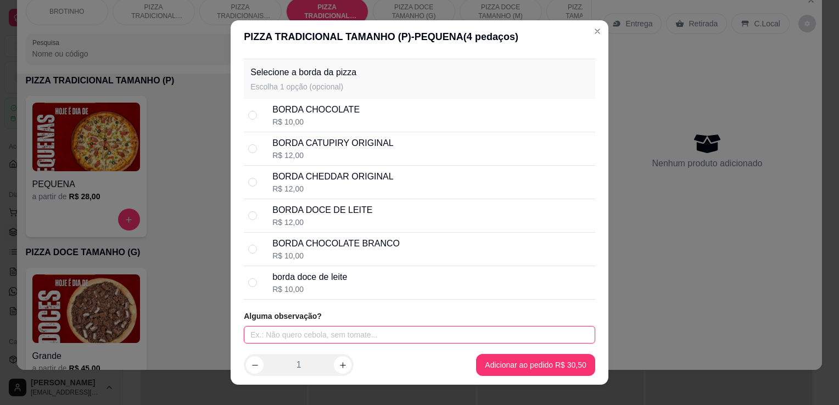
click at [398, 328] on input "text" at bounding box center [420, 335] width 352 height 18
type input "sem cebola"
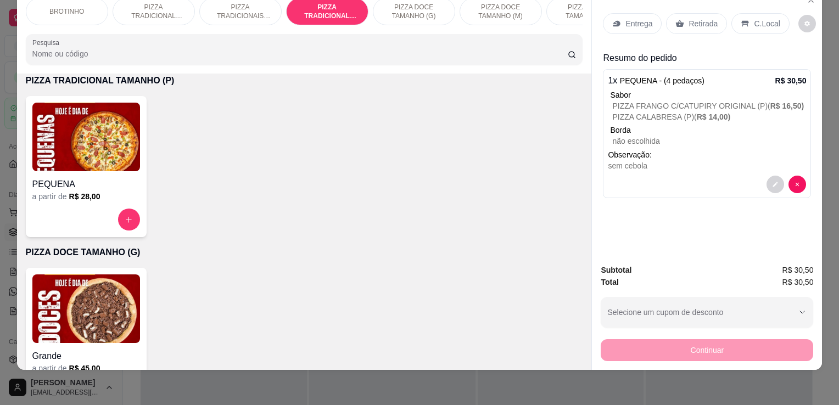
click at [620, 17] on div "Entrega" at bounding box center [632, 23] width 59 height 21
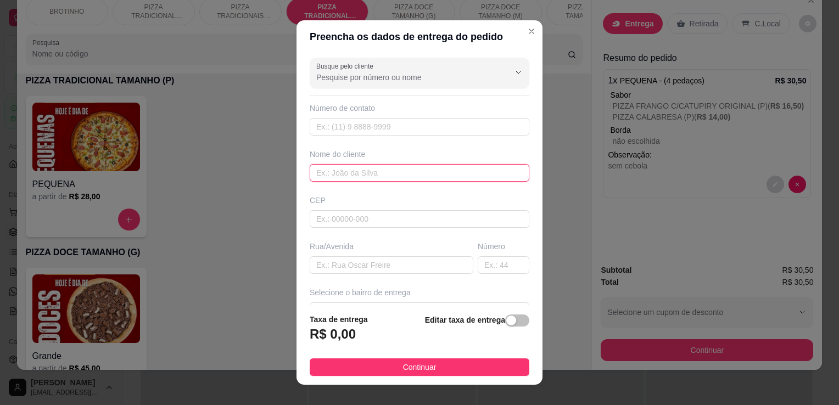
click at [344, 171] on input "text" at bounding box center [420, 173] width 220 height 18
type input "[PERSON_NAME]"
click at [381, 261] on input "text" at bounding box center [392, 266] width 164 height 18
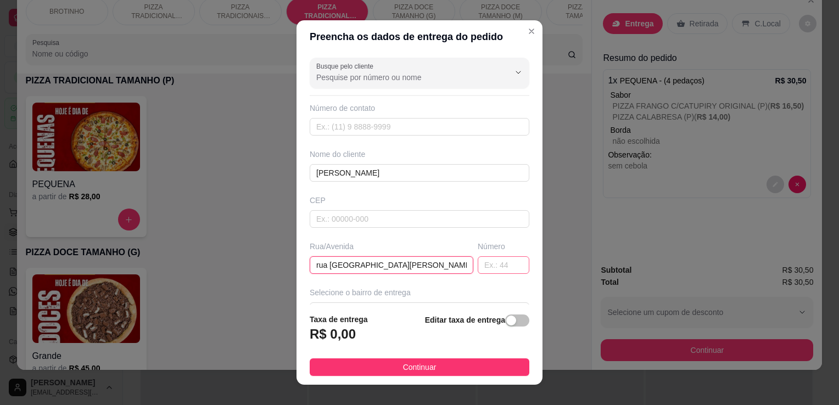
type input "rua [GEOGRAPHIC_DATA][PERSON_NAME]"
click at [494, 264] on input "text" at bounding box center [504, 266] width 52 height 18
type input "280"
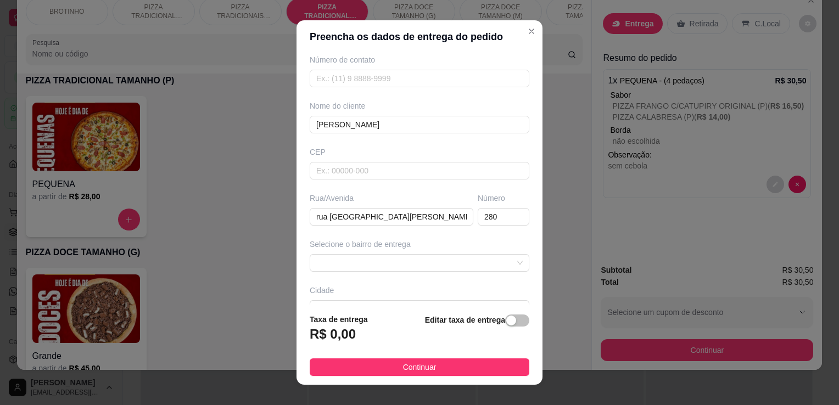
scroll to position [60, 0]
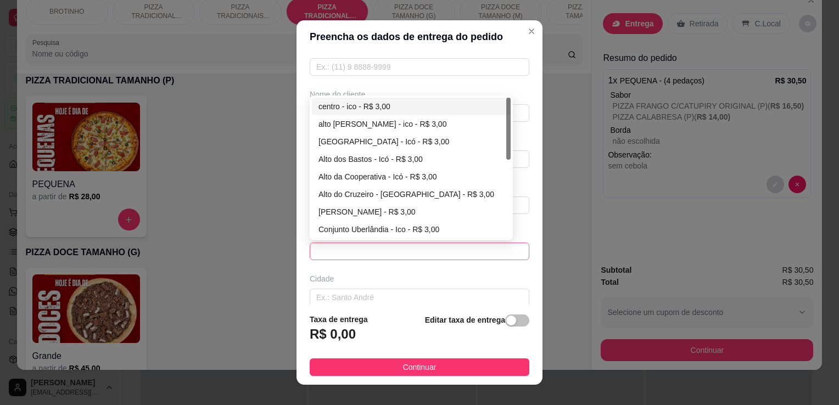
click at [488, 248] on span at bounding box center [419, 251] width 207 height 16
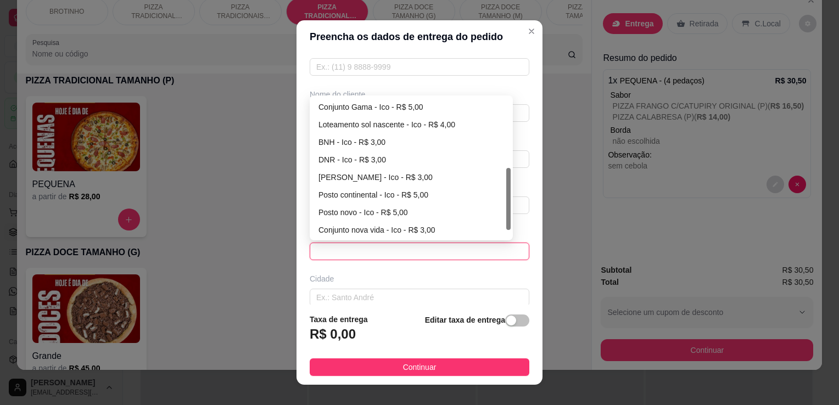
scroll to position [176, 0]
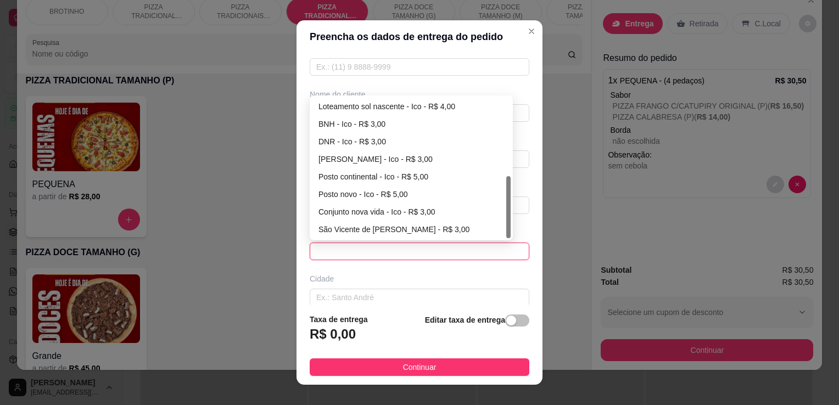
drag, startPoint x: 504, startPoint y: 142, endPoint x: 499, endPoint y: 233, distance: 90.7
click at [499, 233] on div "Conjunto Gama - Ico - R$ 5,00 Loteamento sol nascente - Ico - R$ 4,00 BNH - Ico…" at bounding box center [411, 168] width 199 height 141
drag, startPoint x: 502, startPoint y: 222, endPoint x: 497, endPoint y: 264, distance: 42.0
click at [497, 264] on div "Busque pelo cliente Número de contato Nome do cliente [PERSON_NAME] CEP Rua/Ave…" at bounding box center [420, 179] width 246 height 252
click at [338, 138] on div "DNR - Ico - R$ 3,00" at bounding box center [412, 142] width 186 height 12
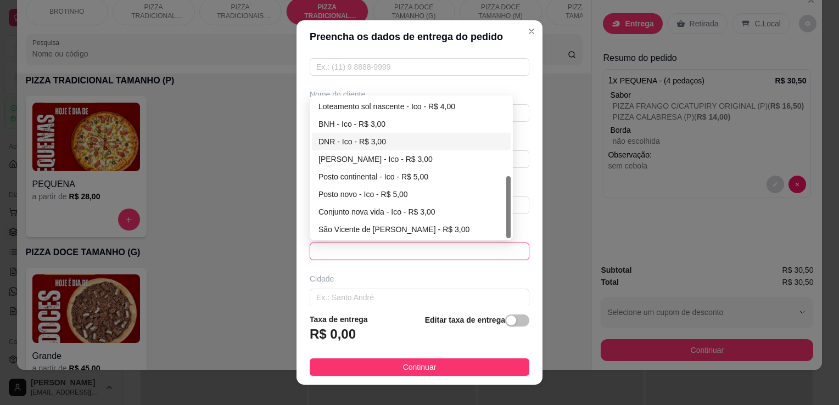
type input "Ico"
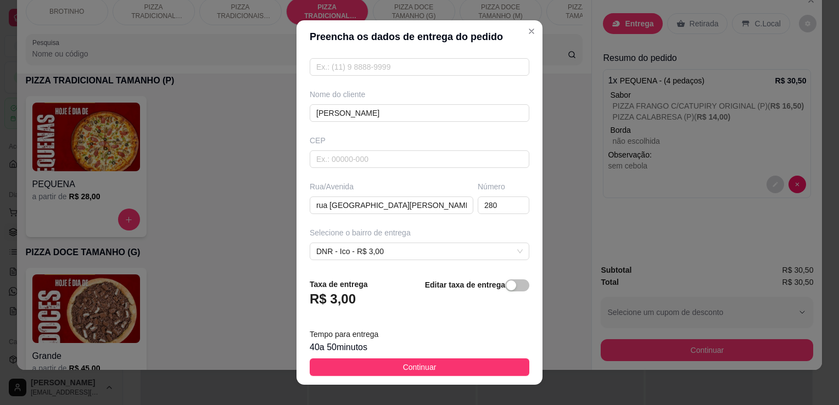
scroll to position [152, 0]
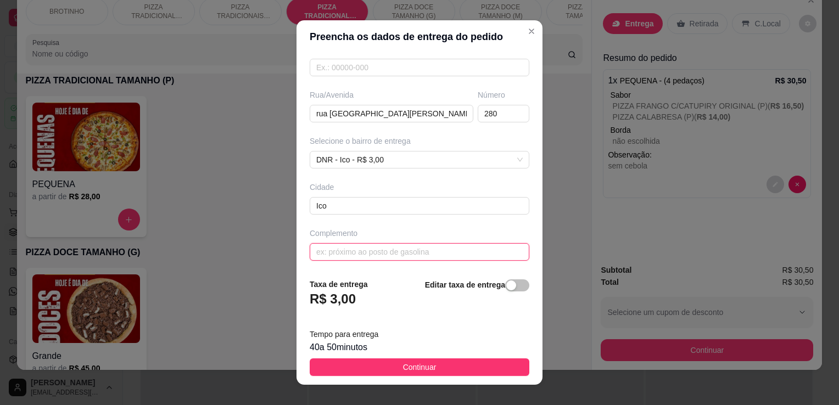
click at [354, 247] on input "text" at bounding box center [420, 252] width 220 height 18
click at [426, 255] on input "casa de vitoria" at bounding box center [420, 252] width 220 height 18
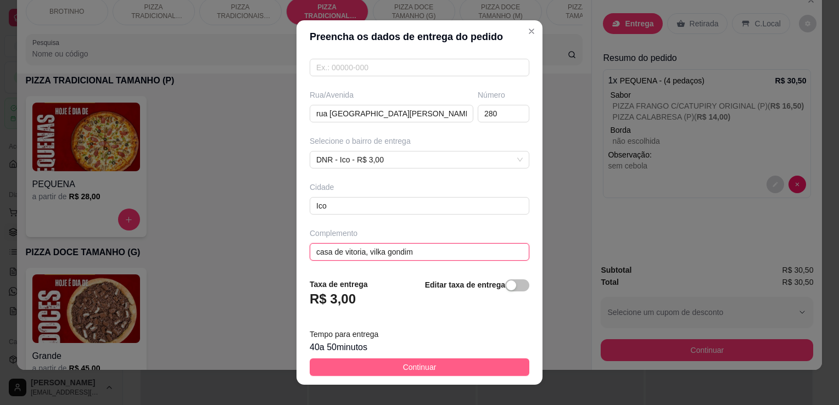
type input "casa de vitoria, vilka gondim"
click at [453, 363] on button "Continuar" at bounding box center [420, 368] width 220 height 18
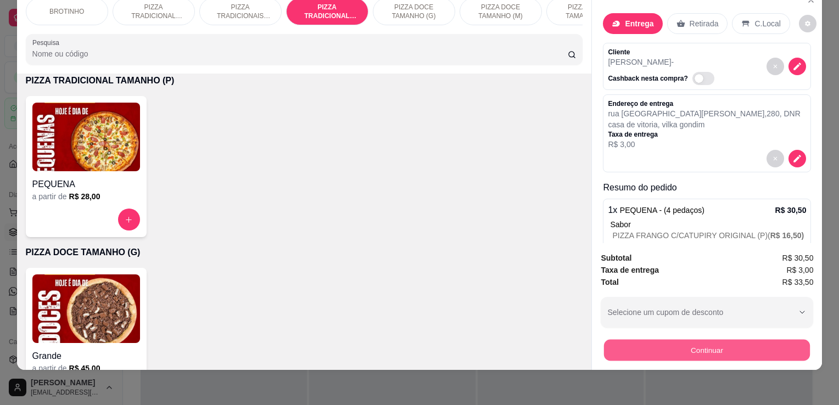
click at [664, 339] on button "Continuar" at bounding box center [707, 349] width 206 height 21
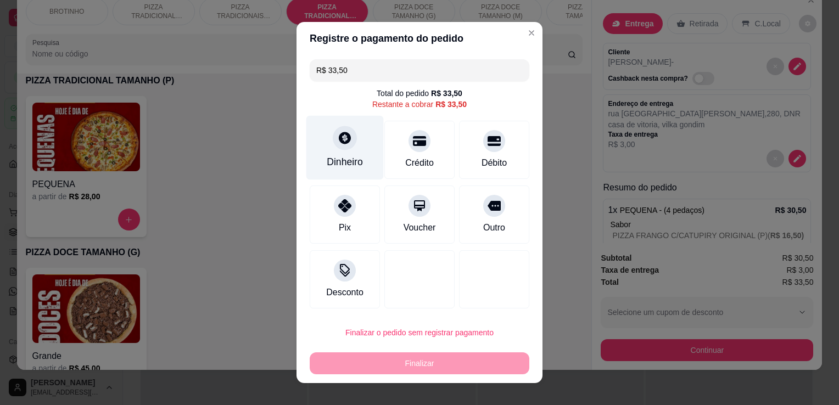
click at [356, 162] on div "Dinheiro" at bounding box center [345, 162] width 36 height 14
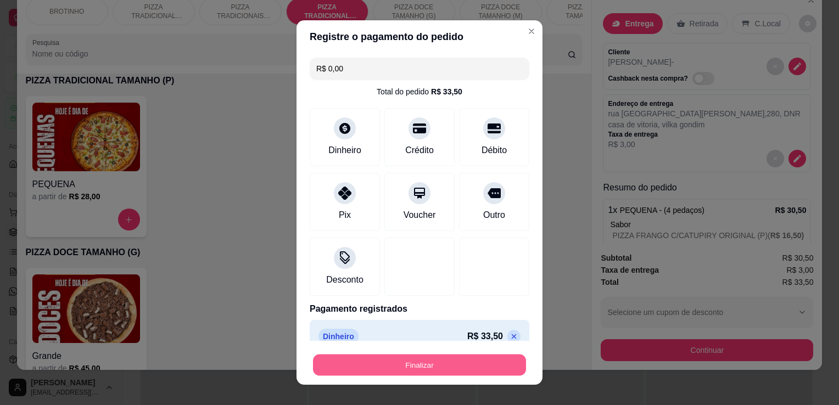
click at [411, 375] on button "Finalizar" at bounding box center [419, 365] width 213 height 21
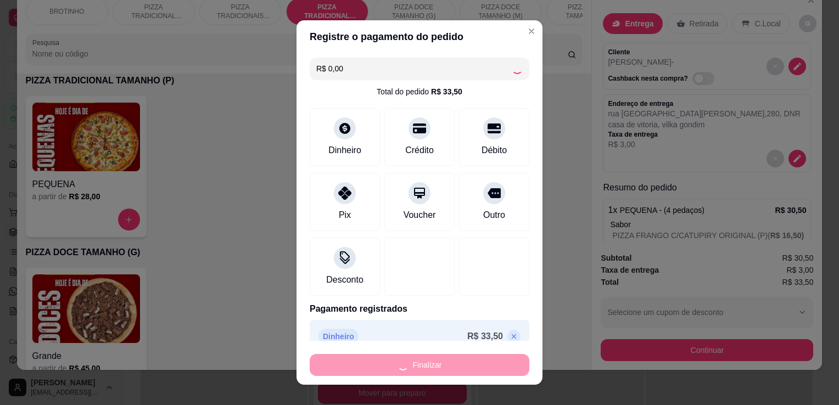
type input "-R$ 33,50"
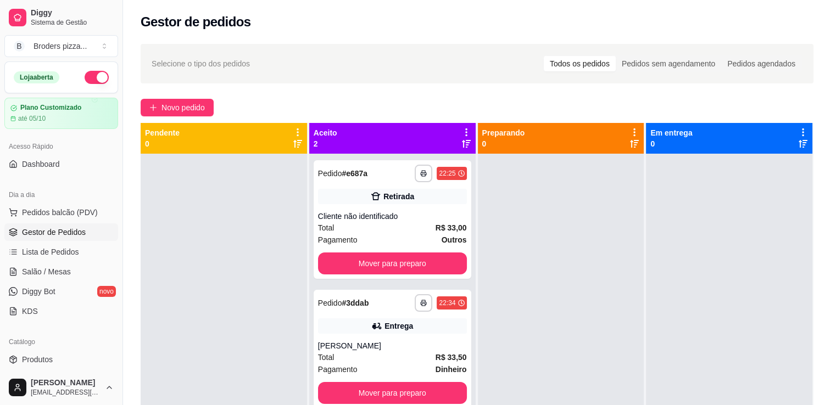
click at [93, 75] on button "button" at bounding box center [97, 77] width 24 height 13
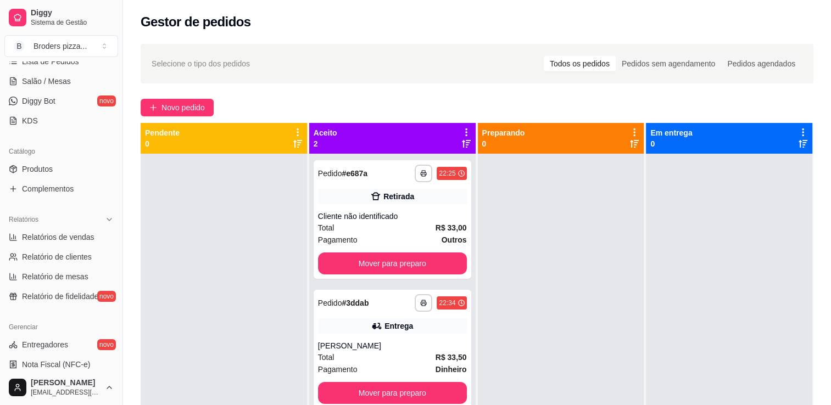
scroll to position [191, 0]
click at [59, 235] on span "Relatórios de vendas" at bounding box center [58, 236] width 73 height 11
select select "ALL"
select select "0"
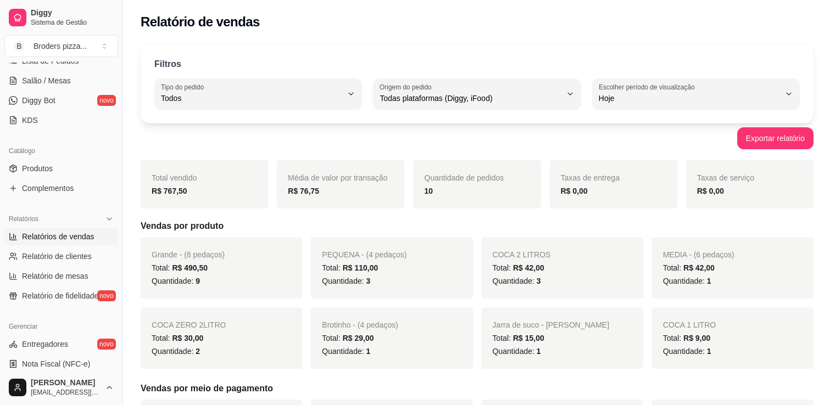
click at [116, 172] on div "Diggy Sistema de Gestão B Broders pizza ... Loja fechada Plano Customizado até …" at bounding box center [61, 202] width 123 height 405
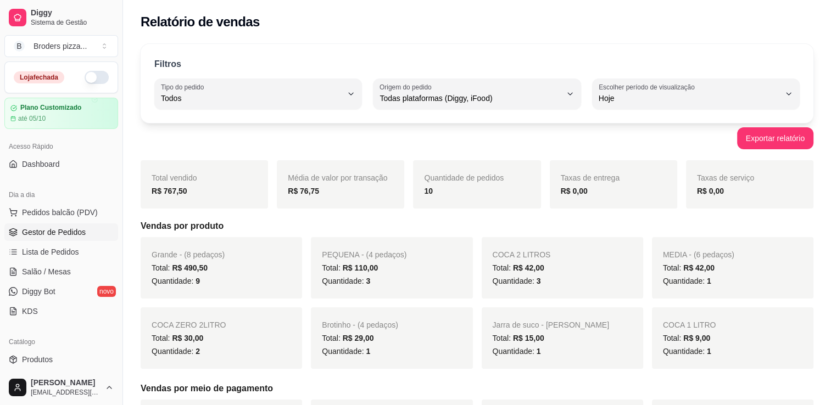
click at [69, 233] on span "Gestor de Pedidos" at bounding box center [54, 232] width 64 height 11
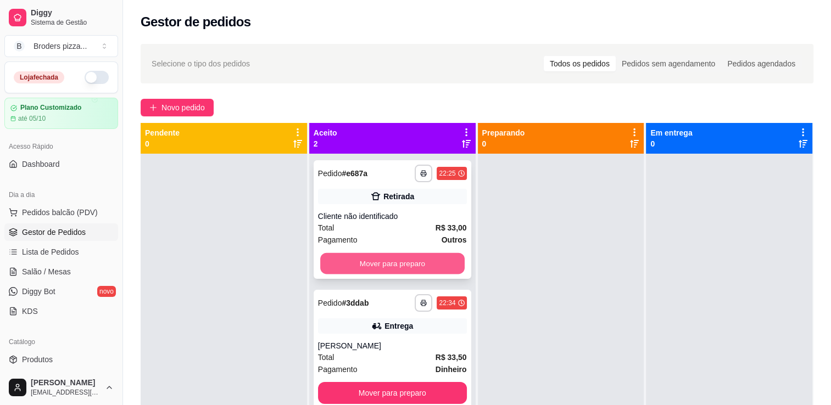
click at [413, 258] on button "Mover para preparo" at bounding box center [392, 263] width 144 height 21
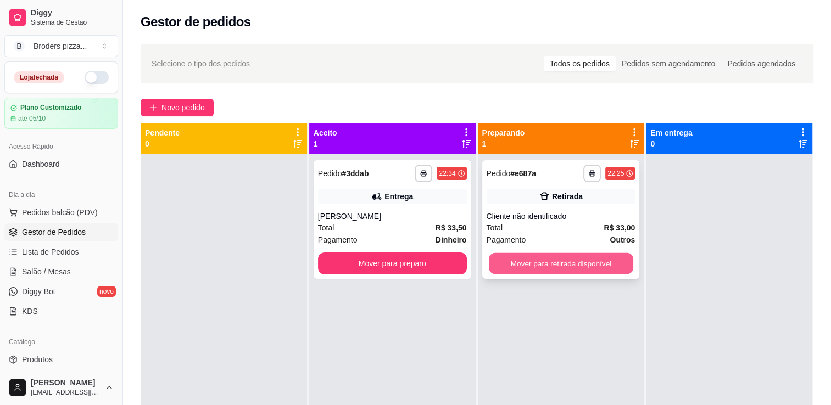
click at [565, 267] on button "Mover para retirada disponível" at bounding box center [561, 263] width 144 height 21
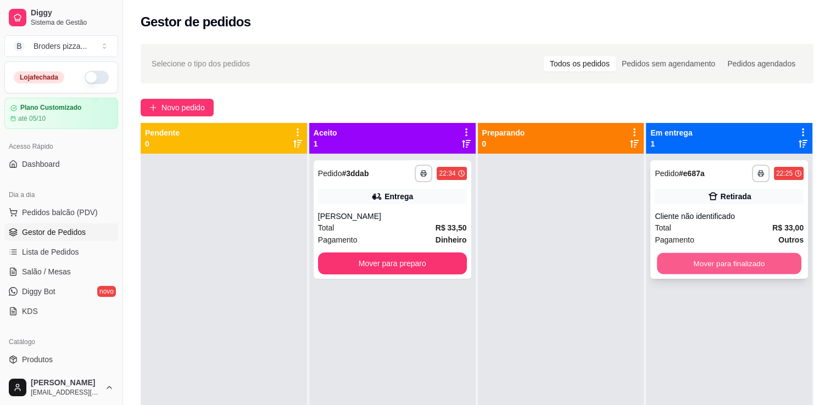
click at [738, 264] on button "Mover para finalizado" at bounding box center [729, 263] width 144 height 21
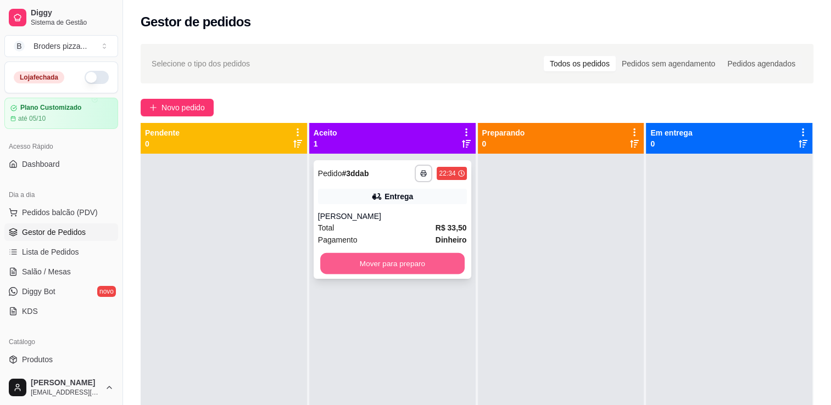
click at [448, 262] on button "Mover para preparo" at bounding box center [392, 263] width 144 height 21
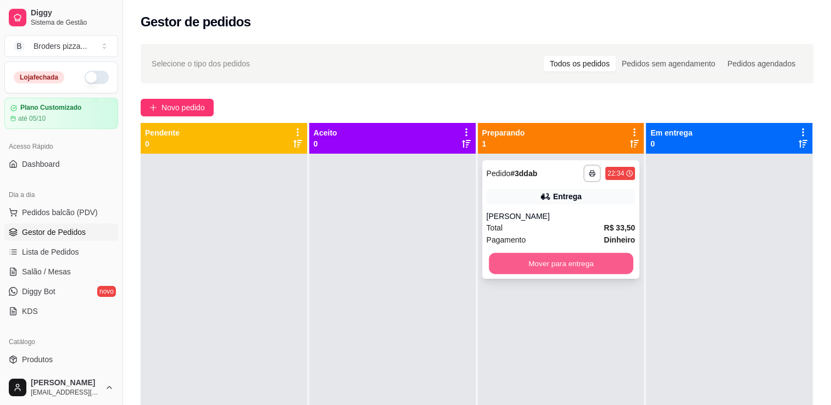
click at [571, 255] on button "Mover para entrega" at bounding box center [561, 263] width 144 height 21
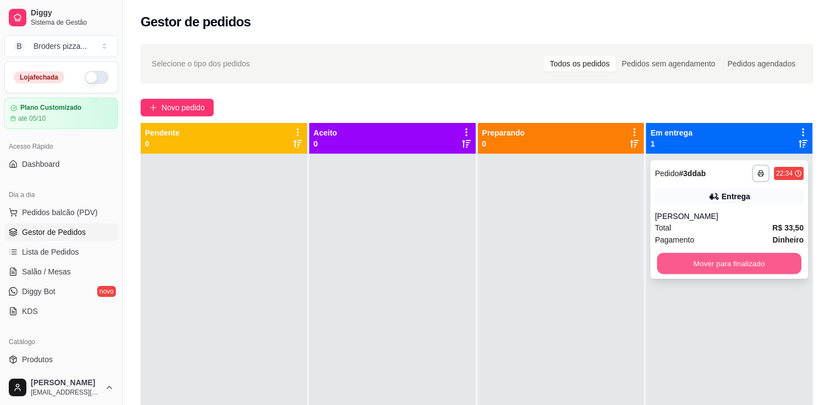
click at [677, 265] on button "Mover para finalizado" at bounding box center [729, 263] width 144 height 21
